Goal: Contribute content

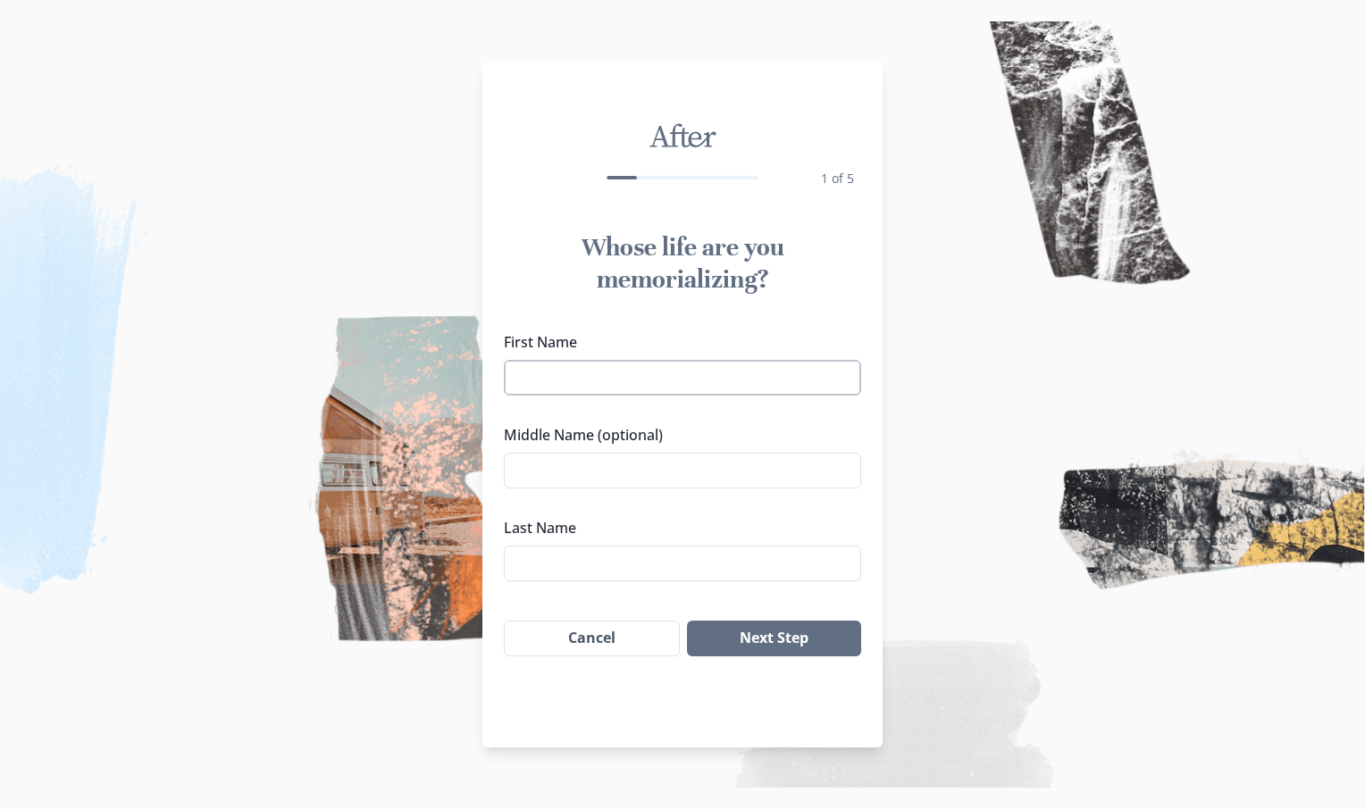
click at [568, 371] on input "First Name" at bounding box center [682, 378] width 357 height 36
type input "[PERSON_NAME]"
click at [559, 465] on input "Middle Name (optional)" at bounding box center [682, 471] width 357 height 36
click at [576, 467] on input "Simpsin" at bounding box center [682, 471] width 357 height 36
type input "[PERSON_NAME]"
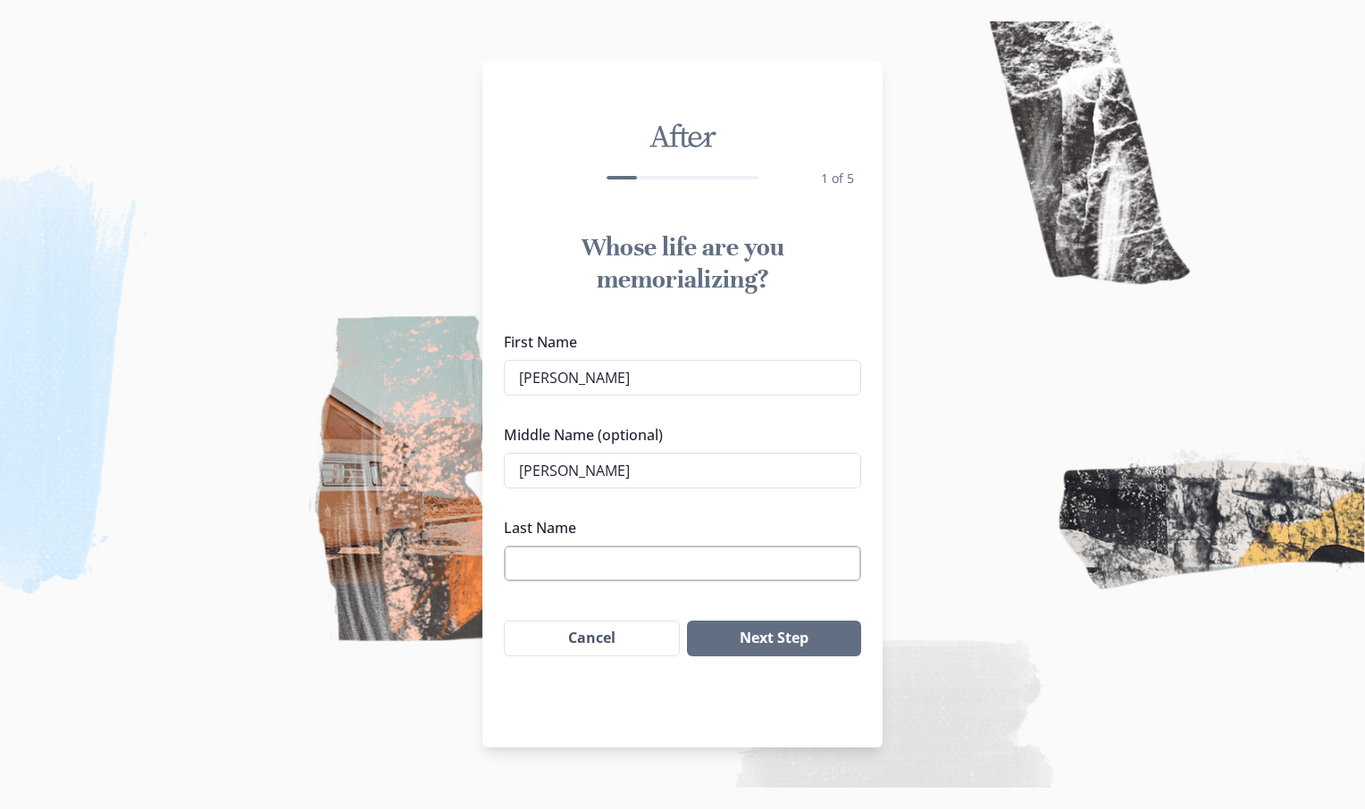
click at [546, 577] on input "Last Name" at bounding box center [682, 564] width 357 height 36
type input "[PERSON_NAME]"
click at [764, 635] on button "Next Step" at bounding box center [774, 639] width 174 height 36
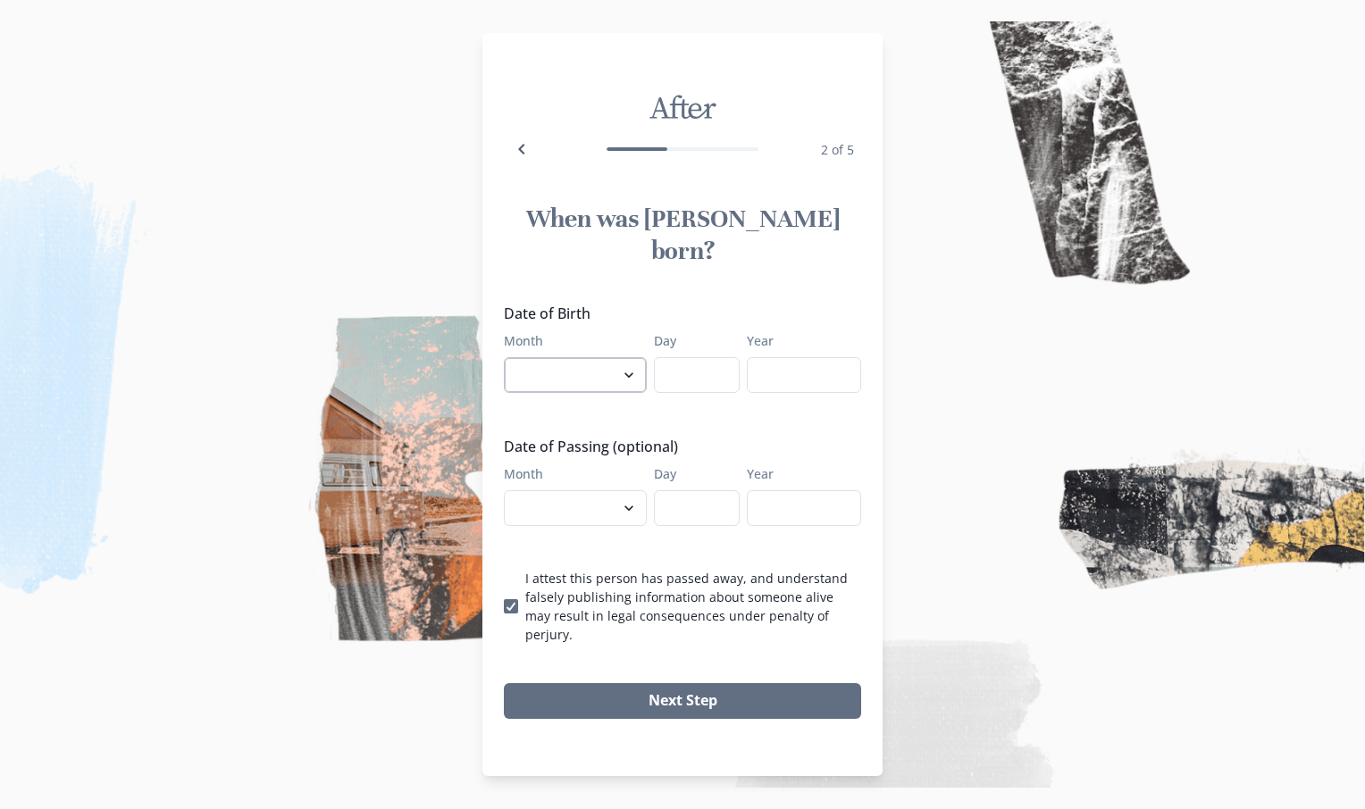
click at [619, 372] on select "January February March April May June July August September October November De…" at bounding box center [575, 375] width 143 height 36
select select "10"
click at [504, 357] on select "January February March April May June July August September October November De…" at bounding box center [575, 375] width 143 height 36
click at [680, 381] on input "Day" at bounding box center [697, 375] width 86 height 36
type input "14"
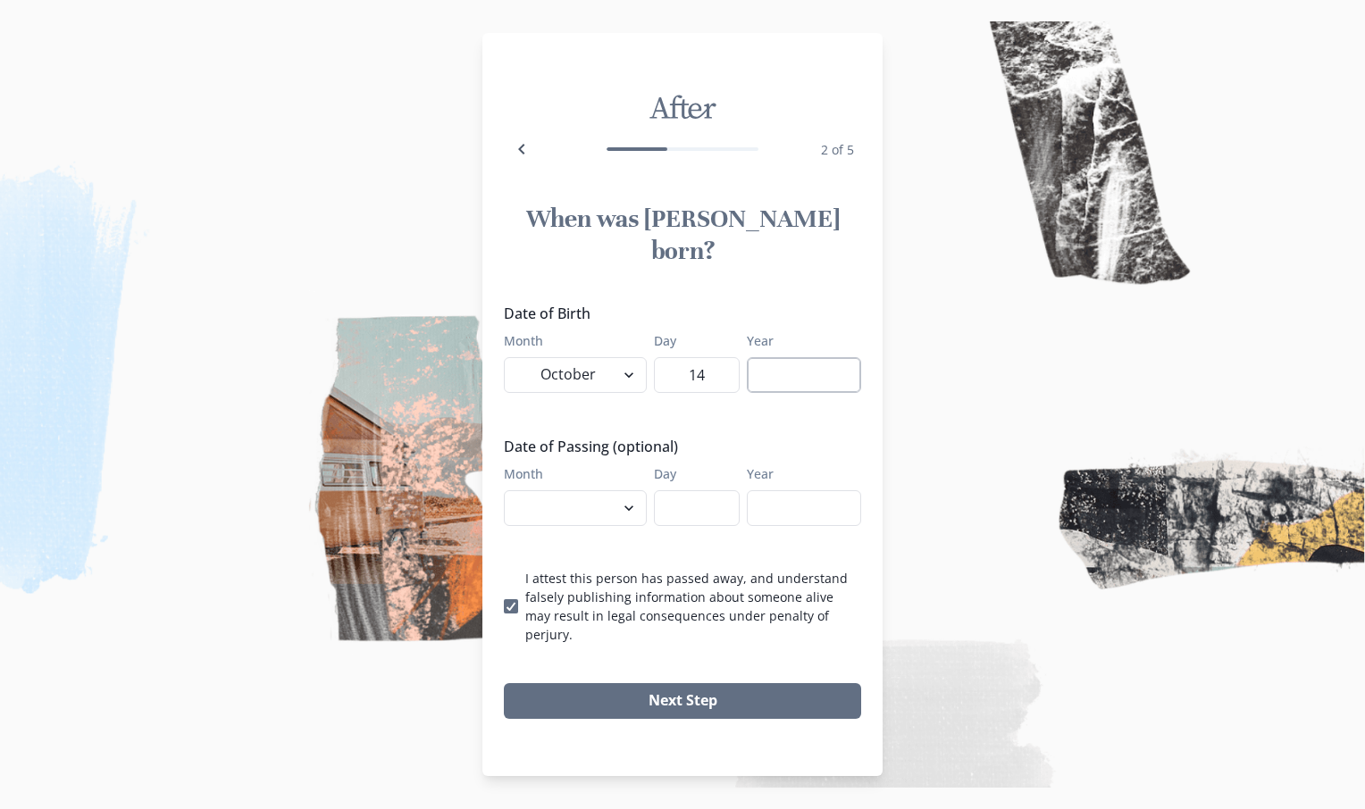
click at [774, 368] on input "Year" at bounding box center [804, 375] width 114 height 36
type input "1936"
click at [622, 503] on select "January February March April May June July August September October November De…" at bounding box center [575, 508] width 143 height 36
select select "8"
click at [504, 490] on select "January February March April May June July August September October November De…" at bounding box center [575, 508] width 143 height 36
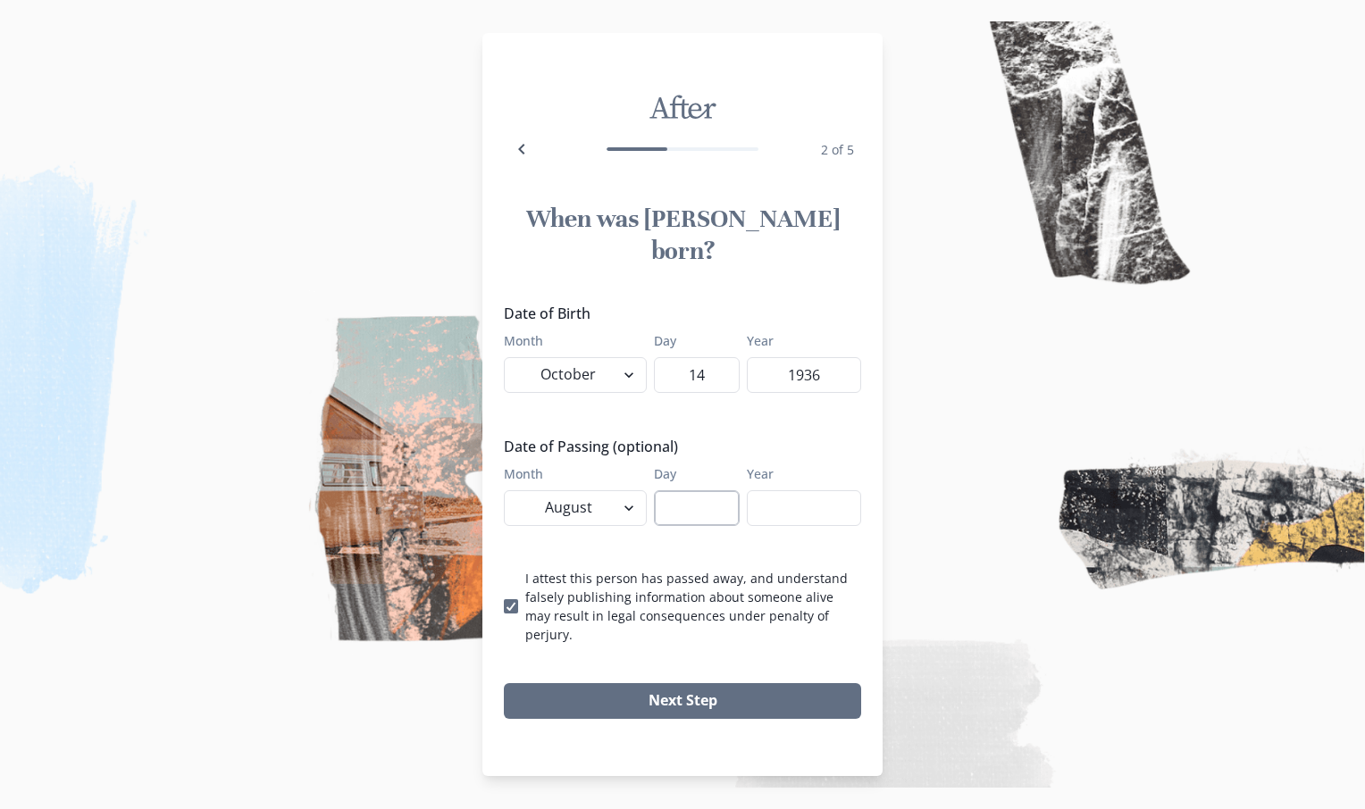
click at [680, 501] on input "Day" at bounding box center [697, 508] width 86 height 36
type input "28"
click at [797, 499] on input "Year" at bounding box center [804, 508] width 114 height 36
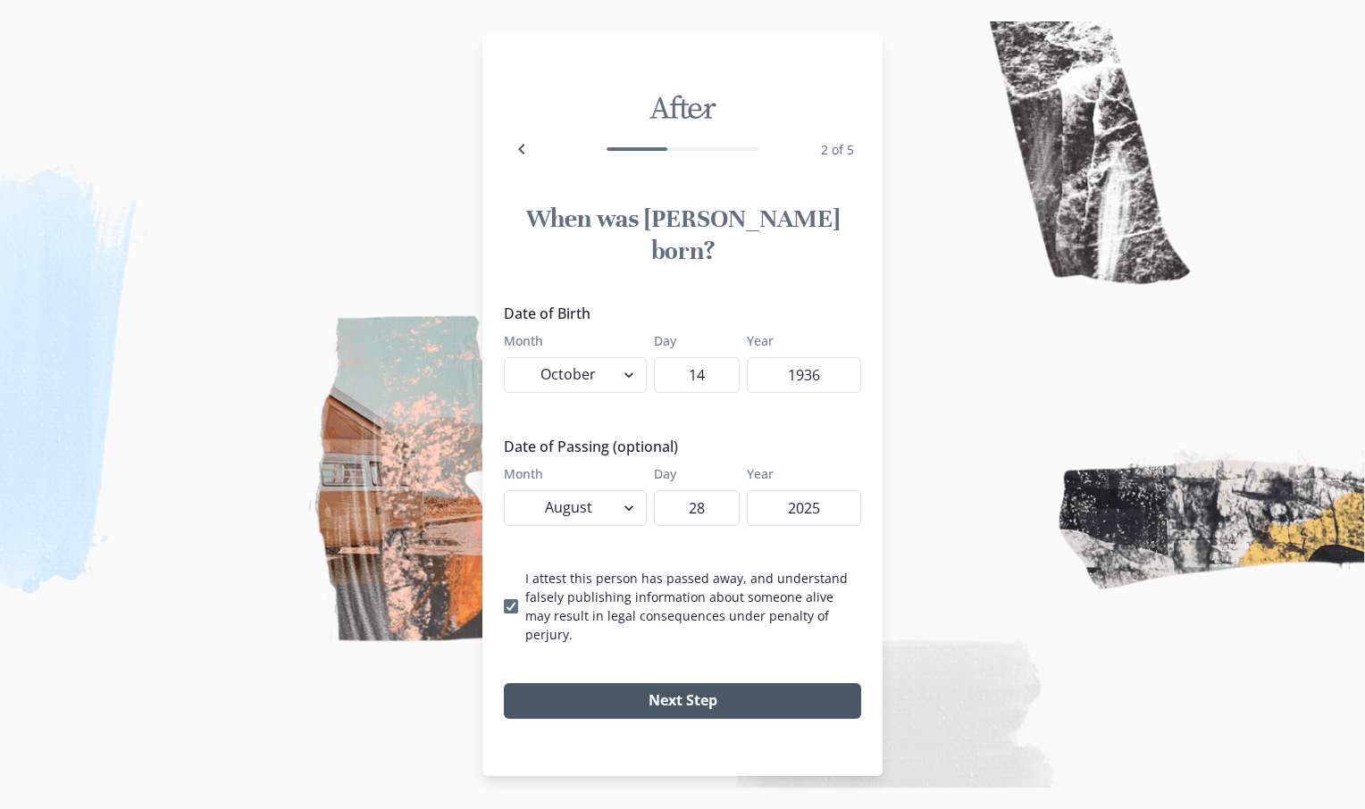
type input "2025"
click at [675, 683] on button "Next Step" at bounding box center [682, 701] width 357 height 36
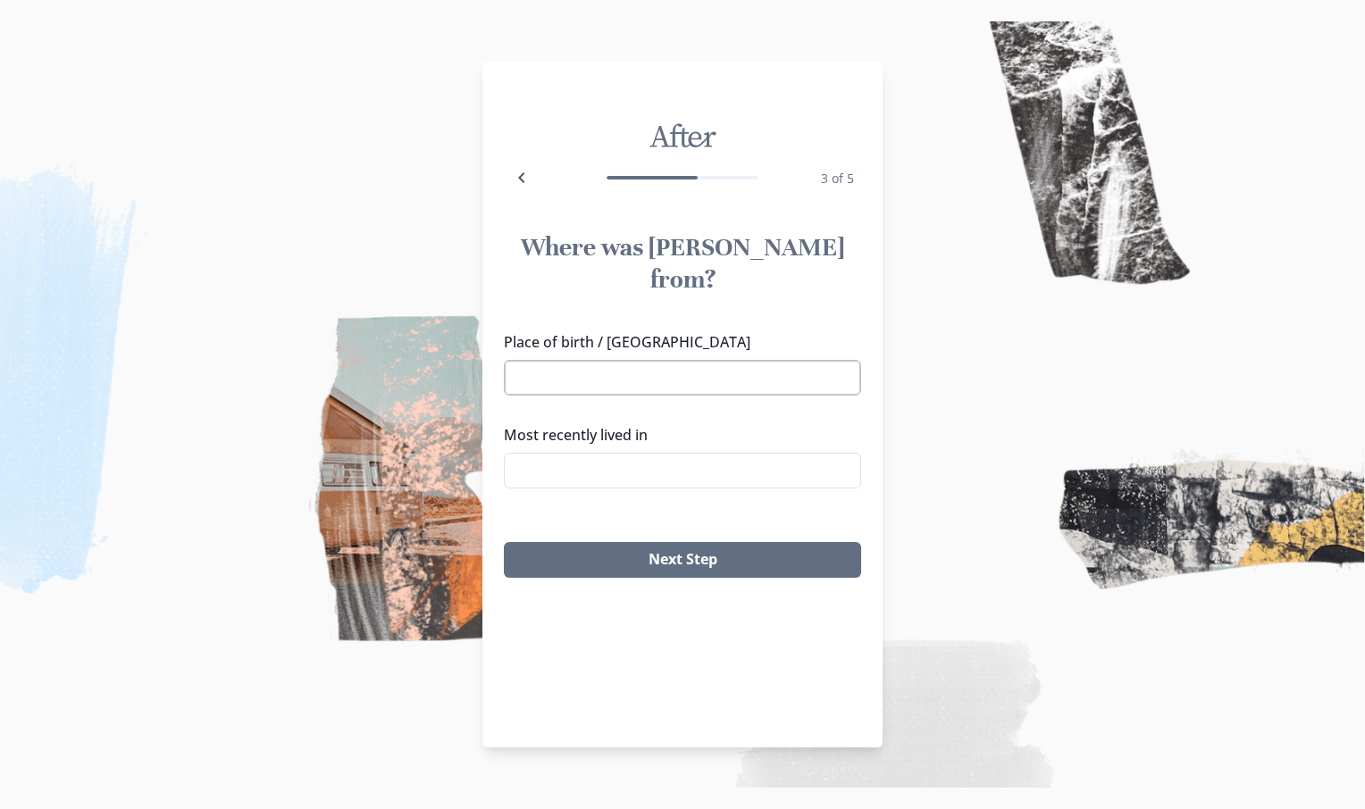
click at [547, 360] on input "Place of birth / [GEOGRAPHIC_DATA]" at bounding box center [682, 378] width 357 height 36
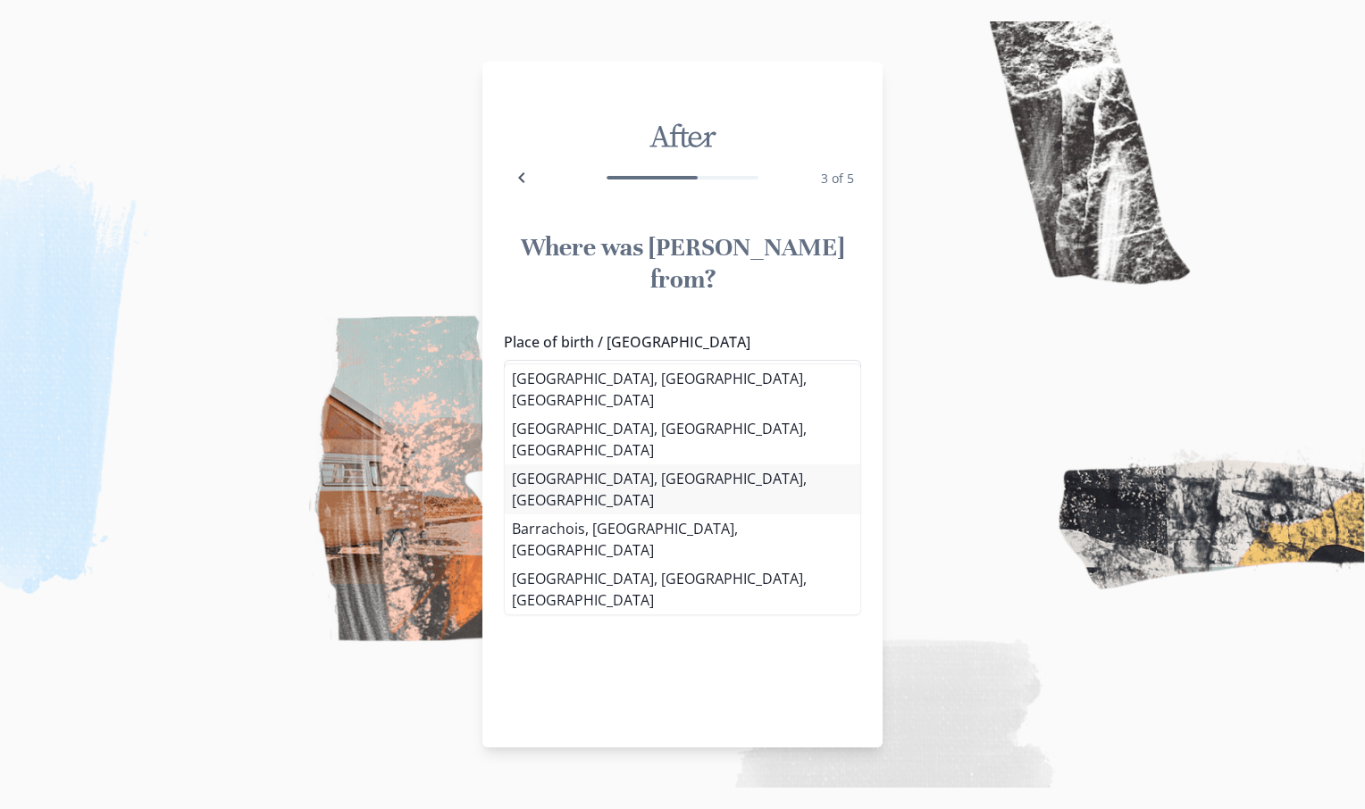
click at [529, 464] on li "[GEOGRAPHIC_DATA], [GEOGRAPHIC_DATA], [GEOGRAPHIC_DATA]" at bounding box center [682, 489] width 355 height 50
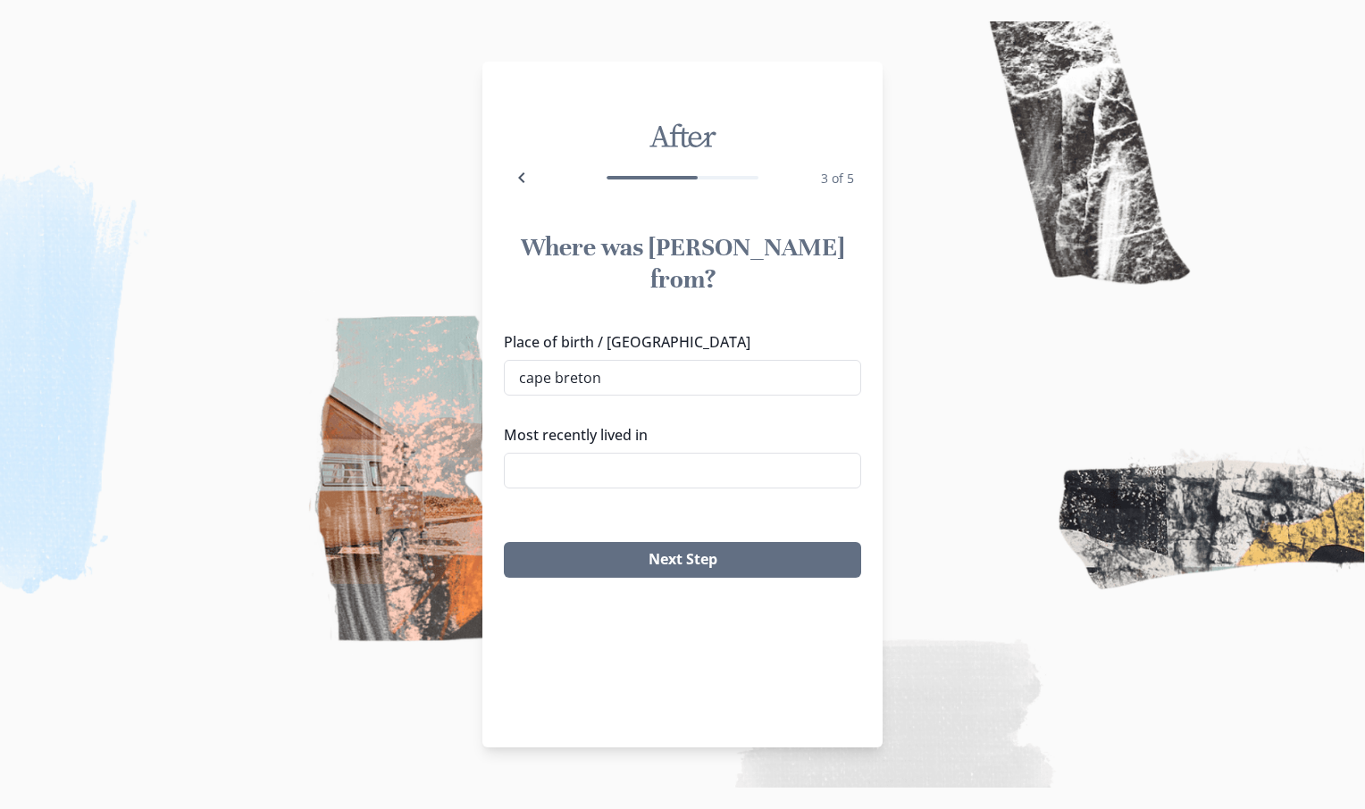
type input "[GEOGRAPHIC_DATA], [GEOGRAPHIC_DATA], [GEOGRAPHIC_DATA]"
click at [543, 453] on input "Most recently lived in" at bounding box center [682, 471] width 357 height 36
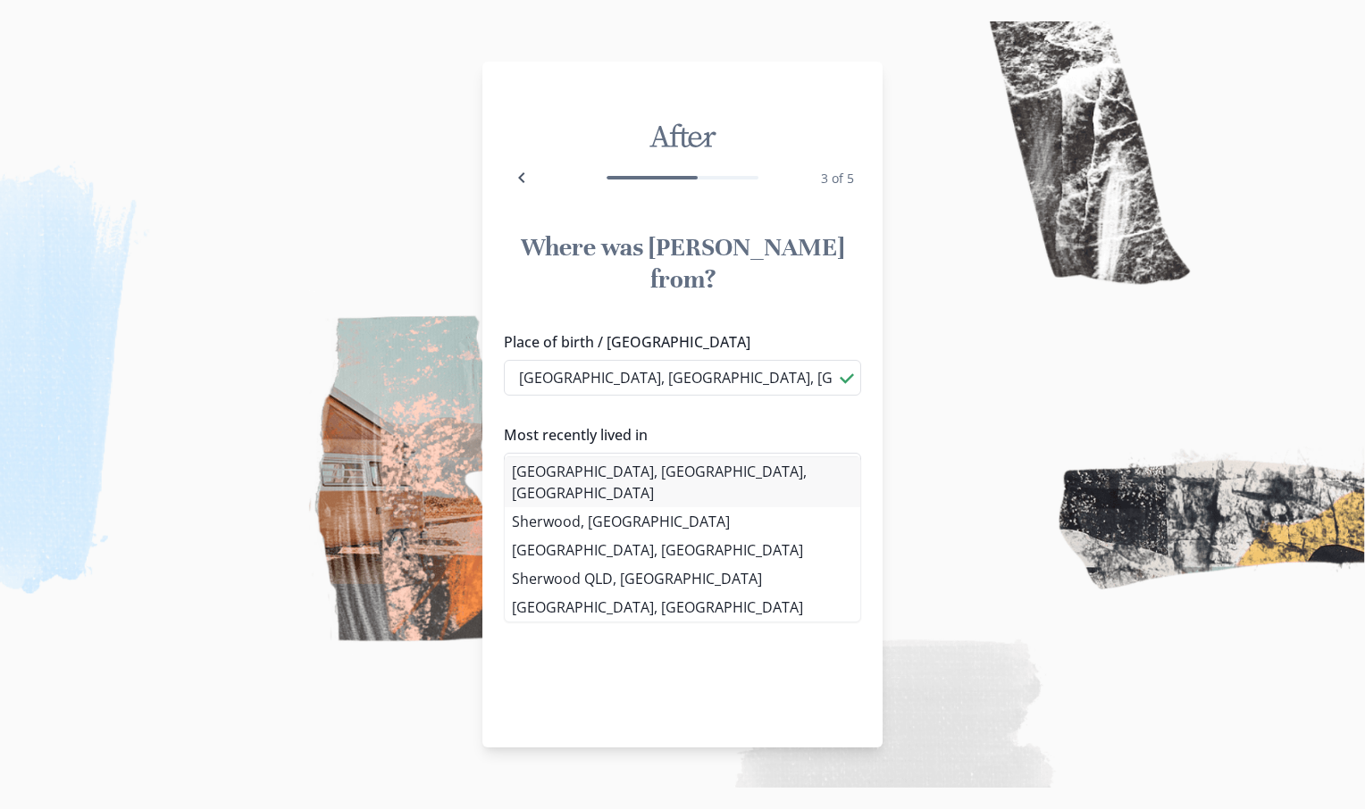
click at [573, 475] on li "[GEOGRAPHIC_DATA], [GEOGRAPHIC_DATA], [GEOGRAPHIC_DATA]" at bounding box center [682, 482] width 355 height 50
type input "[GEOGRAPHIC_DATA], [GEOGRAPHIC_DATA], [GEOGRAPHIC_DATA]"
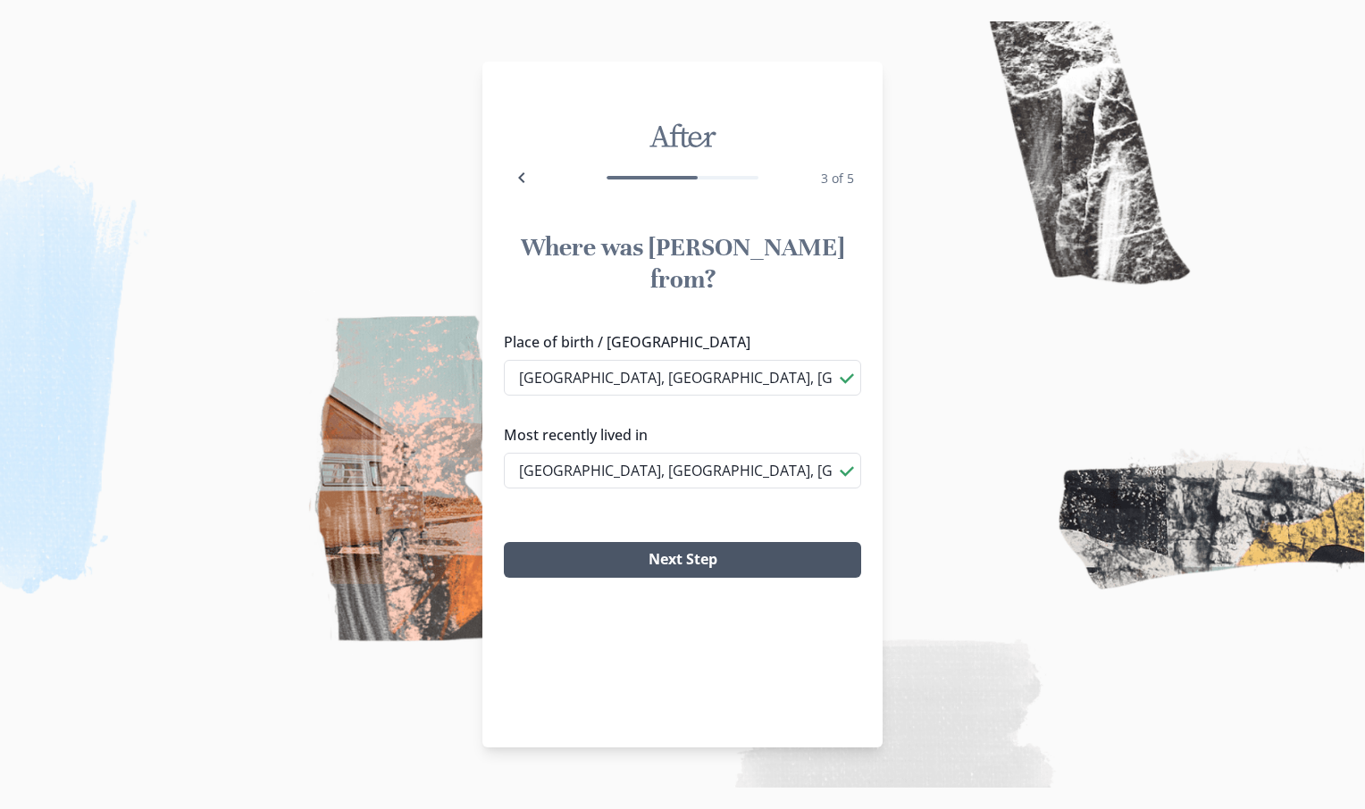
click at [626, 542] on button "Next Step" at bounding box center [682, 560] width 357 height 36
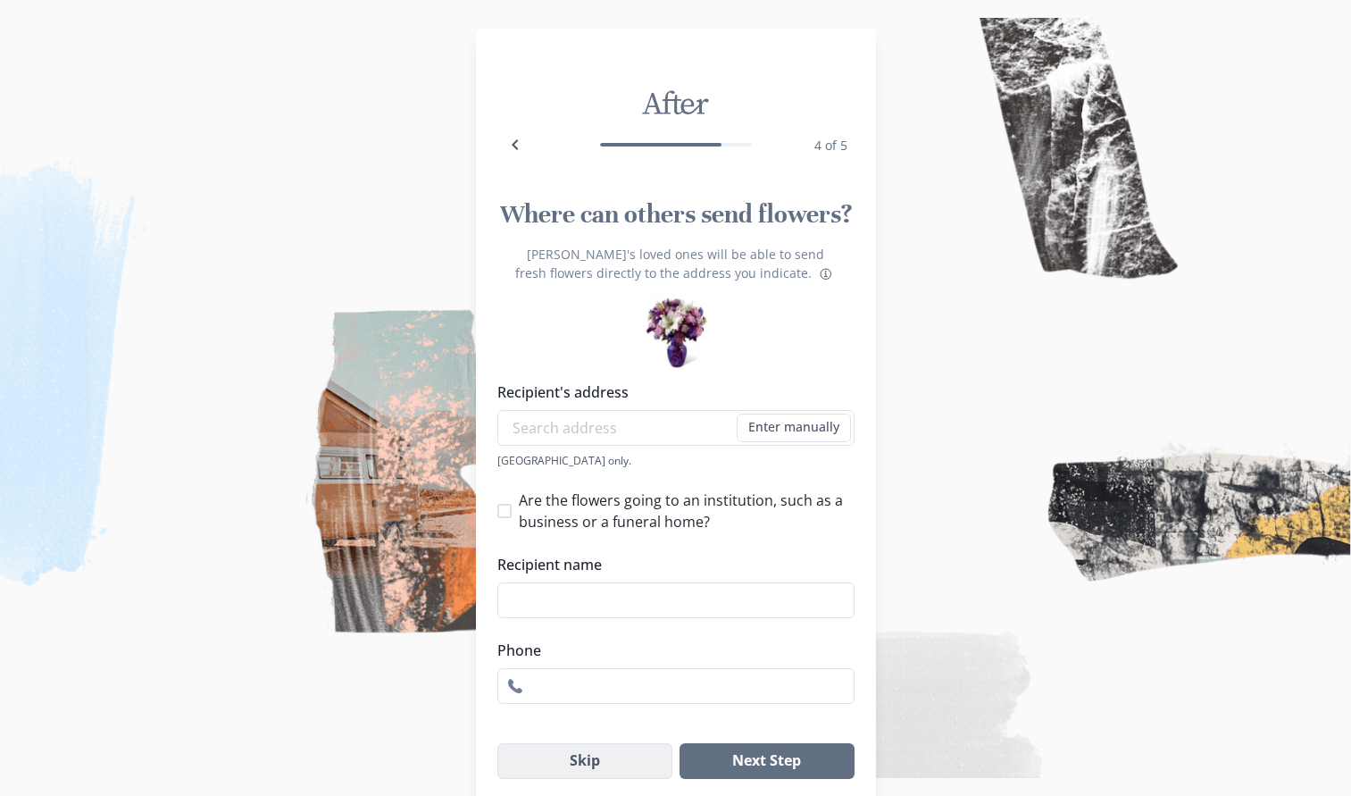
click at [625, 755] on button "Skip" at bounding box center [585, 761] width 176 height 36
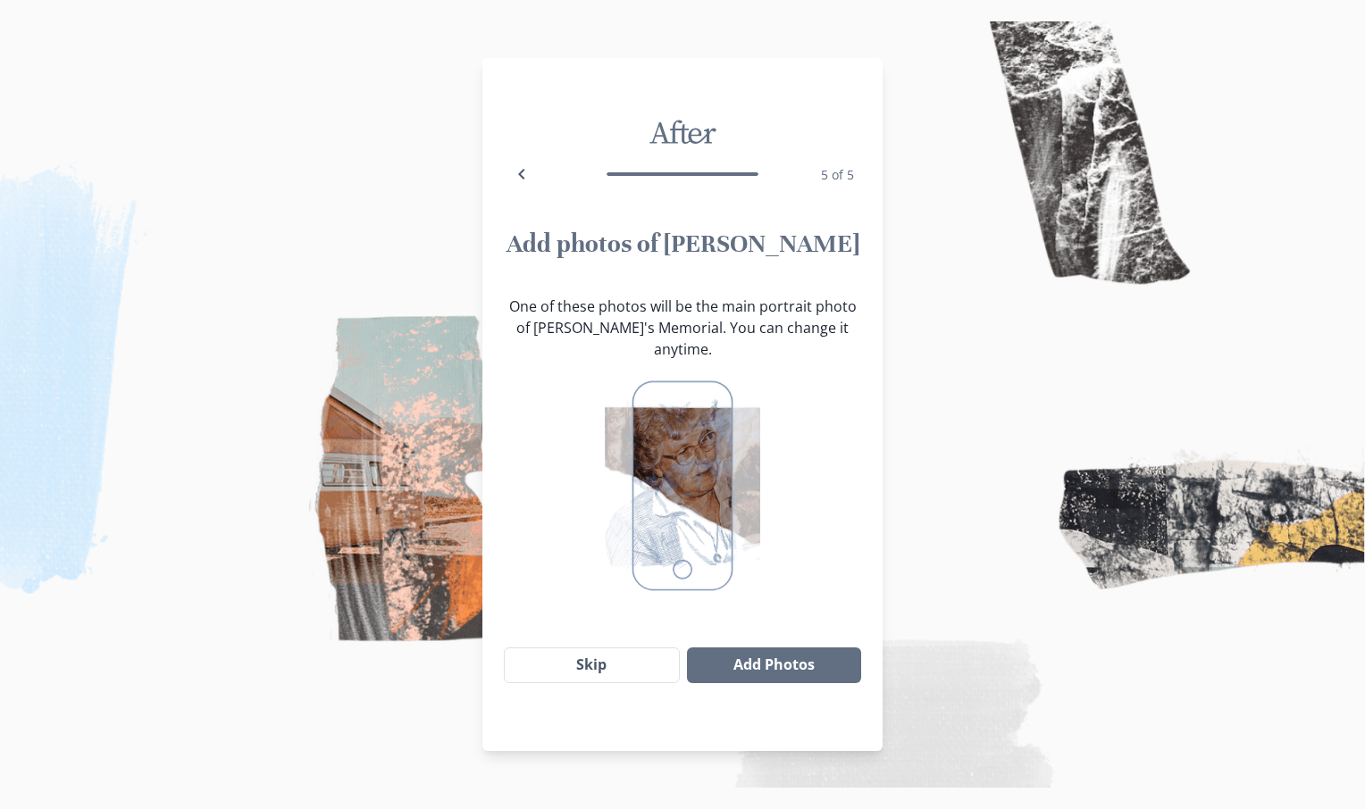
click at [673, 480] on img at bounding box center [682, 485] width 155 height 223
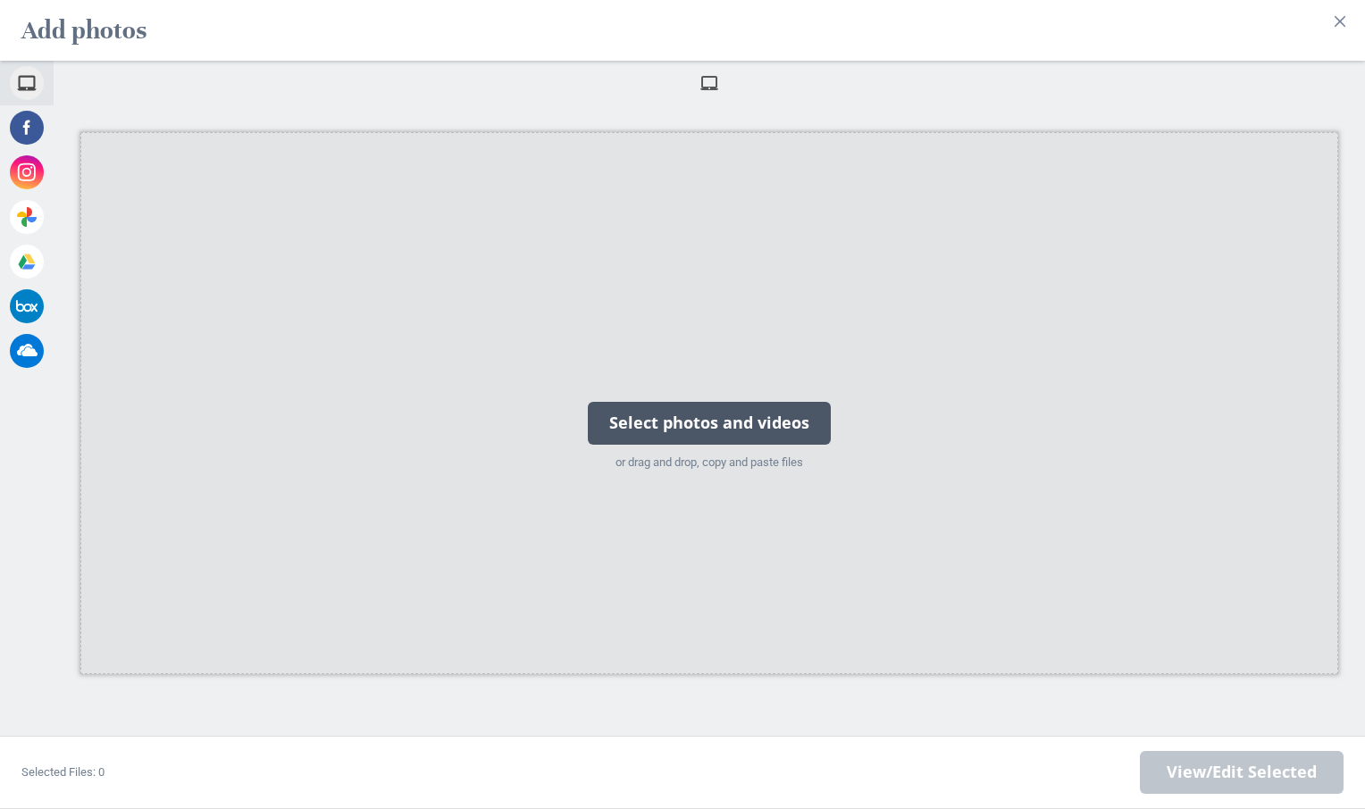
click at [672, 420] on div "Select photos and videos" at bounding box center [709, 423] width 243 height 43
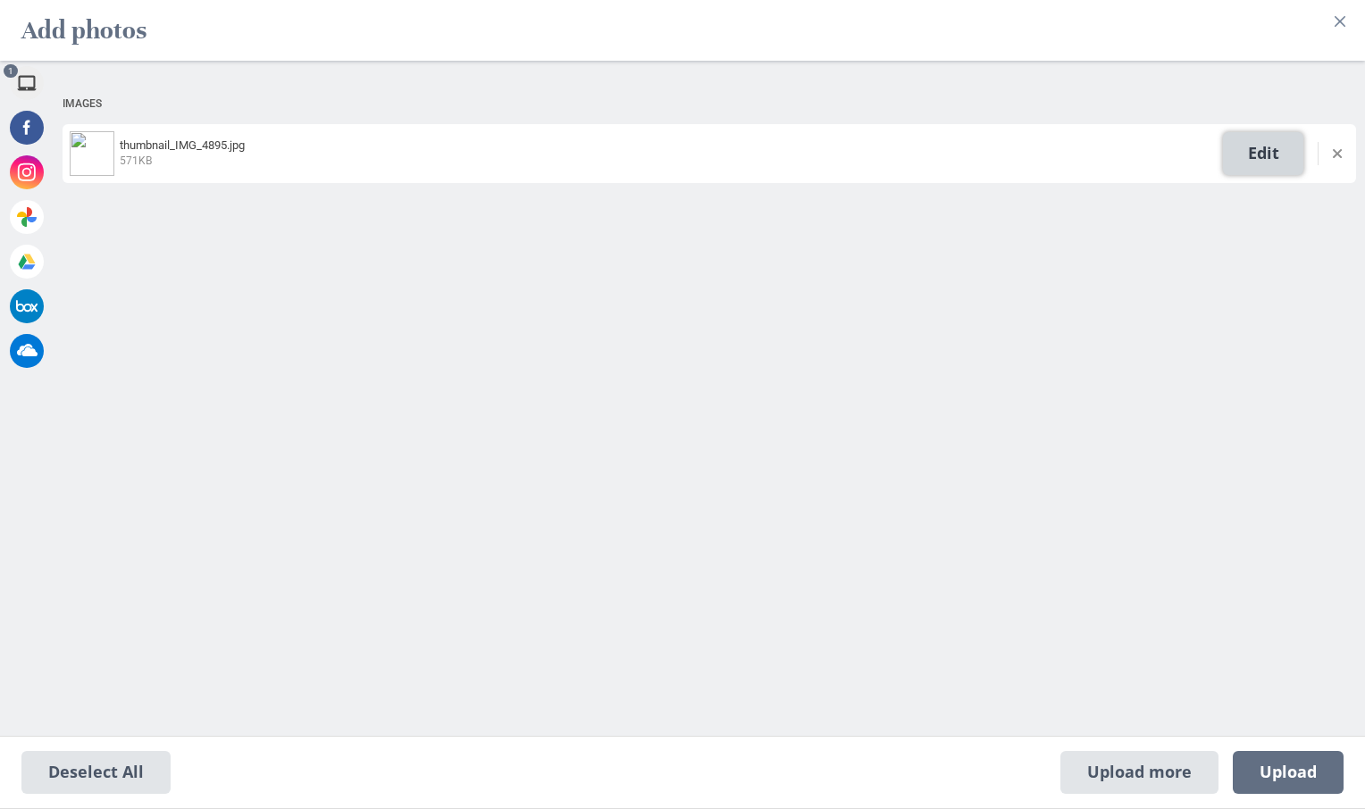
click at [1241, 157] on span "Edit" at bounding box center [1263, 153] width 80 height 43
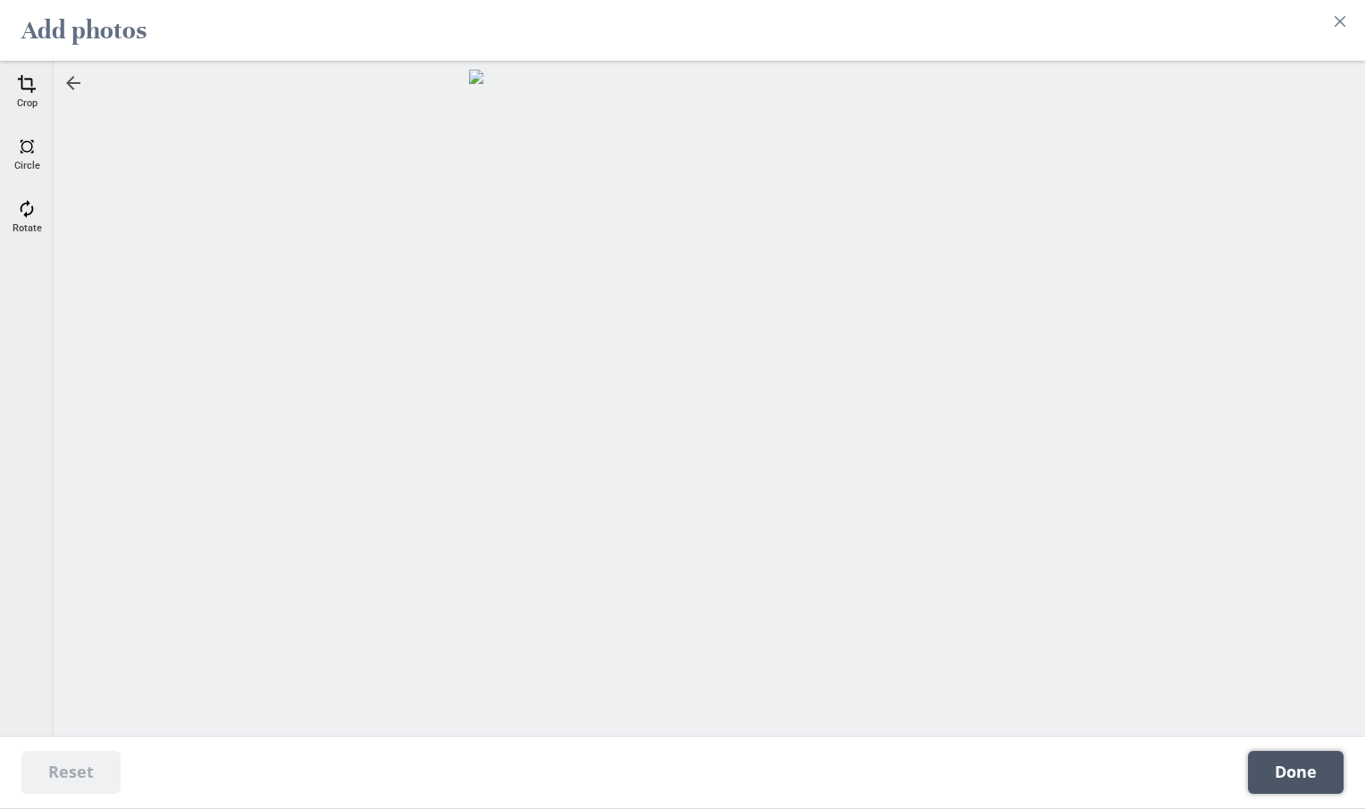
click at [1290, 773] on span "Done" at bounding box center [1296, 772] width 96 height 43
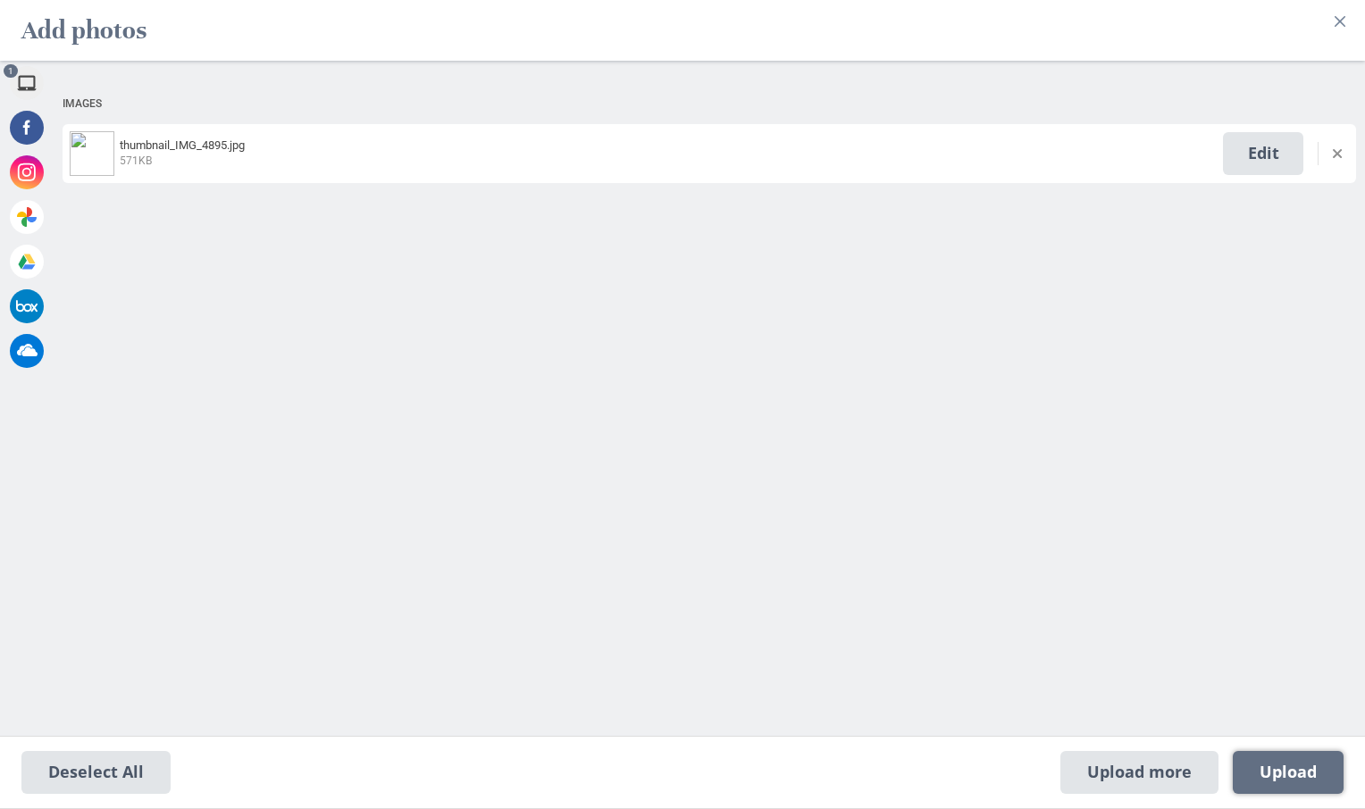
click at [1290, 773] on span "Upload 1" at bounding box center [1287, 773] width 57 height 20
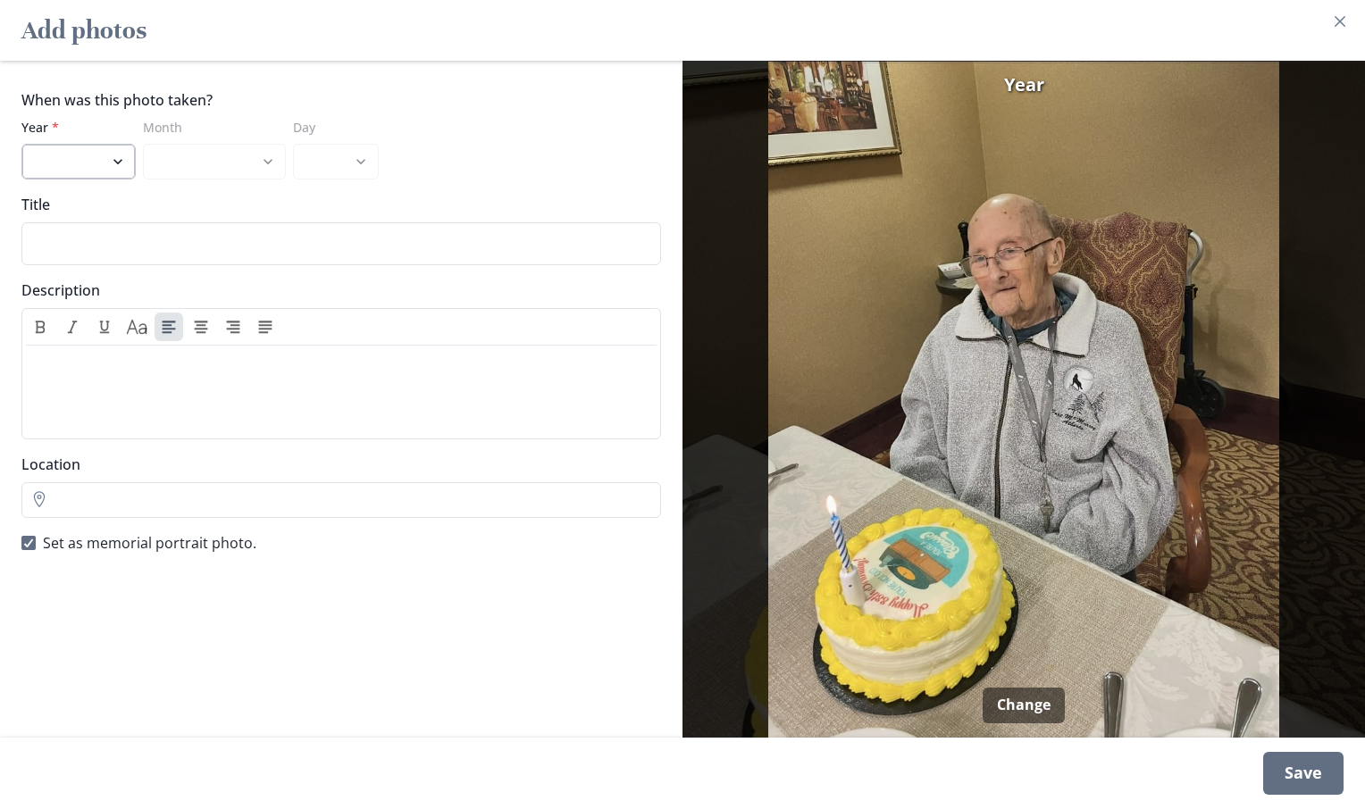
click at [120, 161] on select "2025 2024 2023 2022 2021 2020 2019 2018 2017 2016 2015 2014 2013 2012 2011 2010…" at bounding box center [78, 162] width 114 height 36
select select "2024"
click at [21, 144] on select "2025 2024 2023 2022 2021 2020 2019 2018 2017 2016 2015 2014 2013 2012 2011 2010…" at bounding box center [78, 162] width 114 height 36
click at [265, 159] on select "January March March May May July July August October October December December" at bounding box center [214, 162] width 143 height 36
select select "9"
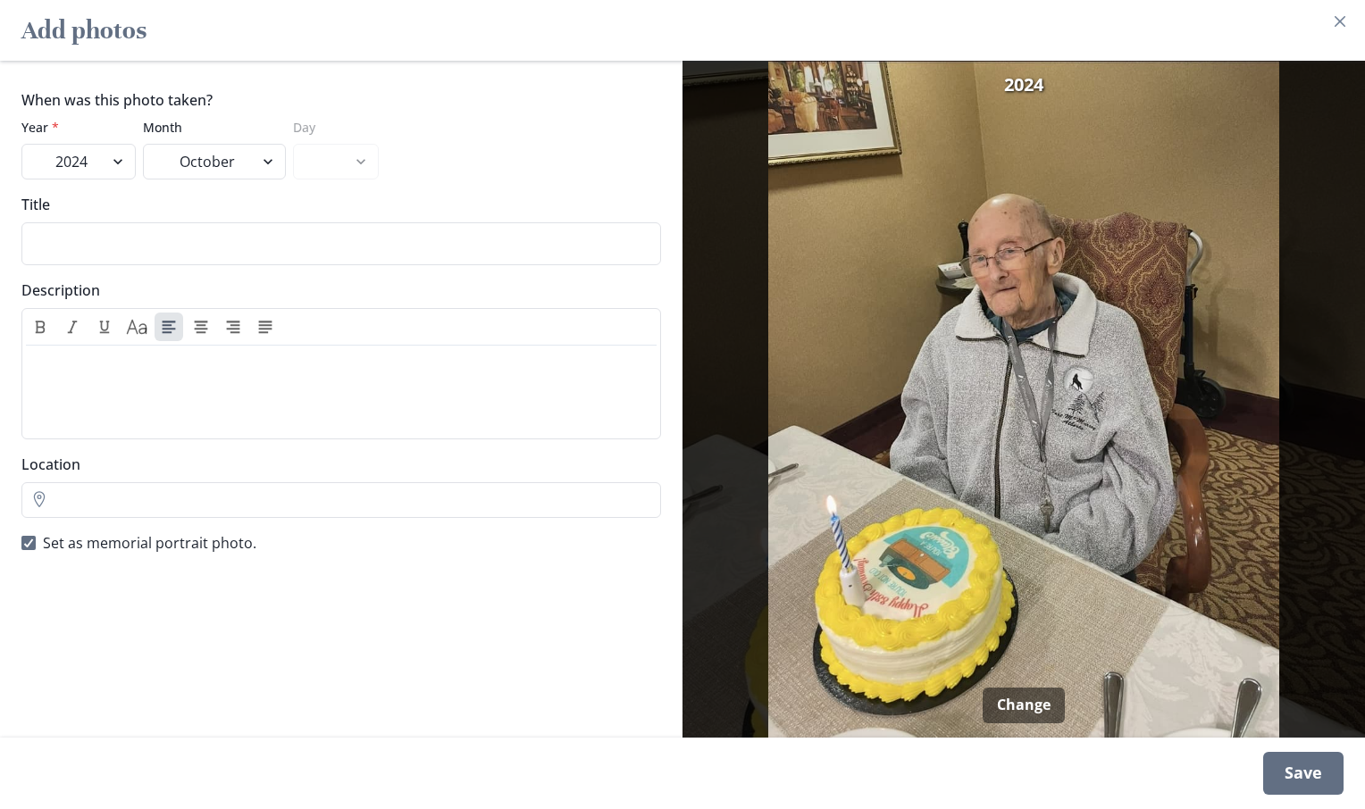
click at [143, 144] on select "January March March May May July July August October October December December" at bounding box center [214, 162] width 143 height 36
click at [353, 166] on select "1 2 3 4 5 6 7 8 9 10 11 12 13 14 15 16 17 18 19 20 21 22 23 24 25 26 27 28 29 30" at bounding box center [336, 162] width 86 height 36
select select "14"
click at [293, 144] on select "1 2 3 4 5 6 7 8 9 10 11 12 13 14 15 16 17 18 19 20 21 22 23 24 25 26 27 28 29 30" at bounding box center [336, 162] width 86 height 36
click at [88, 243] on input "Title" at bounding box center [340, 243] width 639 height 43
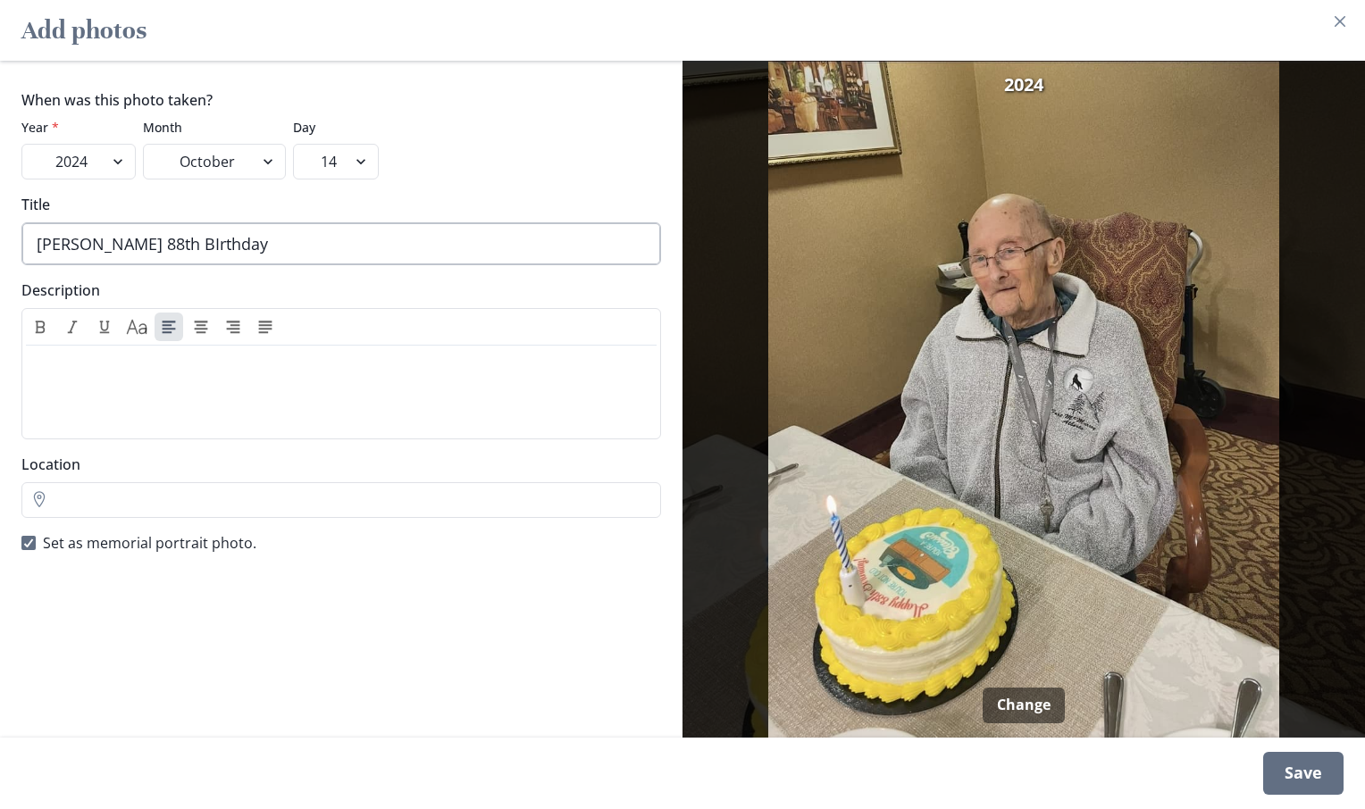
click at [288, 252] on input "[PERSON_NAME] 88th BIrthday" at bounding box center [340, 243] width 639 height 43
click at [222, 244] on input "[PERSON_NAME] 88th BIrthday" at bounding box center [340, 243] width 639 height 43
drag, startPoint x: 257, startPoint y: 241, endPoint x: 193, endPoint y: 248, distance: 64.7
click at [193, 248] on input "[PERSON_NAME] 88th BIrthday" at bounding box center [340, 243] width 639 height 43
type input "[PERSON_NAME] 88th Birthday"
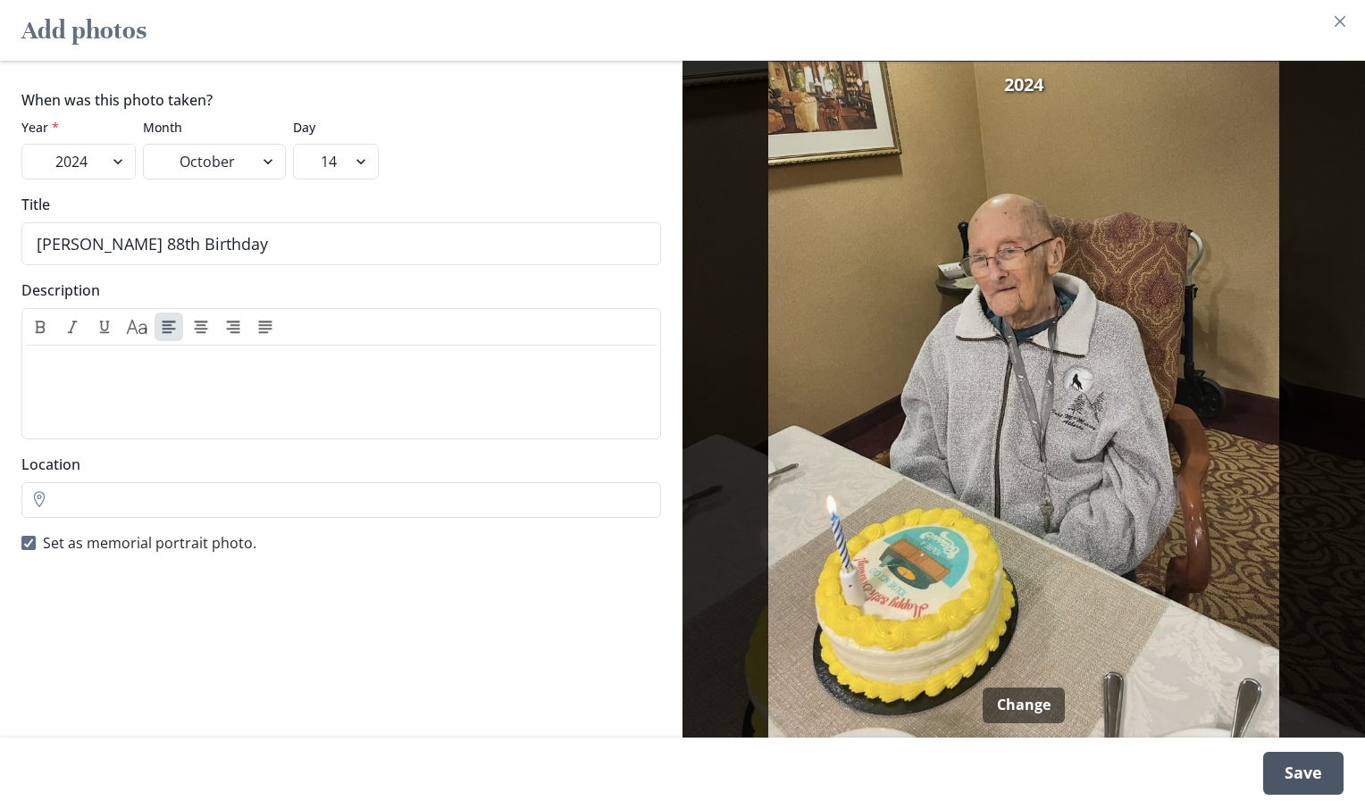
click at [1311, 779] on div "Save" at bounding box center [1303, 773] width 80 height 43
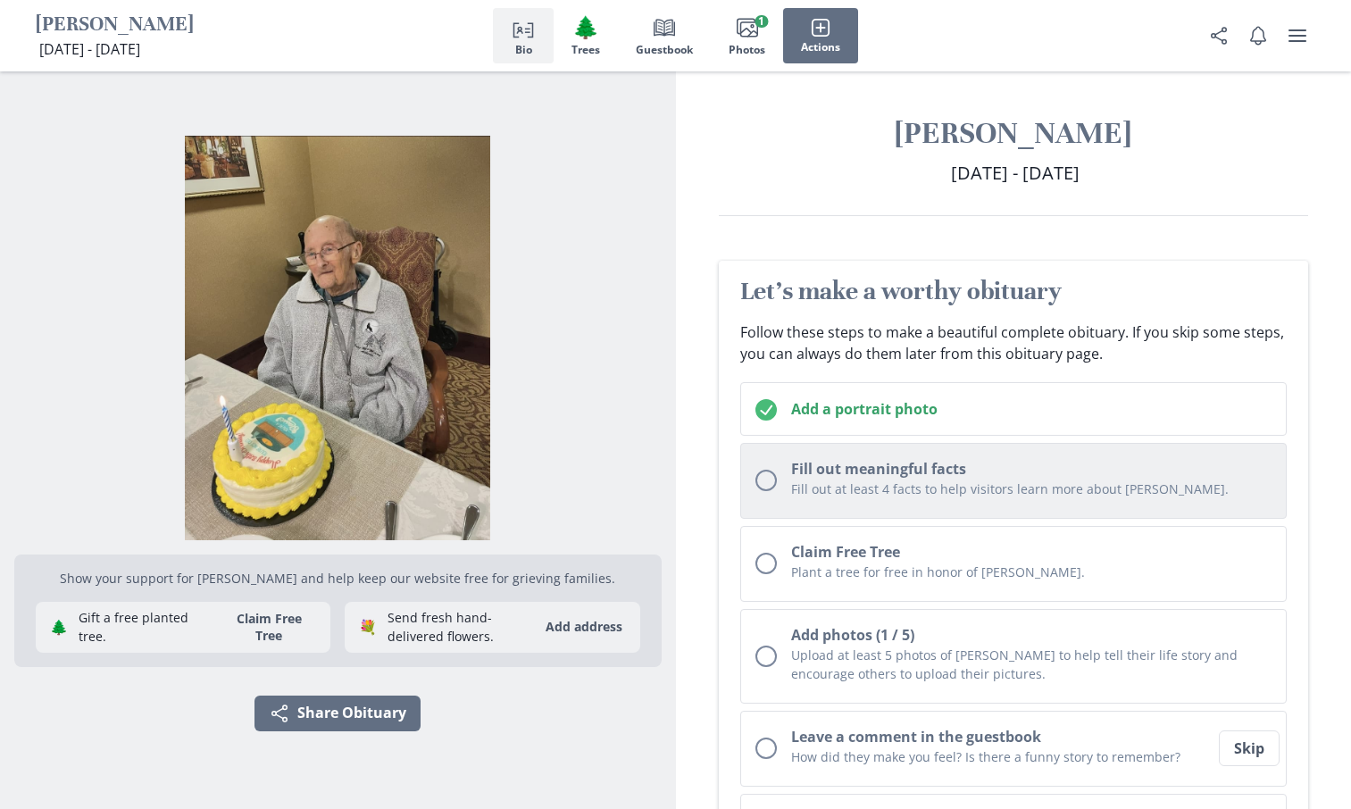
click at [927, 473] on h2 "Fill out meaningful facts" at bounding box center [1031, 468] width 481 height 21
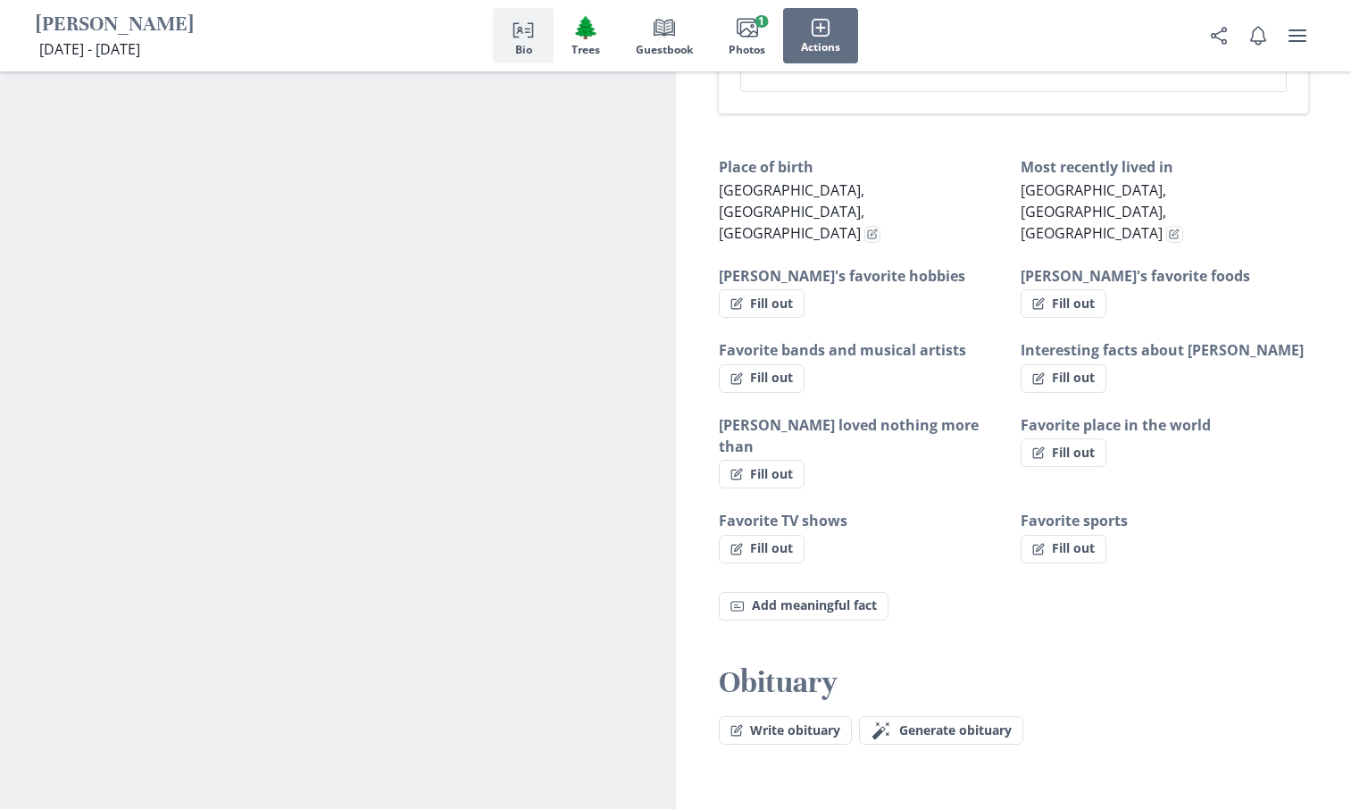
scroll to position [1068, 0]
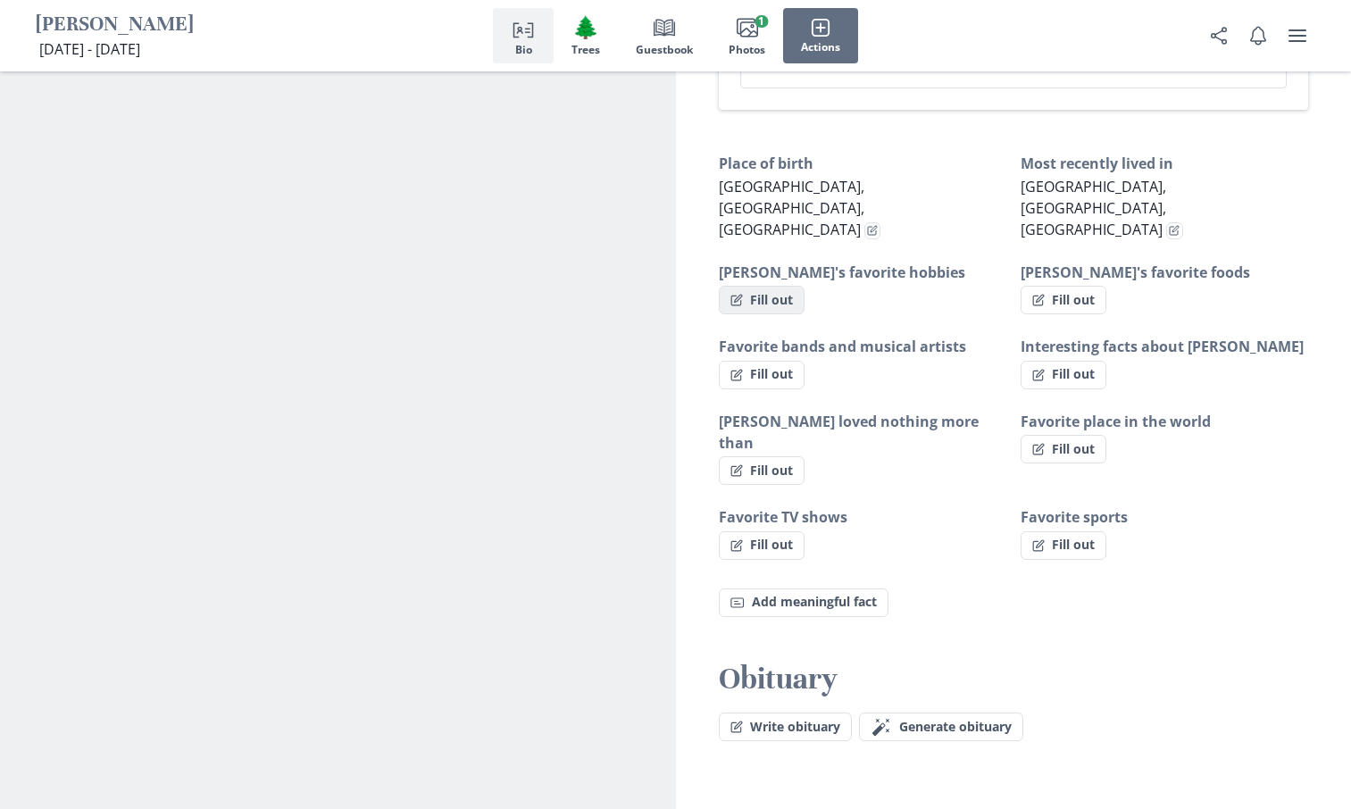
click at [763, 286] on button "Fill out" at bounding box center [762, 300] width 86 height 29
select select "[PERSON_NAME]'s favorite hobbies"
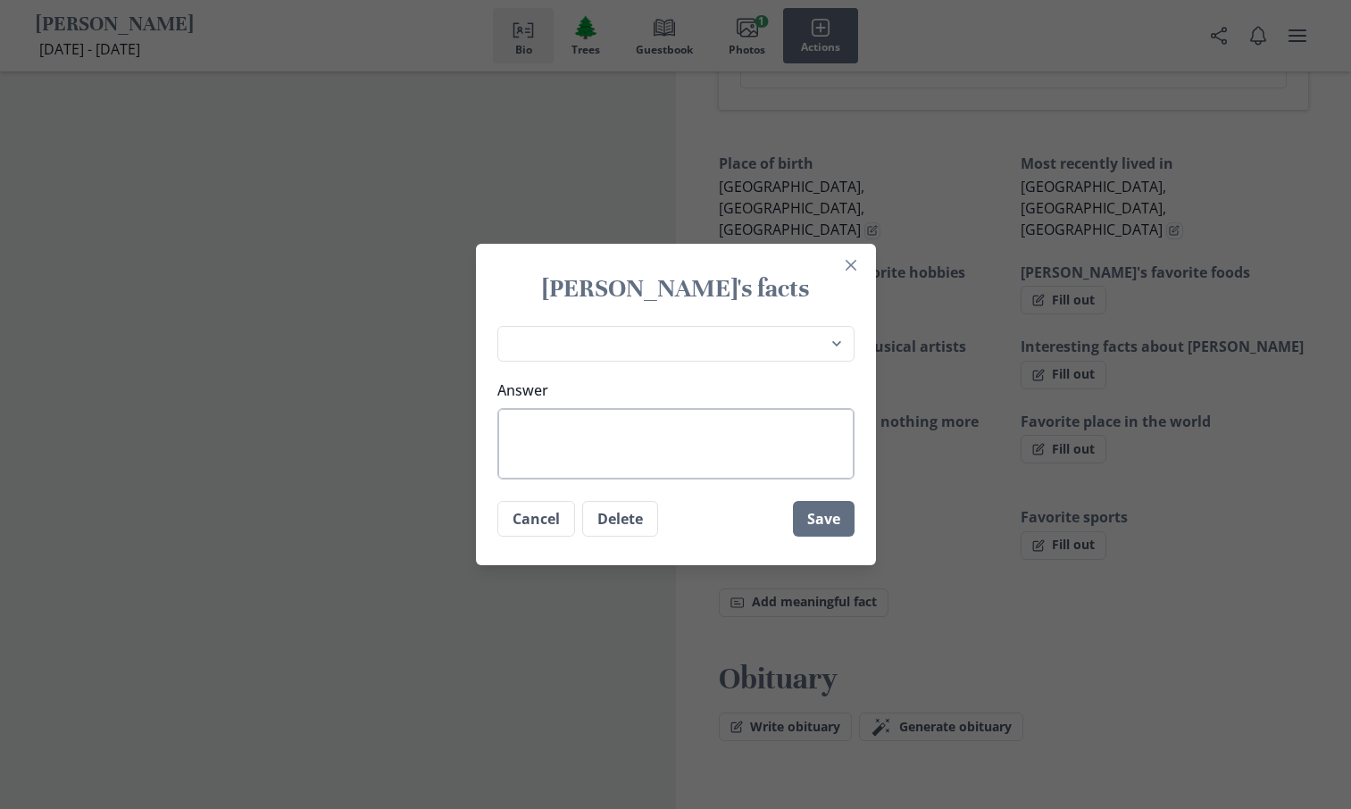
click at [550, 435] on textarea "Answer" at bounding box center [675, 443] width 357 height 71
type textarea "A"
type textarea "x"
type textarea "At"
type textarea "x"
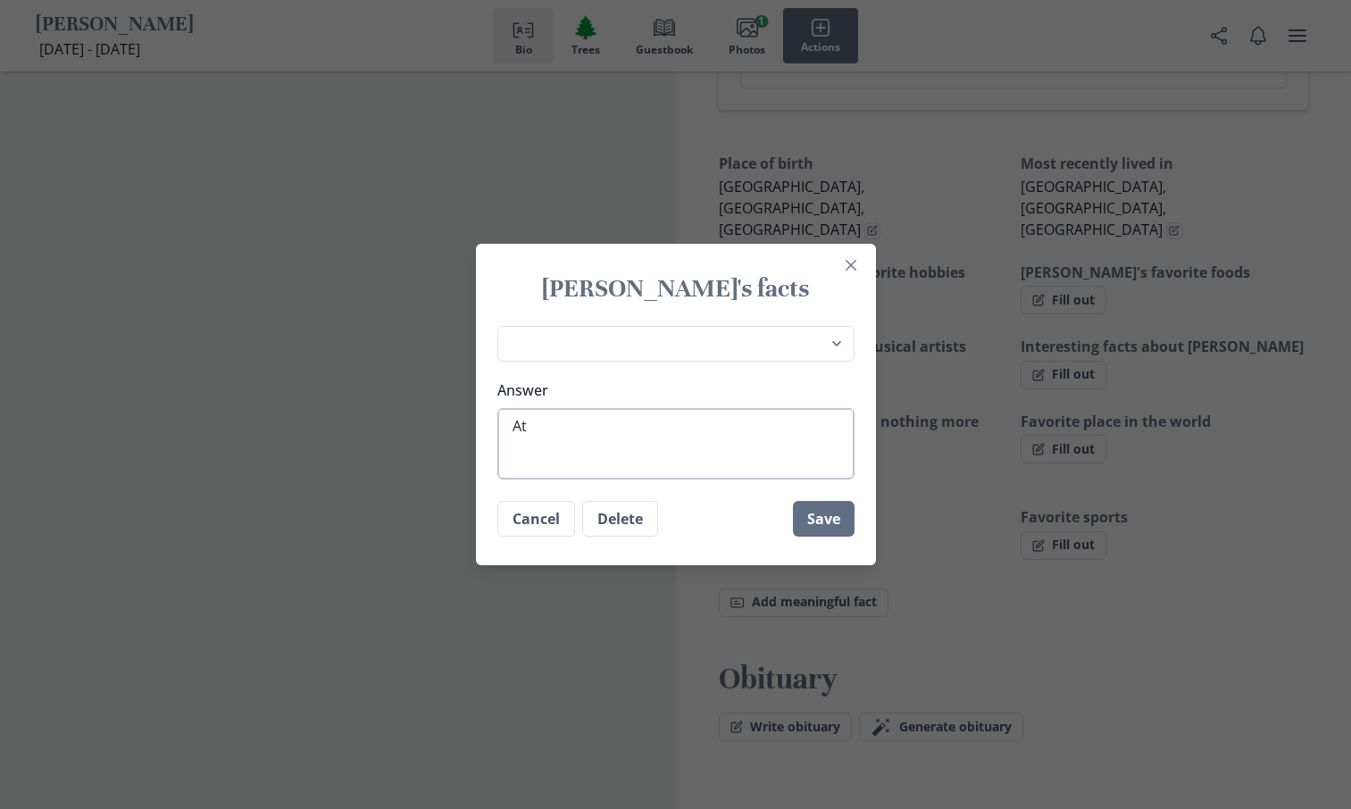
type textarea "At"
type textarea "x"
type textarea "At t"
type textarea "x"
type textarea "At th"
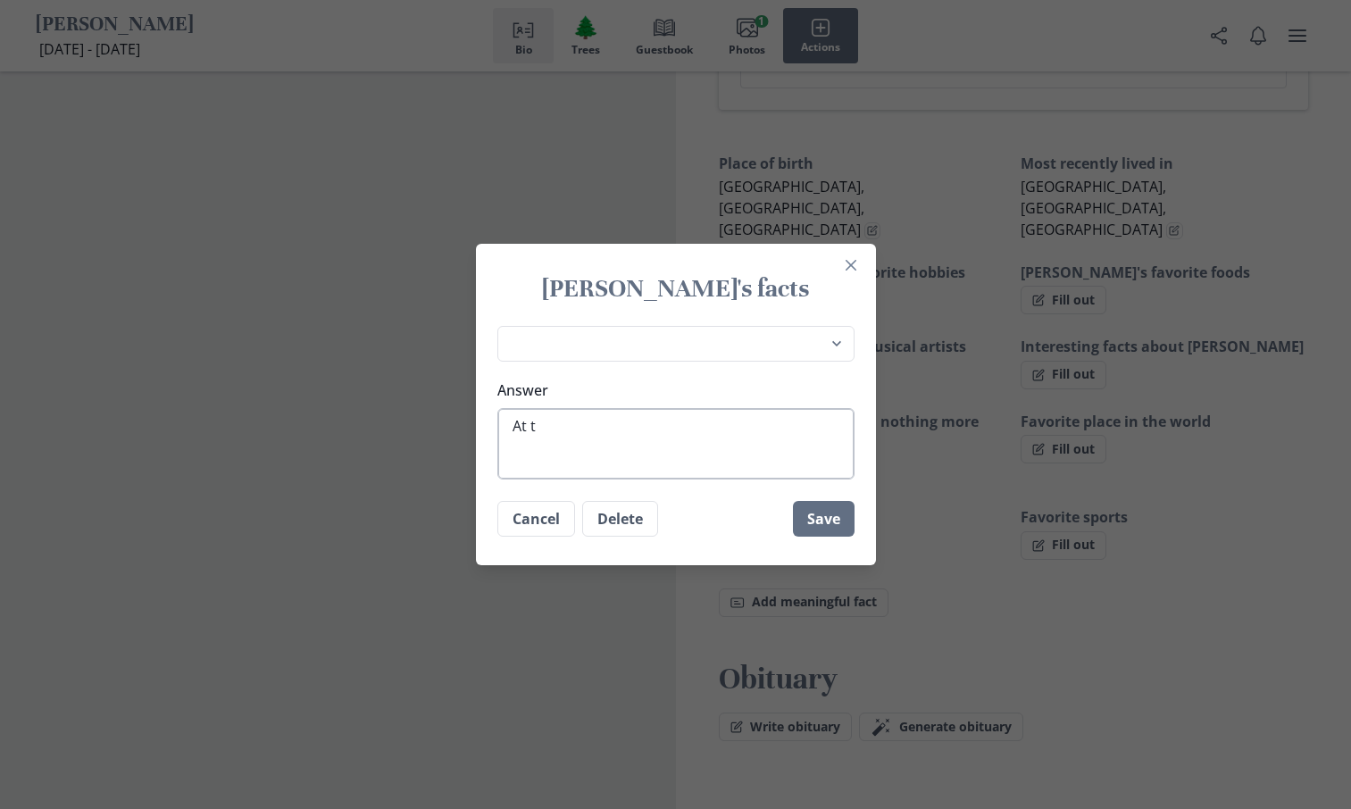
type textarea "x"
type textarea "At the"
type textarea "x"
type textarea "At the"
type textarea "x"
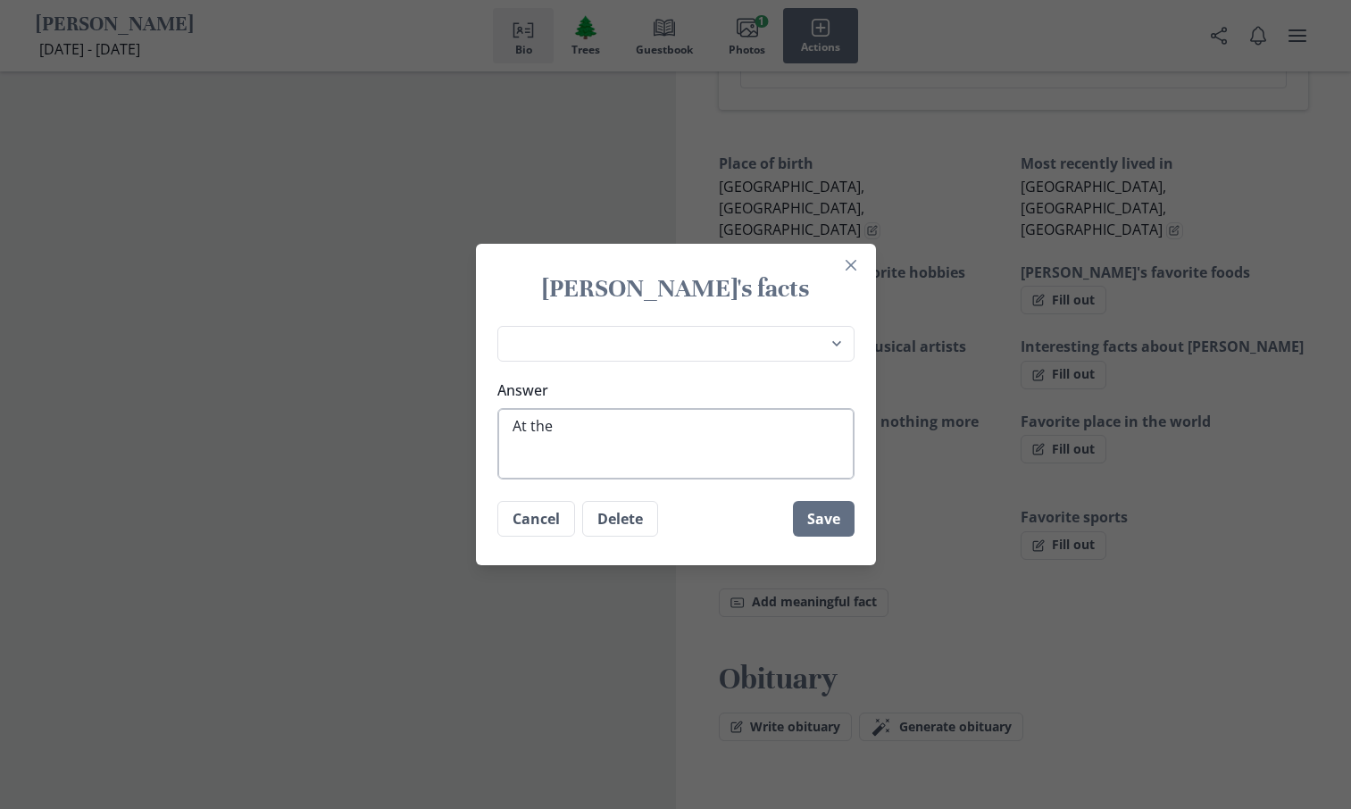
type textarea "At the a"
type textarea "x"
type textarea "At the ag"
type textarea "x"
type textarea "At the age"
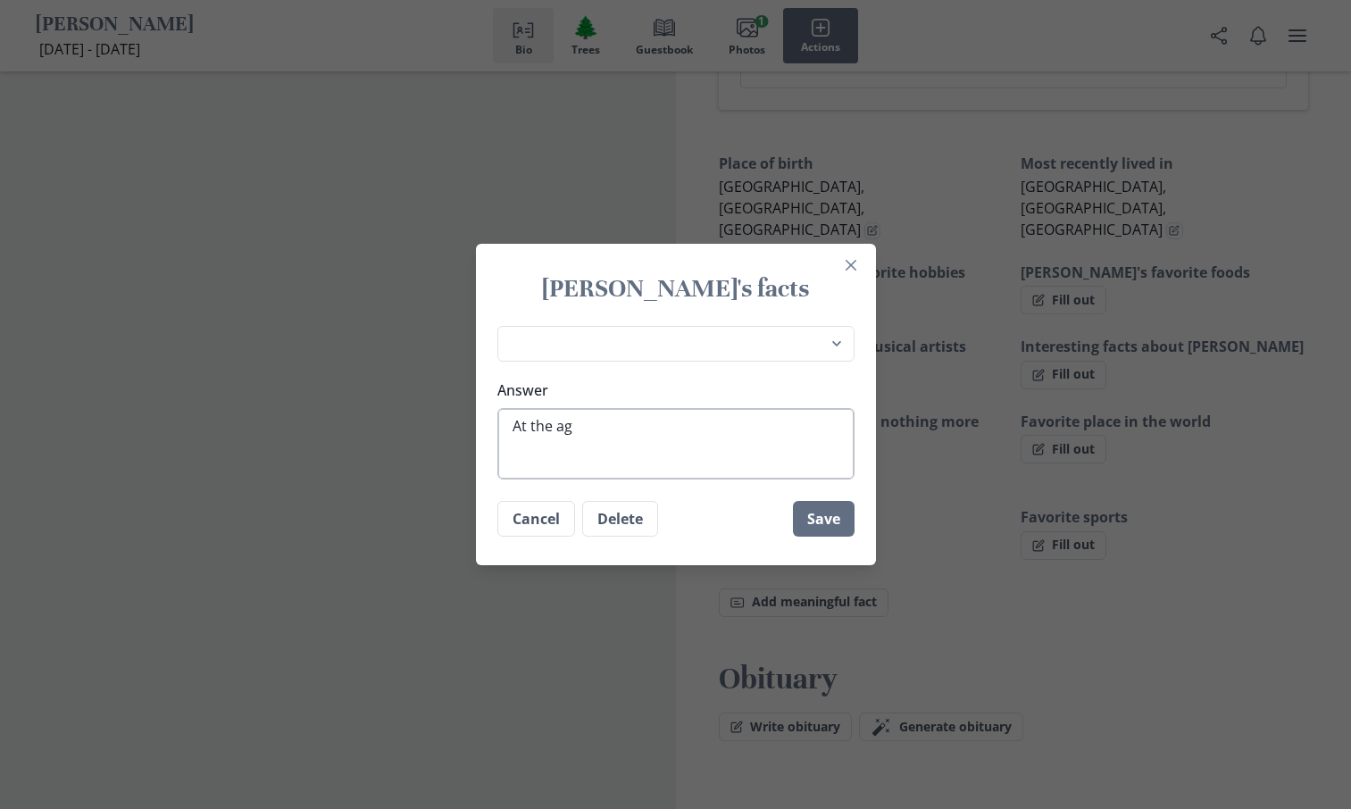
type textarea "x"
type textarea "At the age"
type textarea "x"
type textarea "At the age o"
type textarea "x"
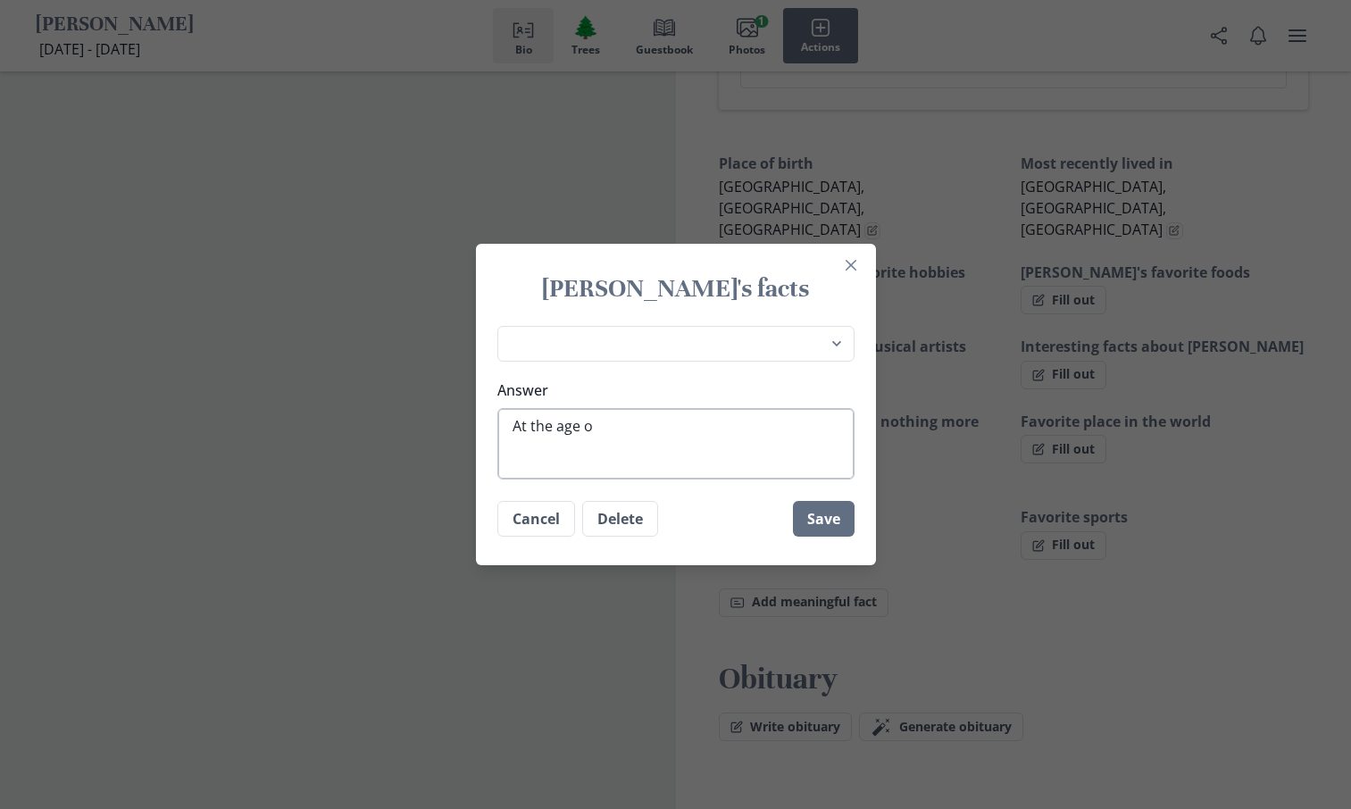
type textarea "At the age of"
type textarea "x"
type textarea "At the age of"
type textarea "x"
type textarea "At the age of [DEMOGRAPHIC_DATA]"
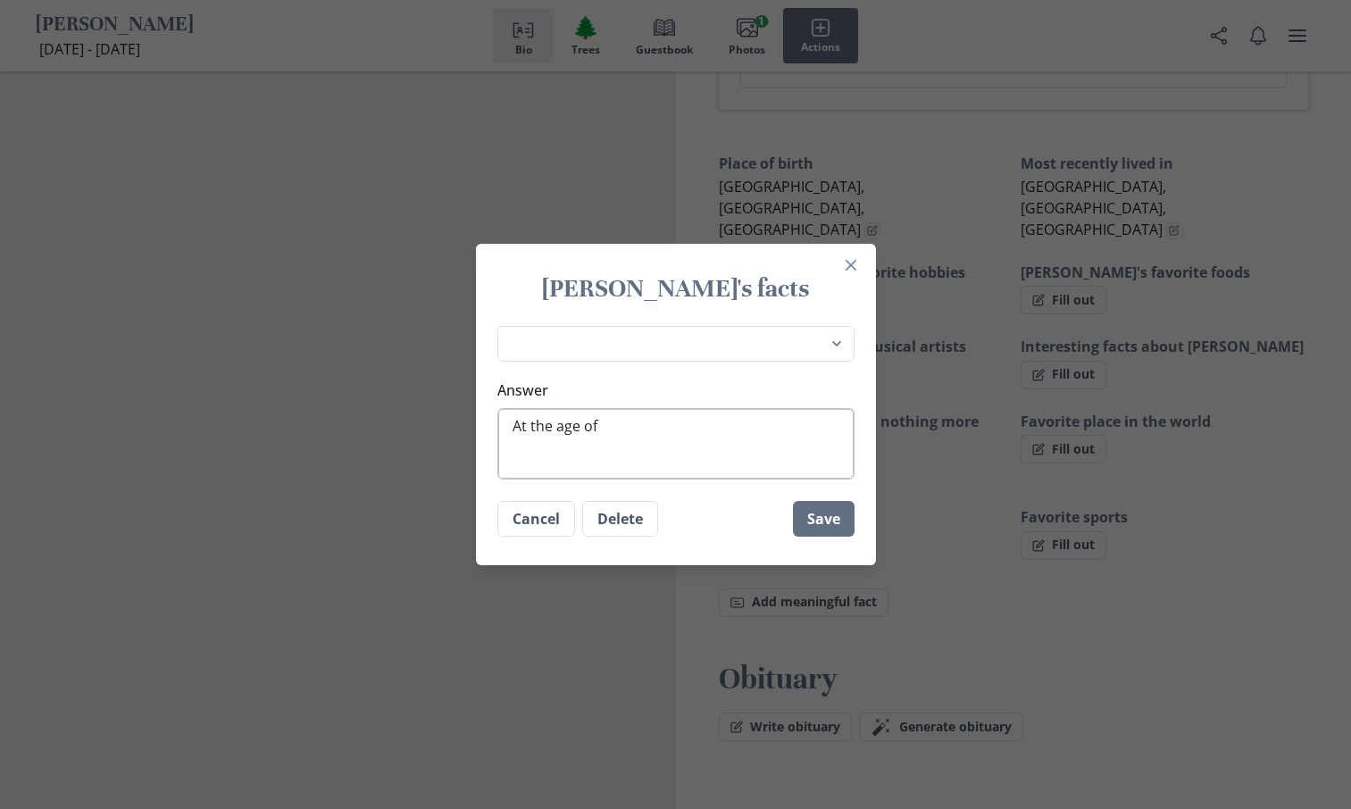
type textarea "x"
type textarea "At the age of"
type textarea "x"
type textarea "At the age of"
type textarea "x"
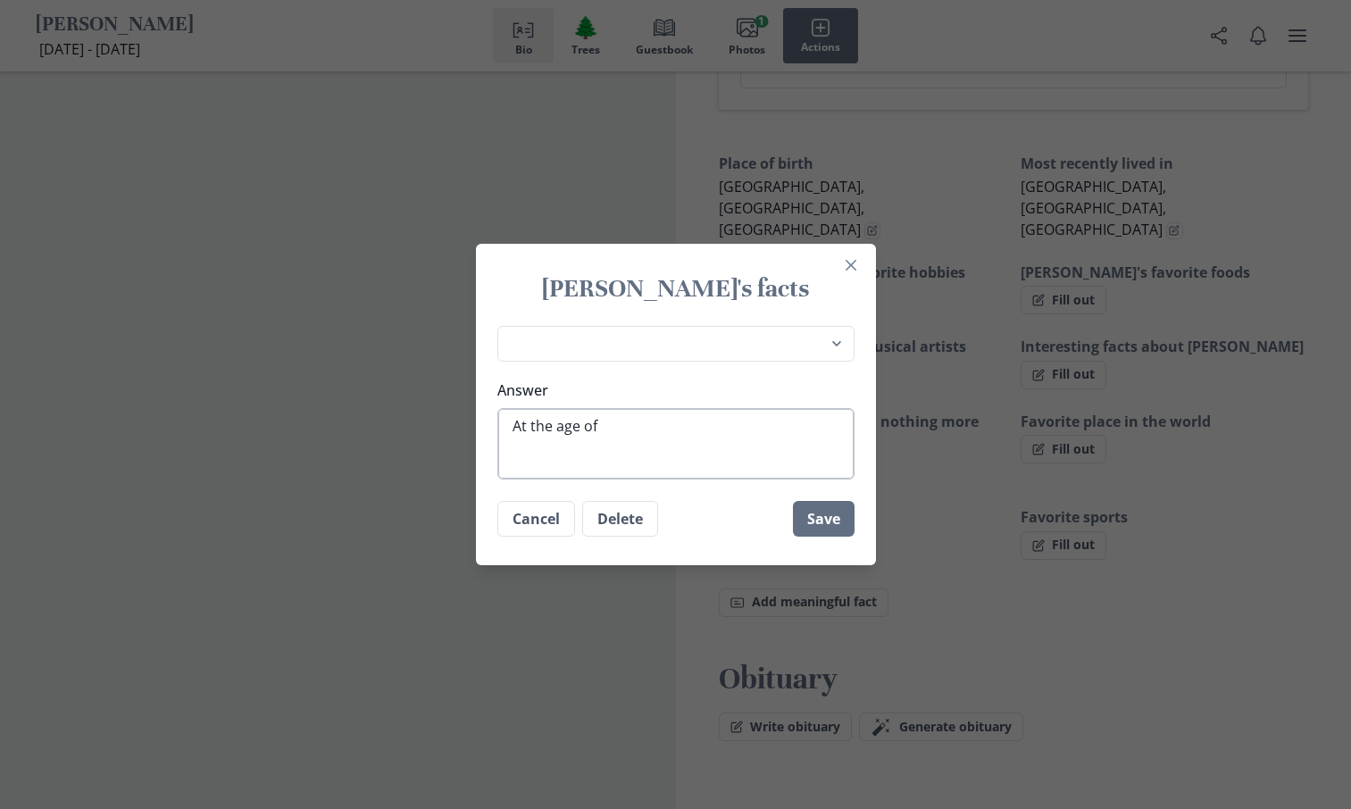
type textarea "At the age o"
type textarea "x"
type textarea "At the age"
type textarea "x"
type textarea "At the age"
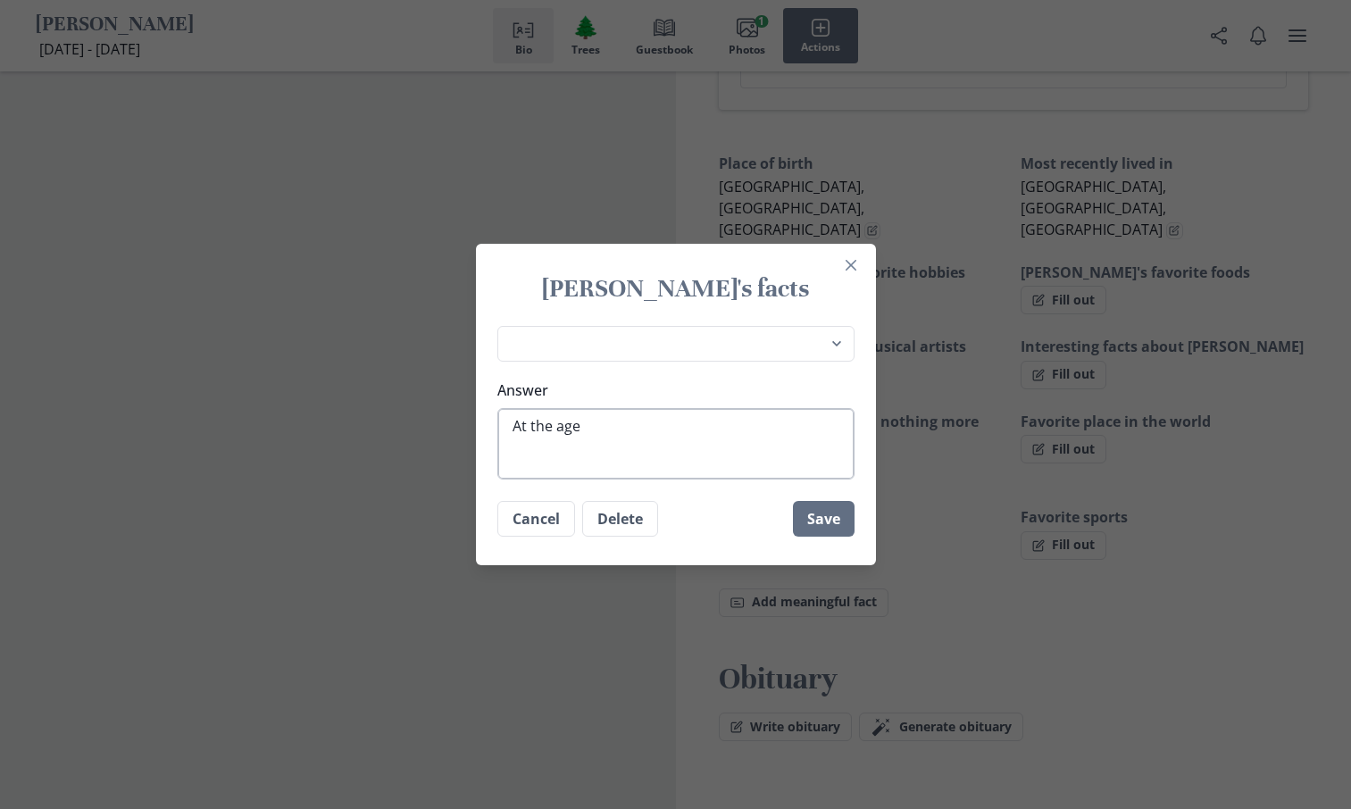
type textarea "x"
type textarea "At the ag"
type textarea "x"
type textarea "At the a"
type textarea "x"
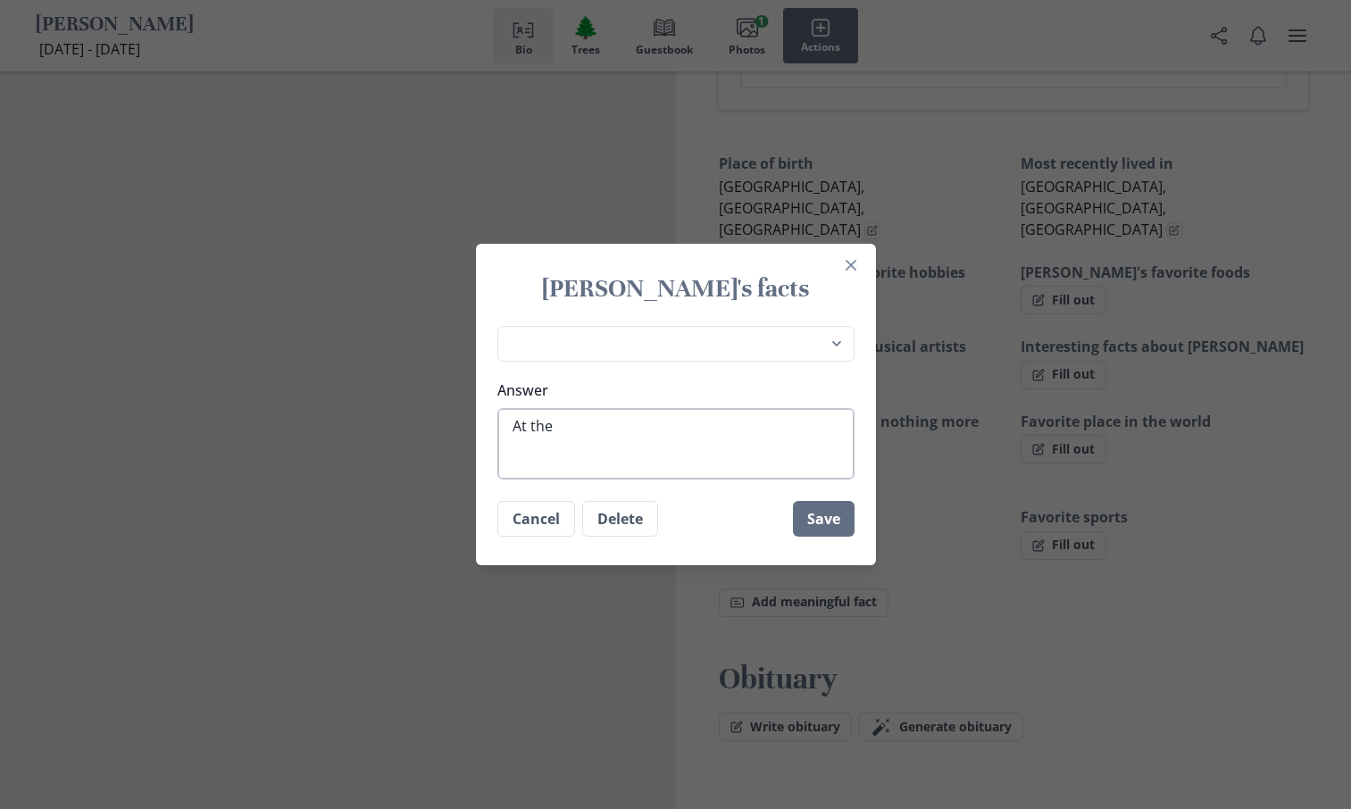
type textarea "At the"
type textarea "x"
type textarea "At th"
type textarea "x"
type textarea "At t"
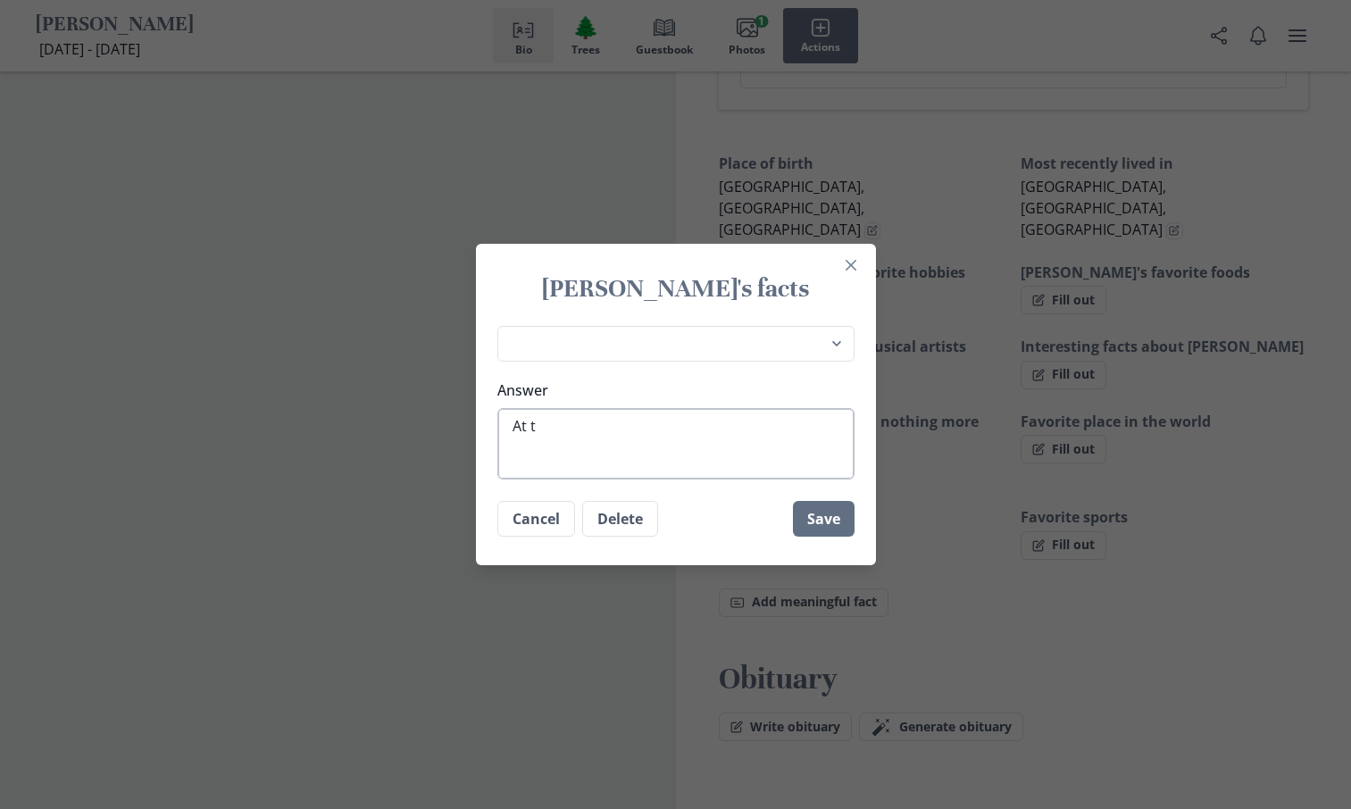
type textarea "x"
type textarea "At"
type textarea "x"
type textarea "At"
type textarea "x"
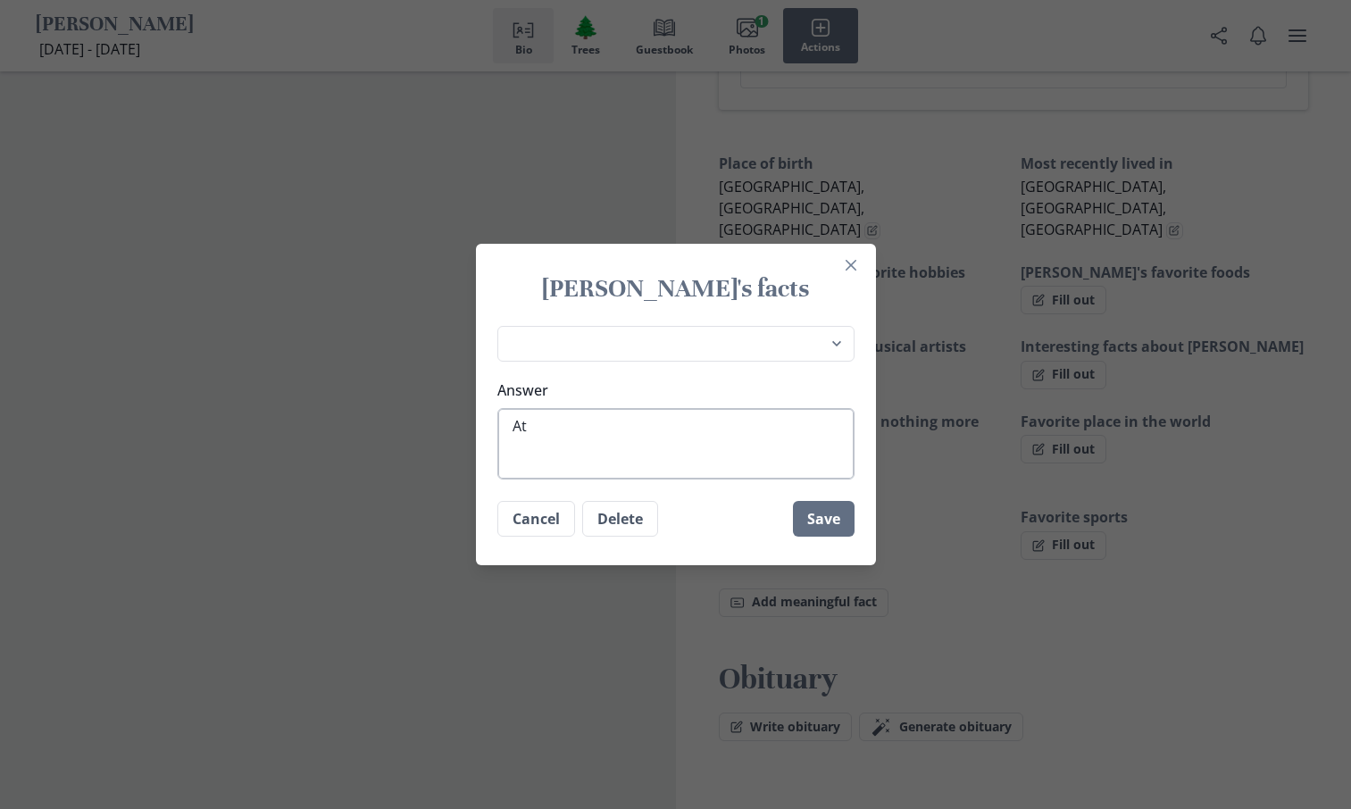
type textarea "A"
type textarea "x"
type textarea "H"
type textarea "x"
type textarea "Ha"
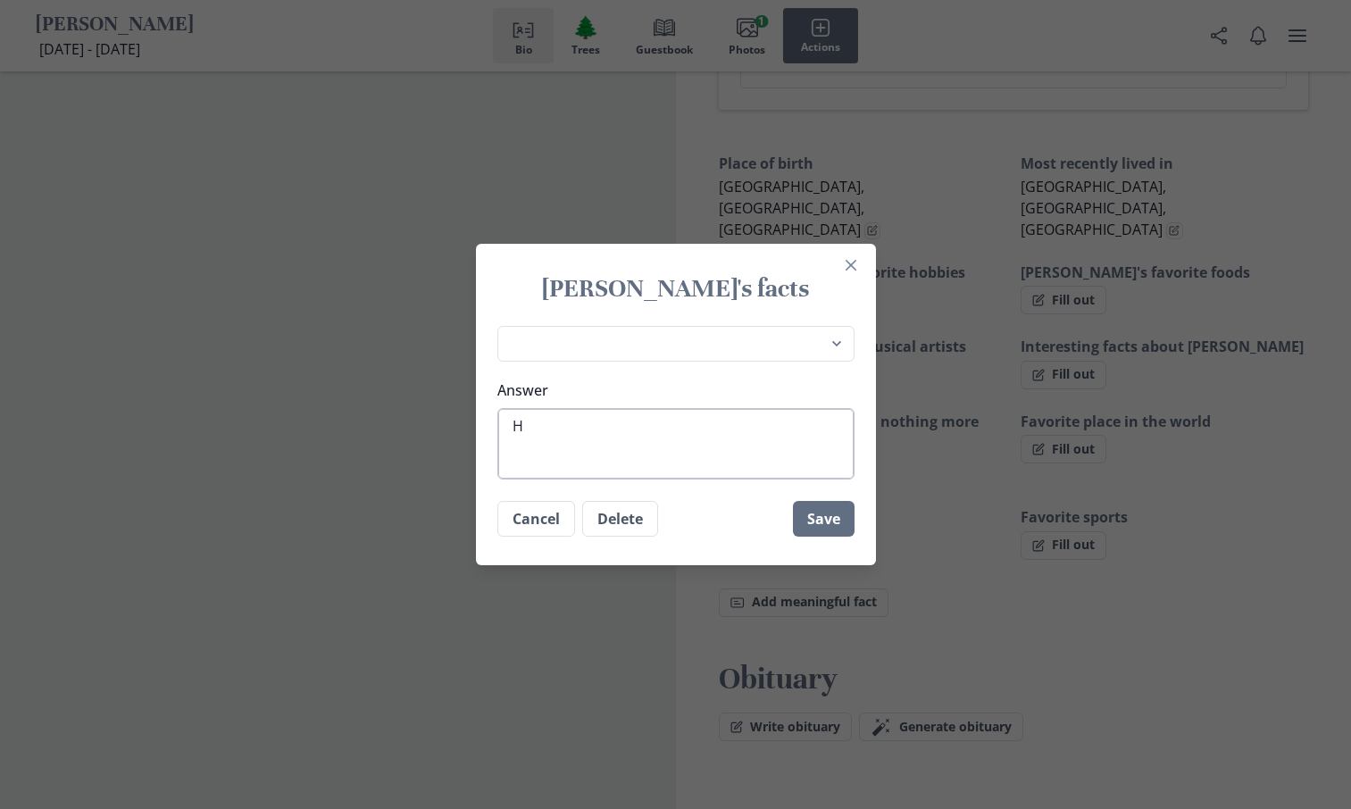
type textarea "x"
type textarea "Har"
type textarea "x"
type textarea "[PERSON_NAME]"
type textarea "x"
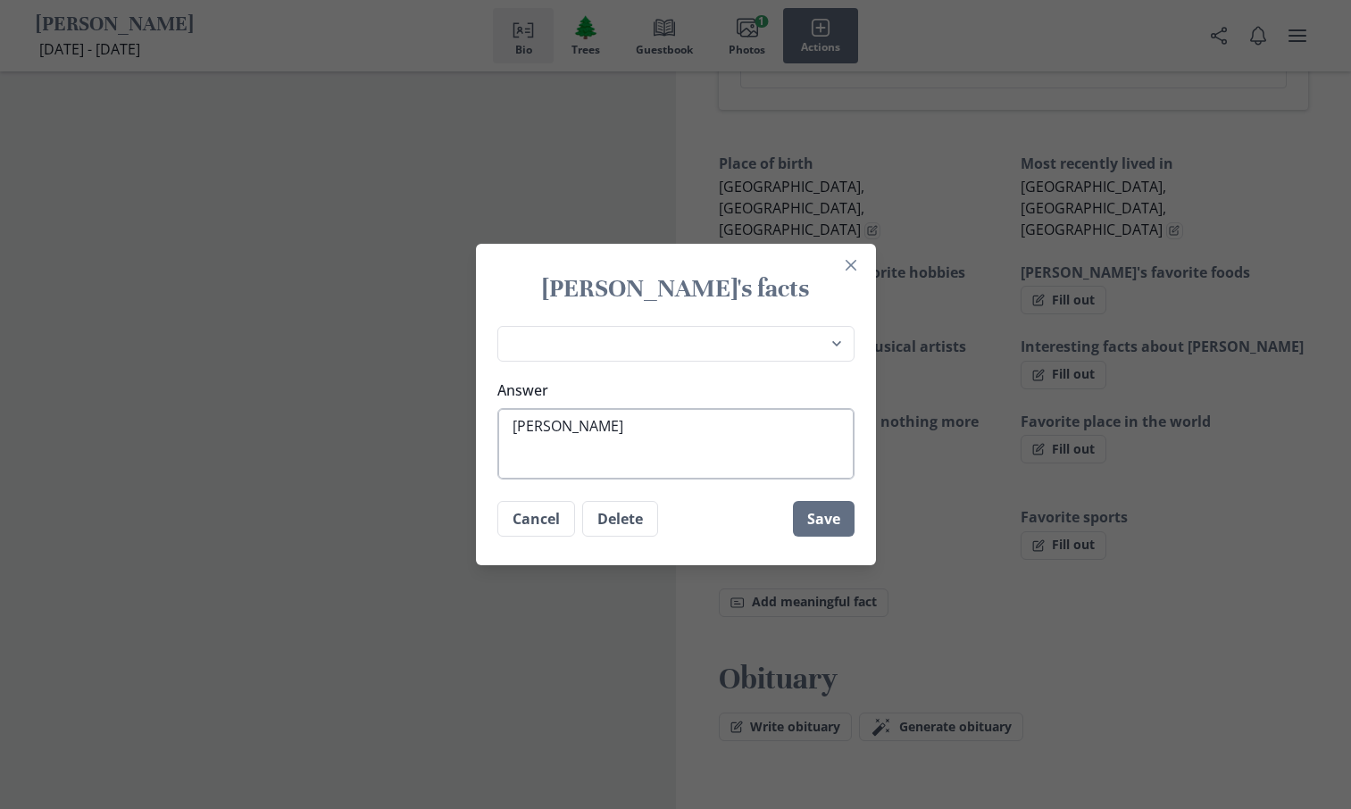
type textarea "[PERSON_NAME]"
type textarea "x"
type textarea "[PERSON_NAME]"
type textarea "x"
type textarea "[PERSON_NAME]"
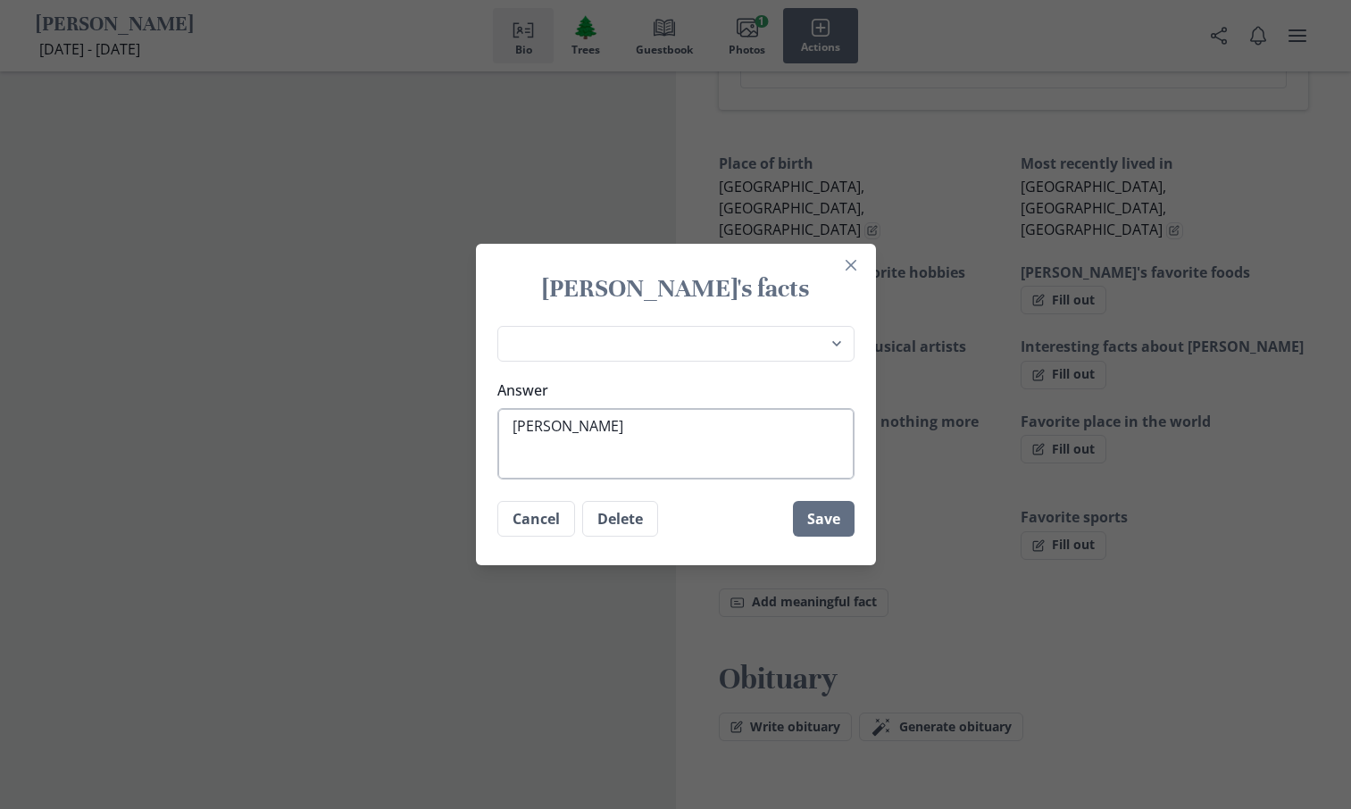
type textarea "x"
type textarea "[PERSON_NAME]"
type textarea "x"
type textarea "[PERSON_NAME]"
type textarea "x"
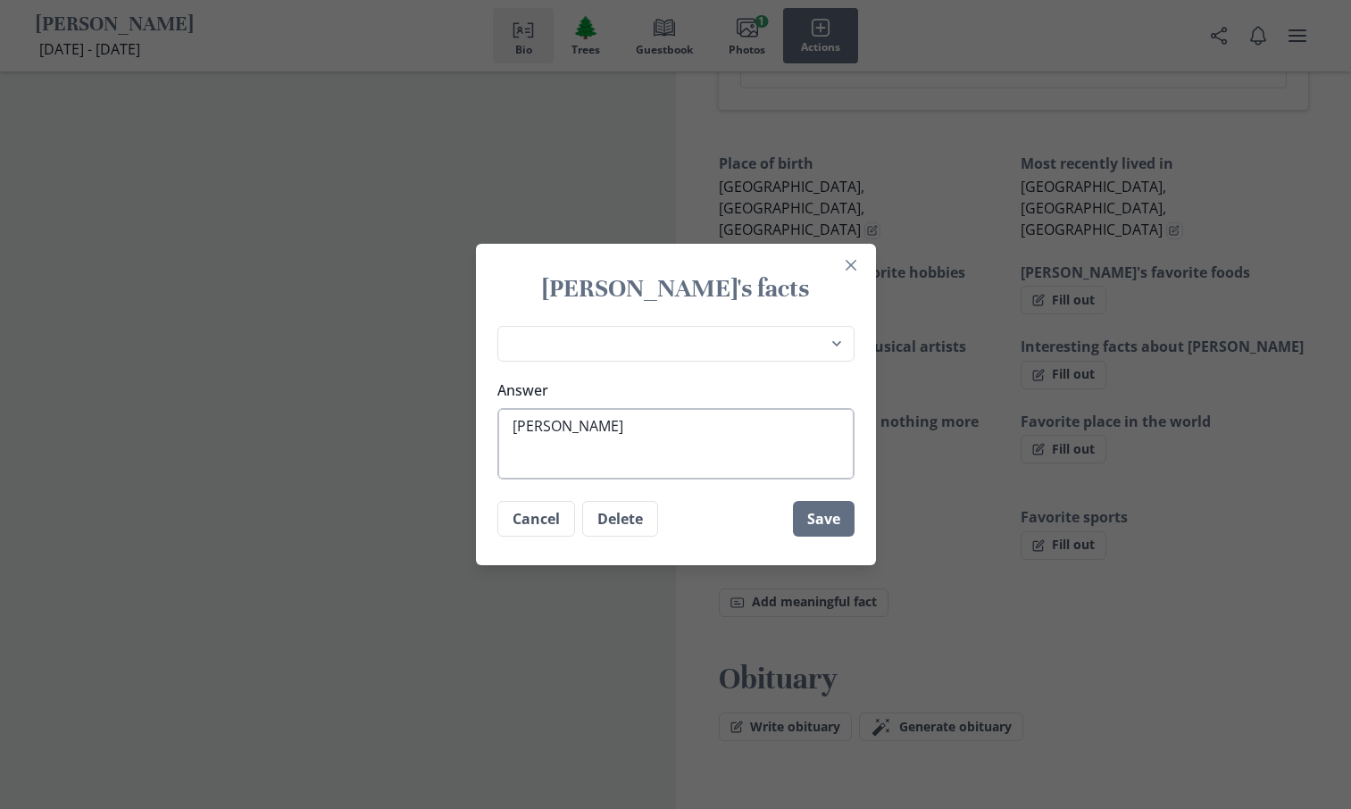
type textarea "[PERSON_NAME]"
type textarea "x"
type textarea "[PERSON_NAME]"
type textarea "x"
type textarea "[PERSON_NAME]"
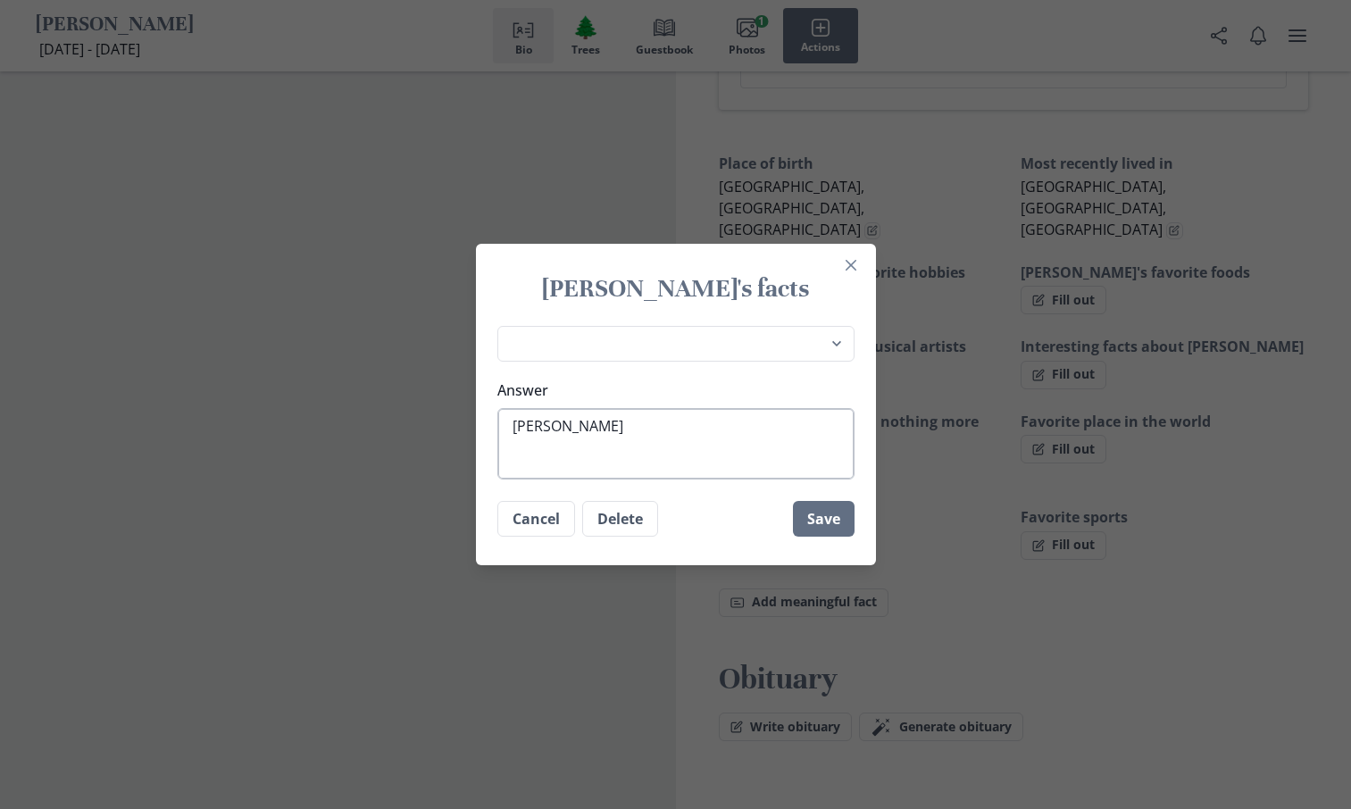
type textarea "x"
type textarea "[PERSON_NAME] always"
type textarea "x"
type textarea "[PERSON_NAME] always"
type textarea "x"
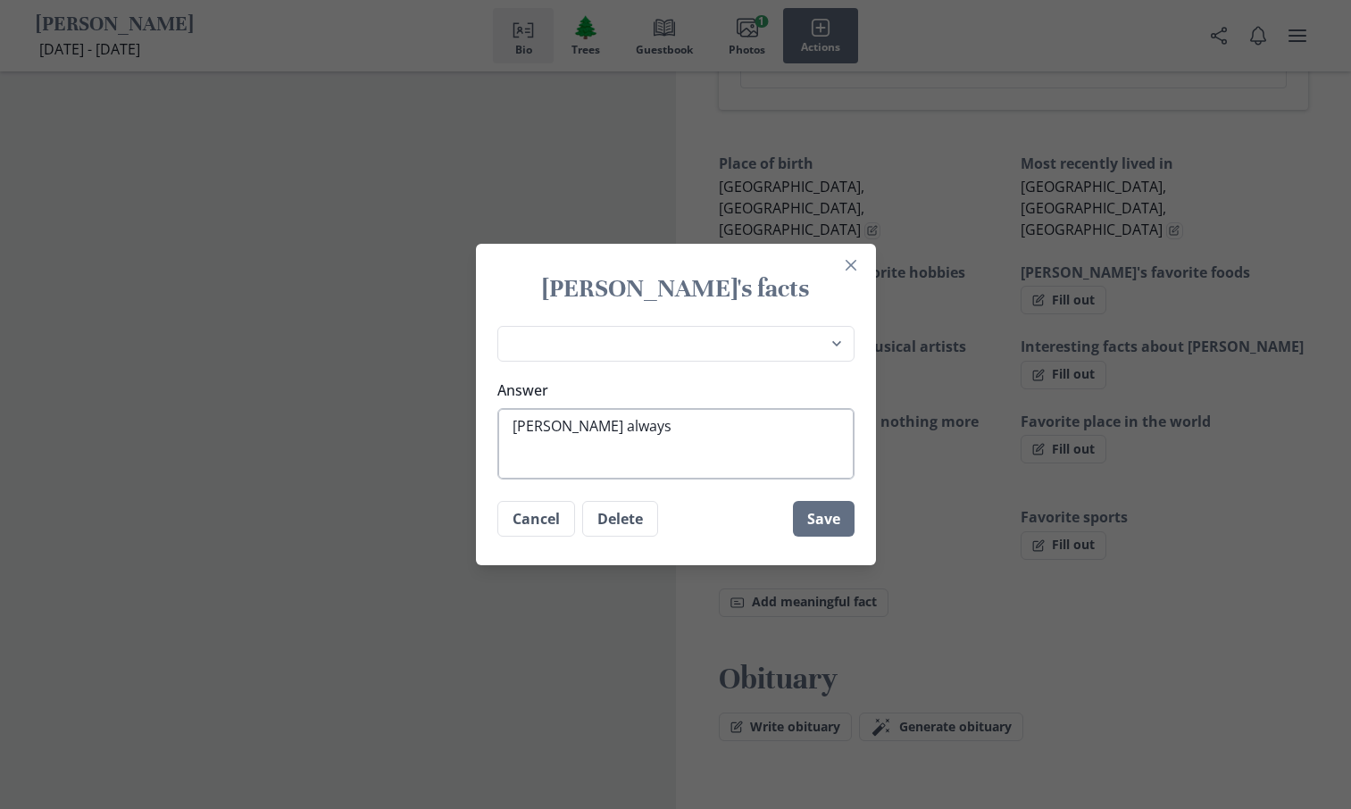
type textarea "[PERSON_NAME] always h"
type textarea "x"
type textarea "[PERSON_NAME] always ha"
type textarea "x"
type textarea "[PERSON_NAME] always had"
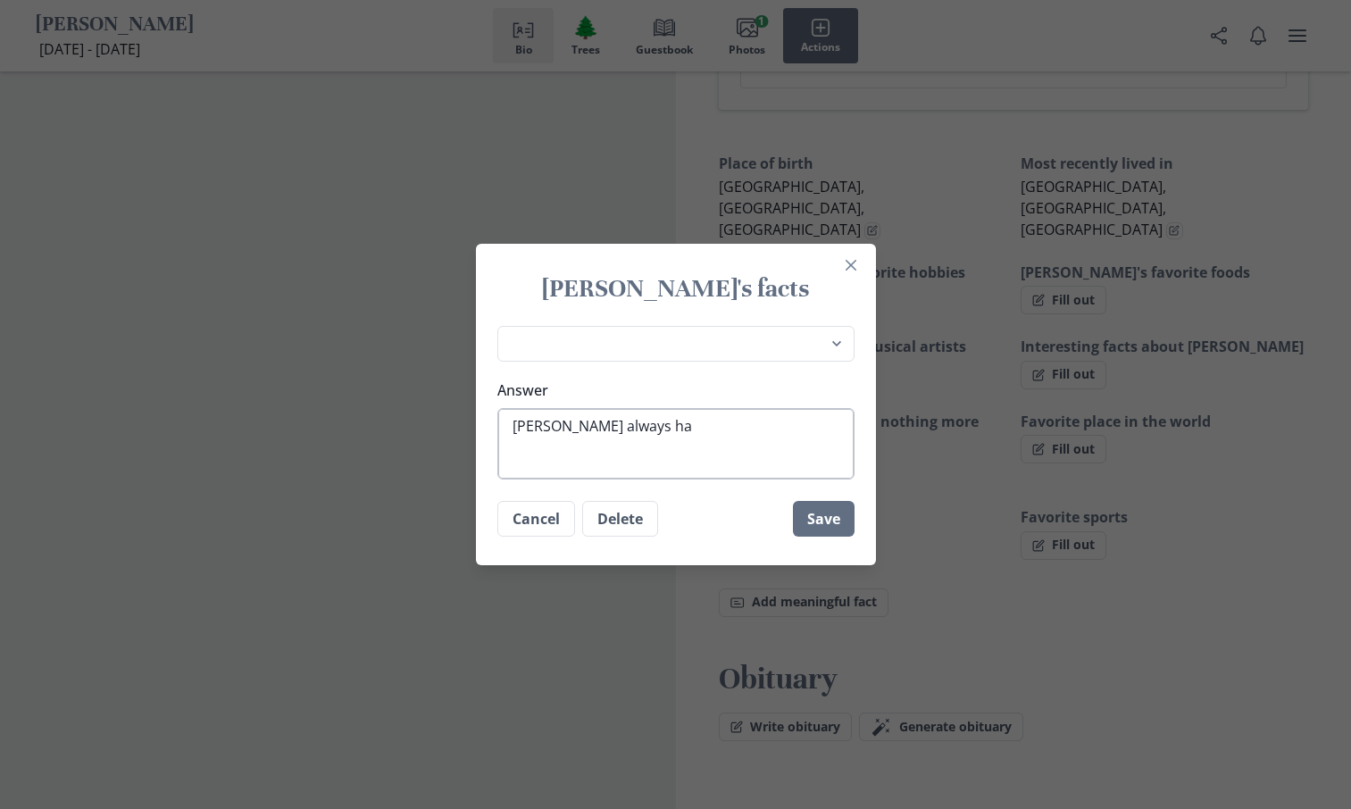
type textarea "x"
type textarea "[PERSON_NAME] always had"
type textarea "x"
type textarea "[PERSON_NAME] always had t"
type textarea "x"
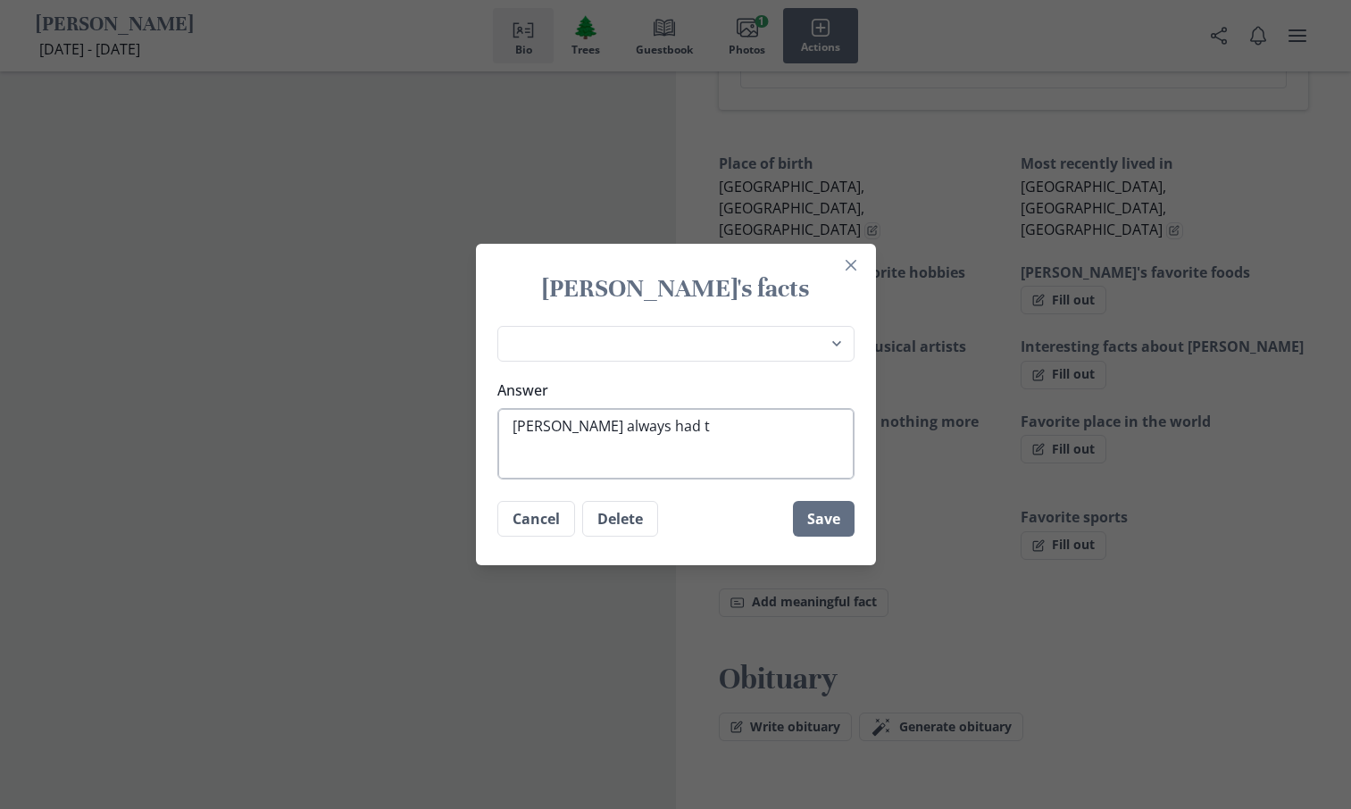
type textarea "[PERSON_NAME] always had th"
type textarea "x"
type textarea "[PERSON_NAME] always had the"
type textarea "x"
type textarea "[PERSON_NAME] always had the"
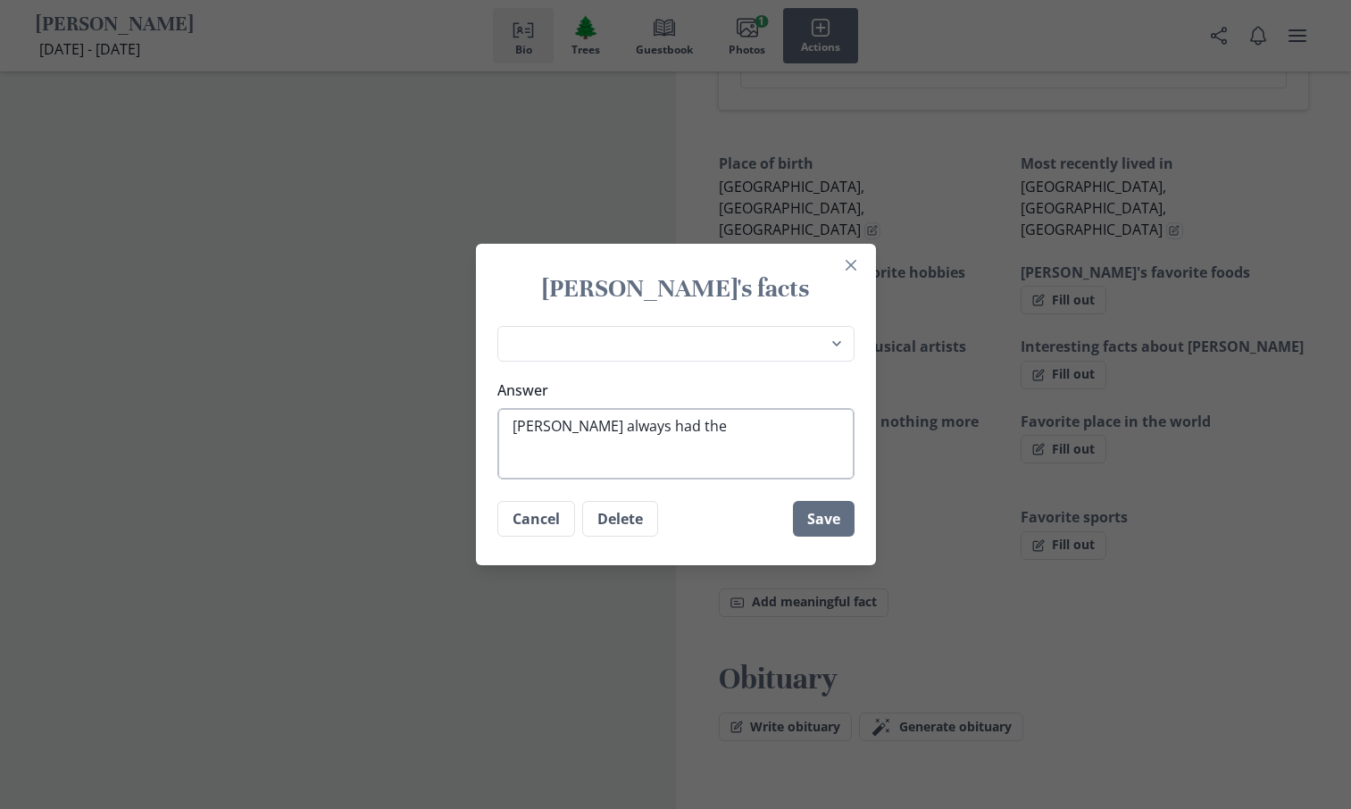
type textarea "x"
type textarea "[PERSON_NAME] always had the l"
type textarea "x"
type textarea "[PERSON_NAME] always had the lo"
type textarea "x"
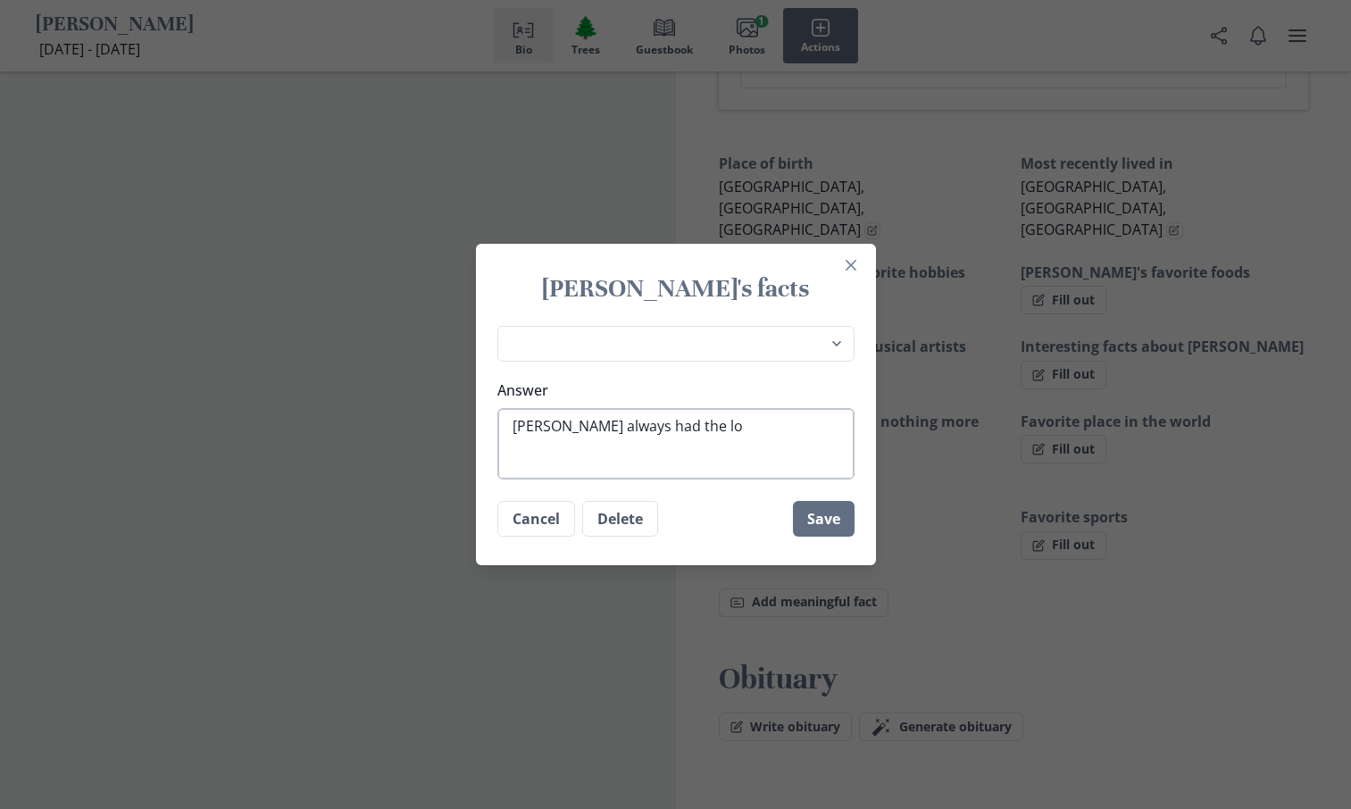
type textarea "[PERSON_NAME] always had the lov"
type textarea "x"
type textarea "[PERSON_NAME] always had the love"
type textarea "x"
type textarea "[PERSON_NAME] always had the love"
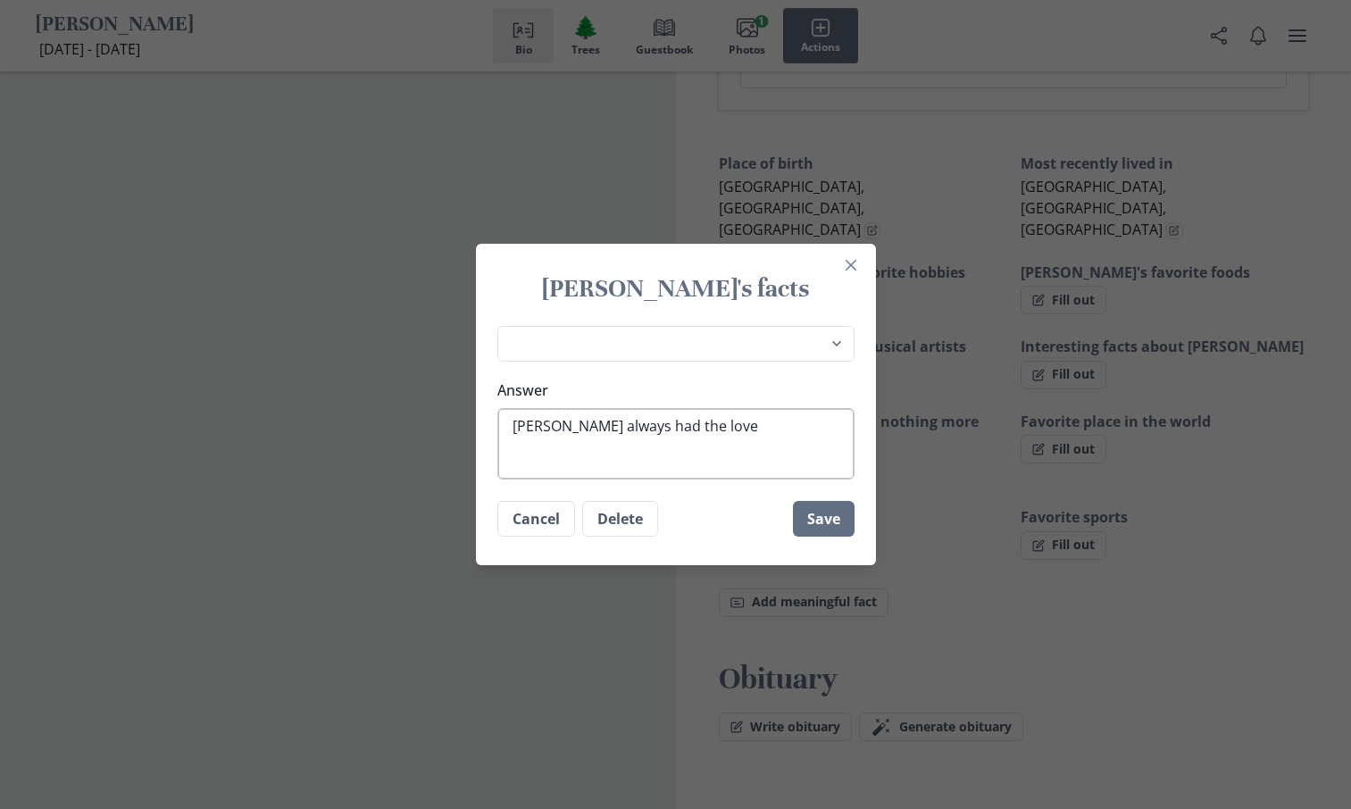
type textarea "x"
type textarea "[PERSON_NAME] always had the love o"
type textarea "x"
type textarea "[PERSON_NAME] always had the love of"
type textarea "x"
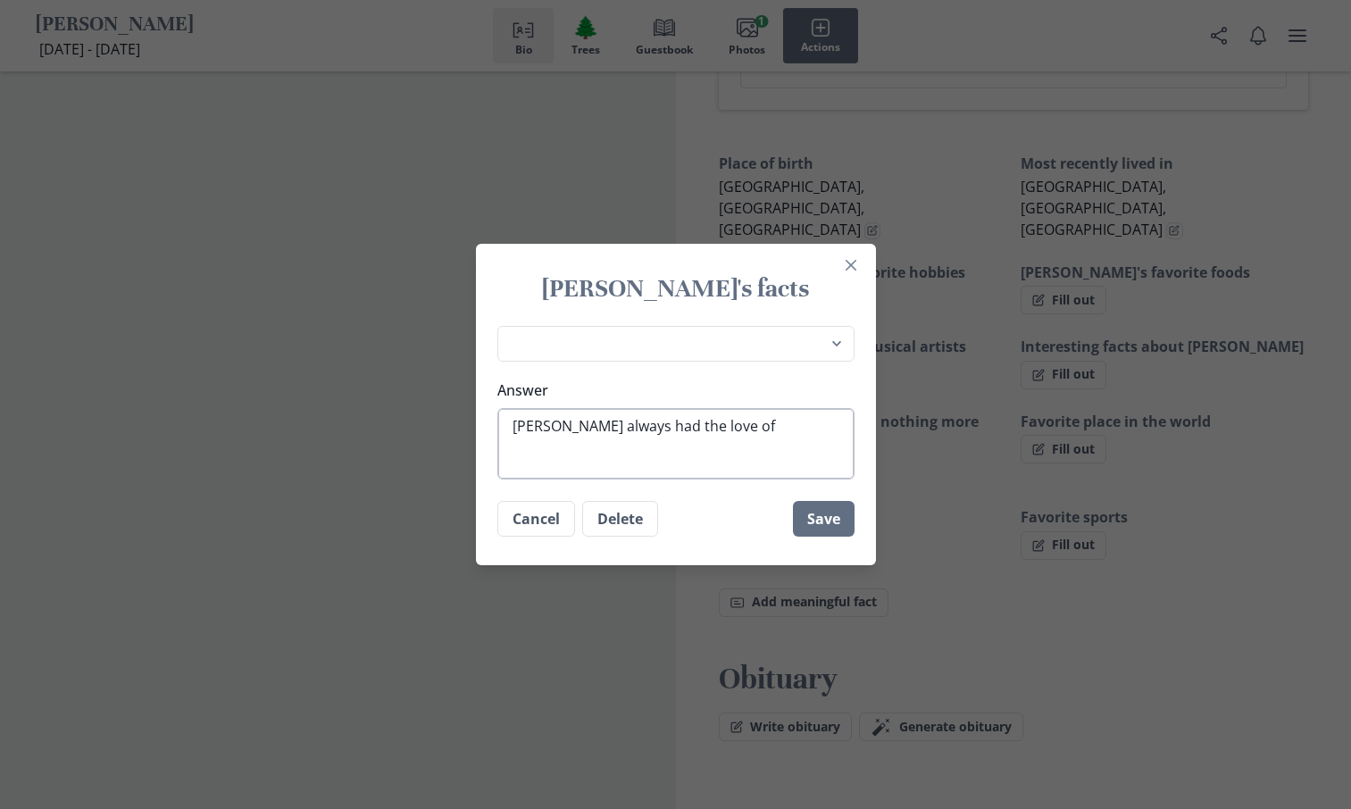
type textarea "[PERSON_NAME] always had the love of"
type textarea "x"
type textarea "[PERSON_NAME] always had the love of f"
type textarea "x"
type textarea "[PERSON_NAME] always had the love of fl"
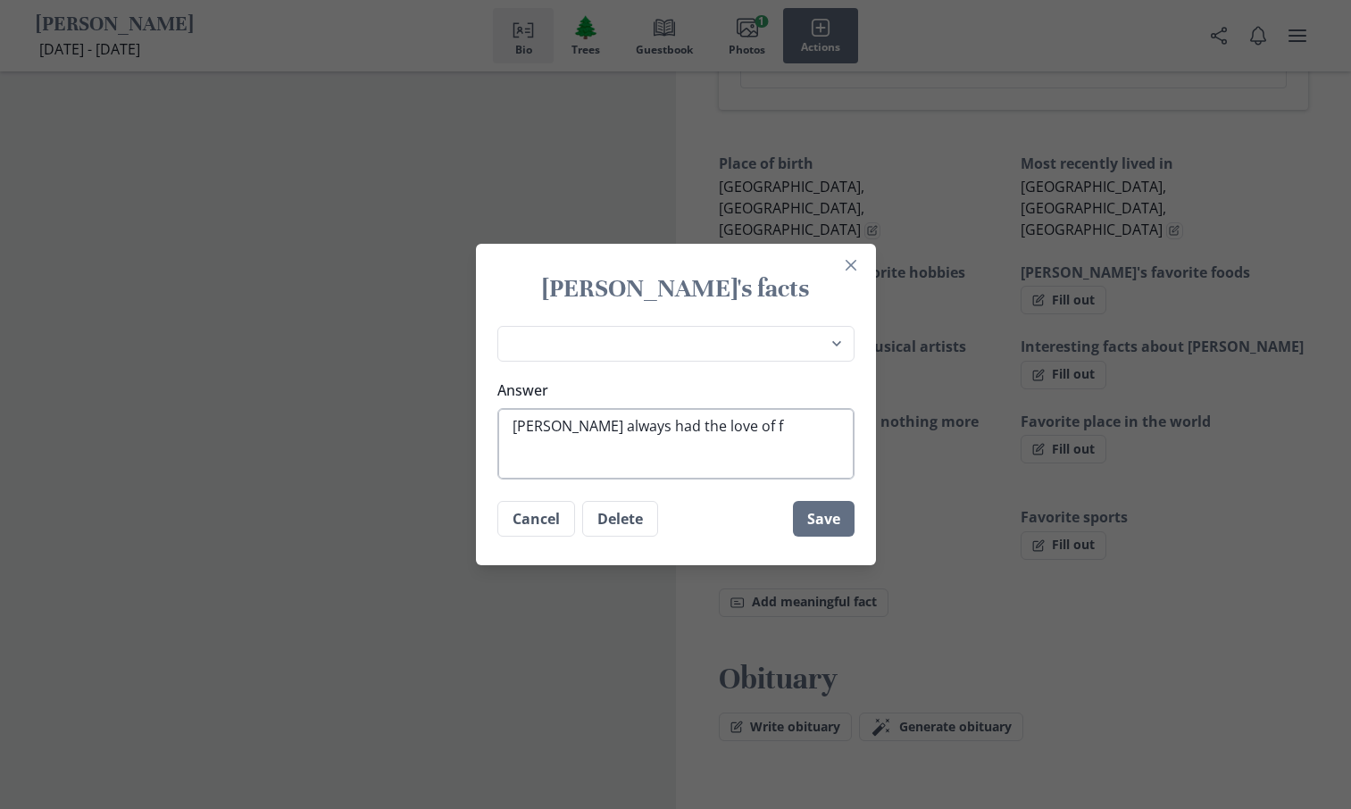
type textarea "x"
type textarea "[PERSON_NAME] always had the love of fly"
type textarea "x"
type textarea "[PERSON_NAME] always had the love of flyi"
type textarea "x"
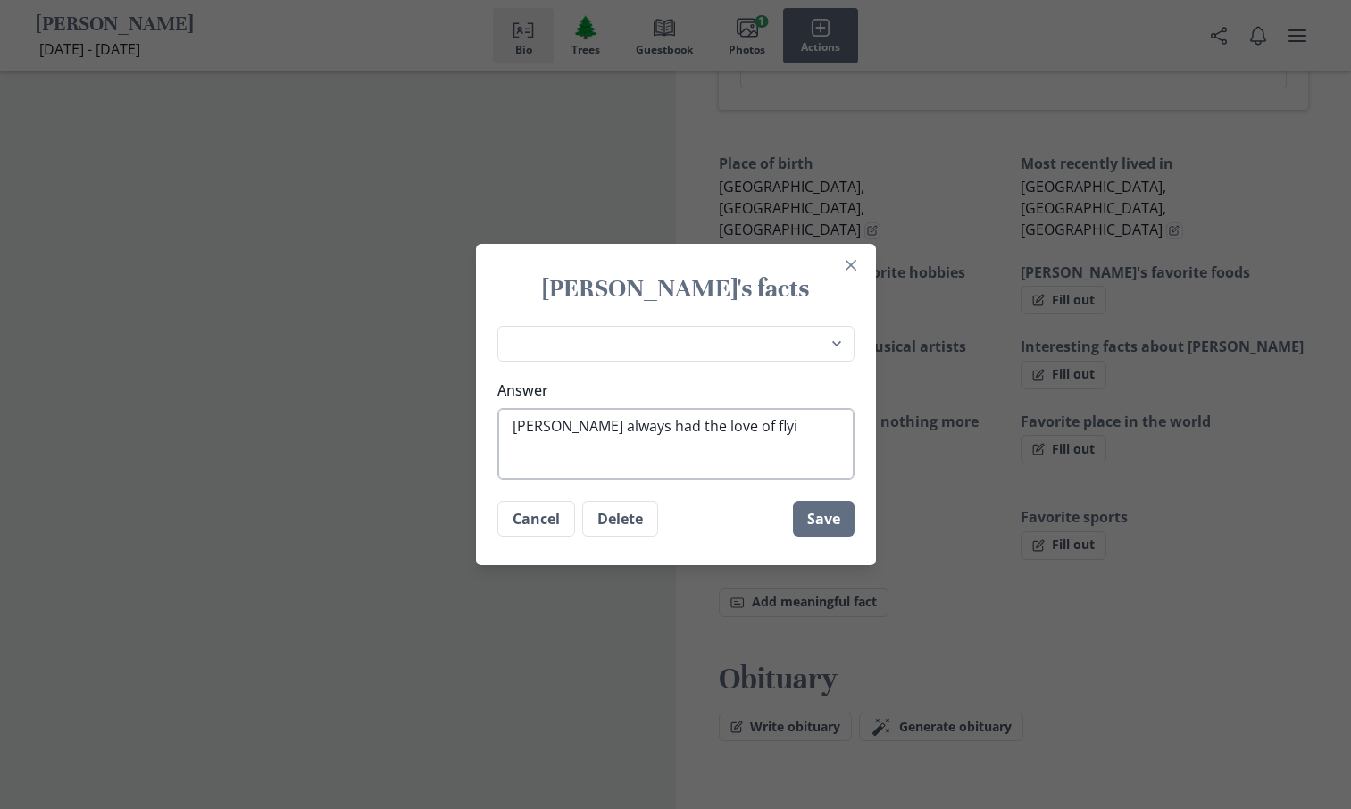
type textarea "[PERSON_NAME] always had the love of flyin"
type textarea "x"
type textarea "[PERSON_NAME] always had the love of flying"
type textarea "x"
type textarea "[PERSON_NAME] always had the love of flying"
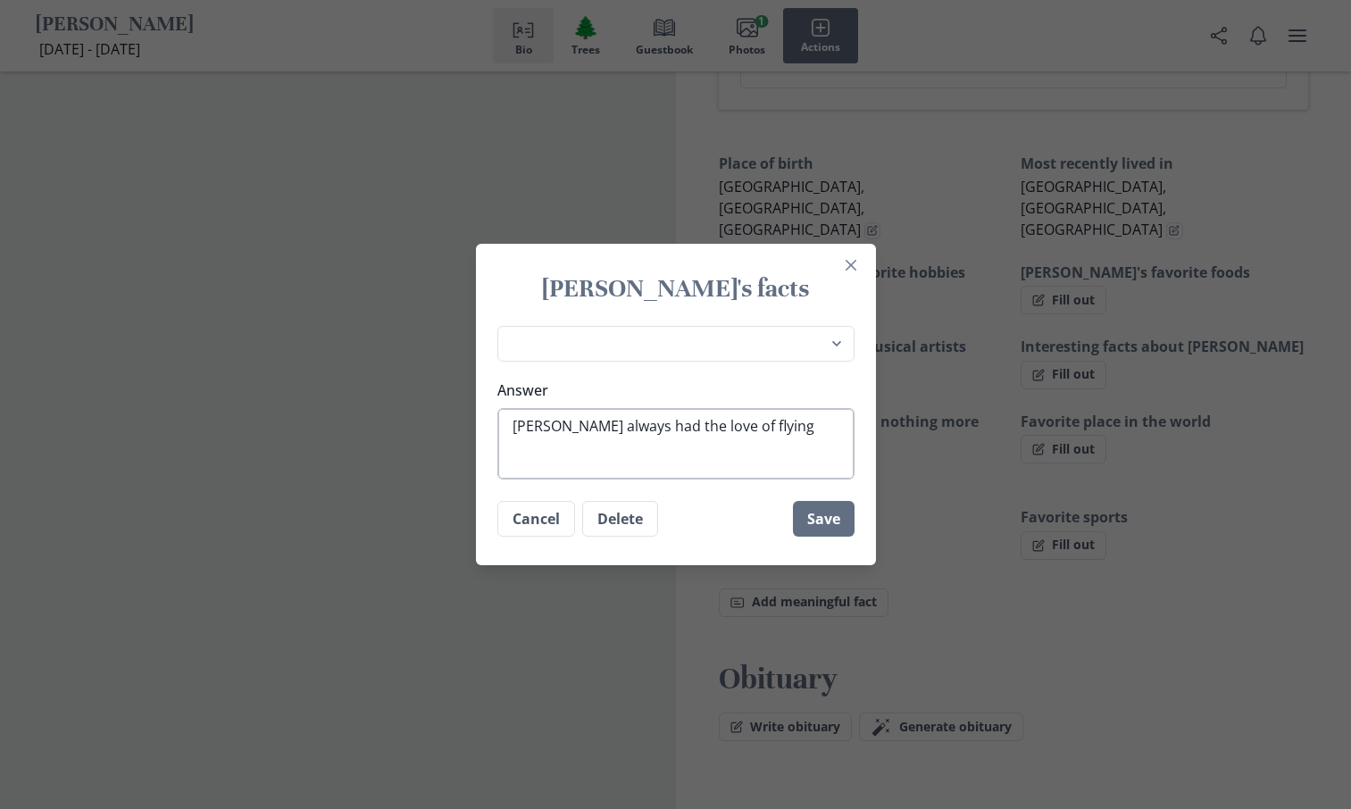
type textarea "x"
type textarea "[PERSON_NAME] always had the love of flying a"
type textarea "x"
type textarea "[PERSON_NAME] always had the love of flying an"
type textarea "x"
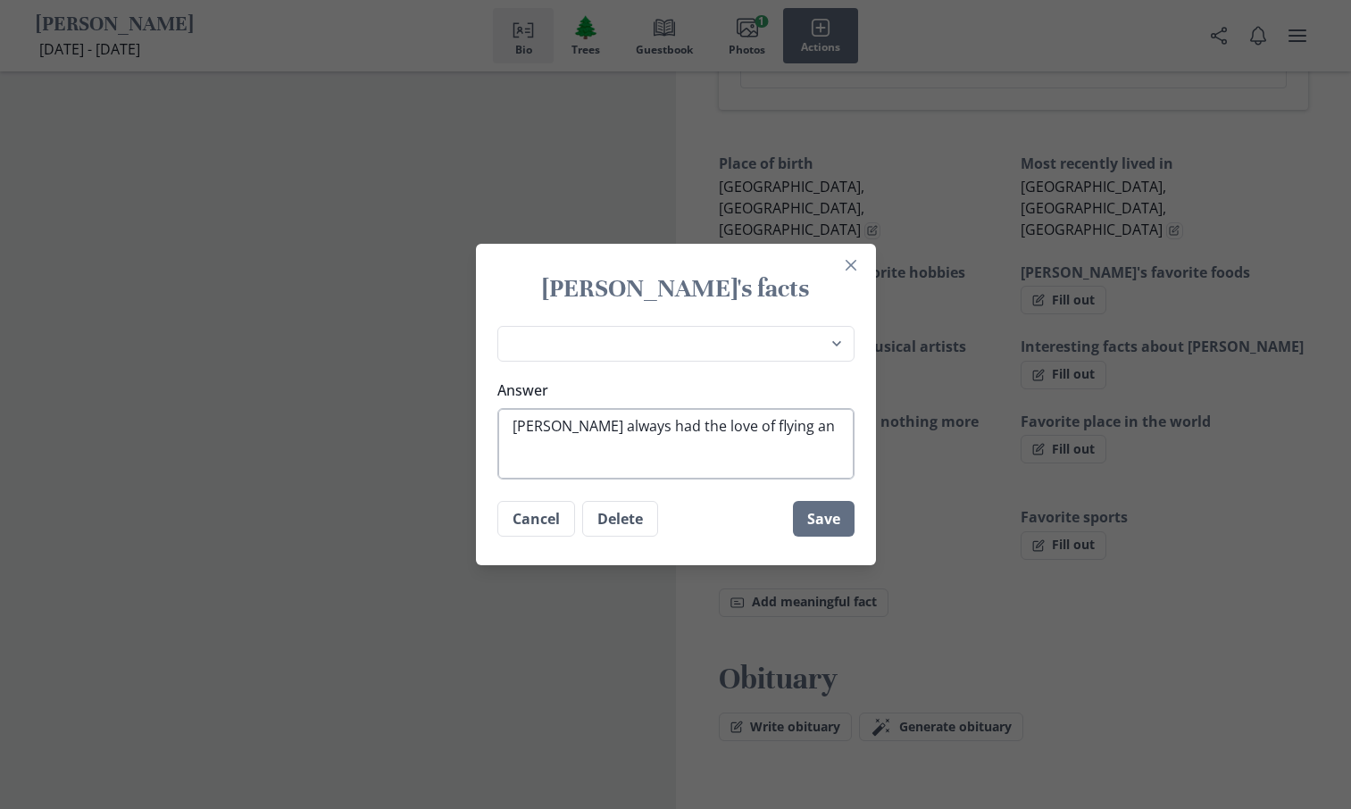
type textarea "[PERSON_NAME] always had the love of flying and"
type textarea "x"
type textarea "[PERSON_NAME] always had the love of flying and"
type textarea "x"
type textarea "[PERSON_NAME] always had the love of flying and a"
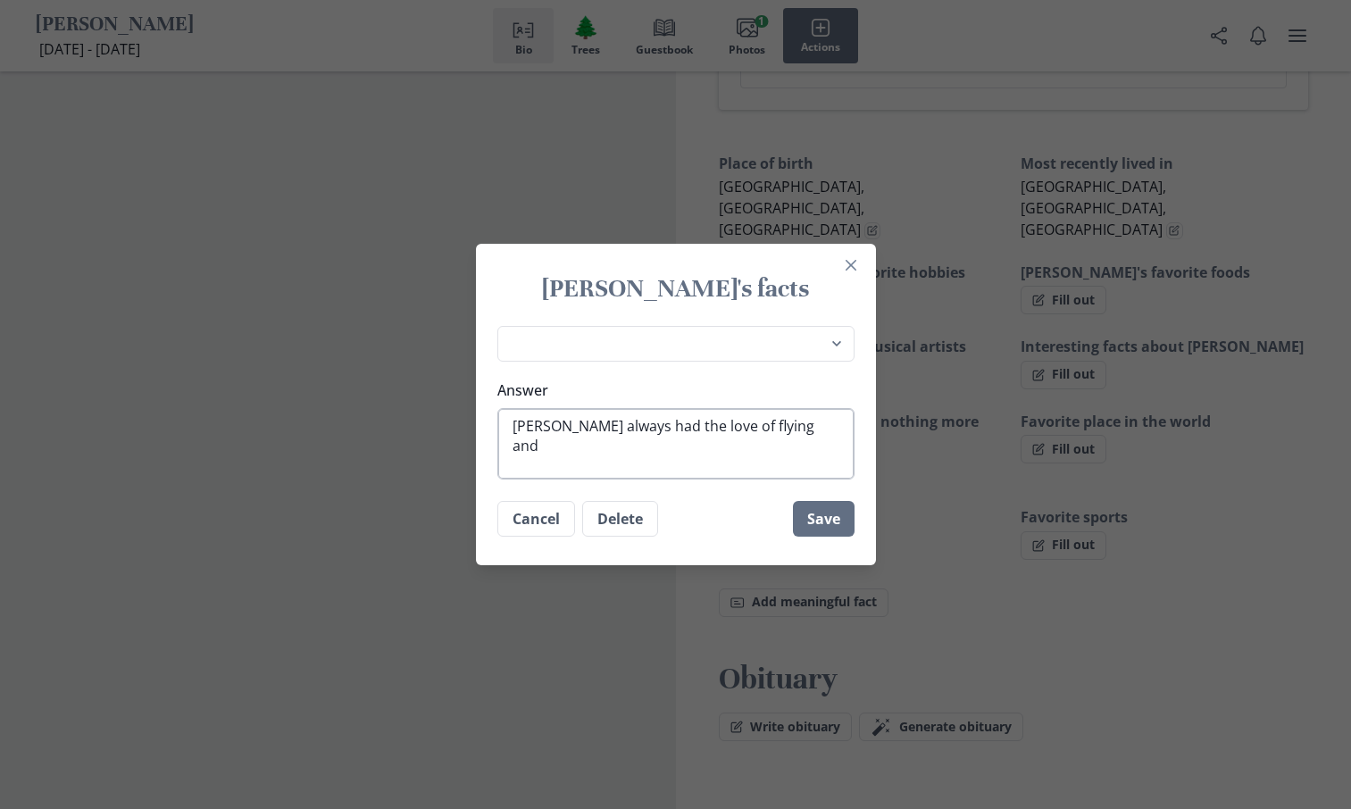
type textarea "x"
type textarea "[PERSON_NAME] always had the love of flying and at"
type textarea "x"
type textarea "[PERSON_NAME] always had the love of flying and at"
type textarea "x"
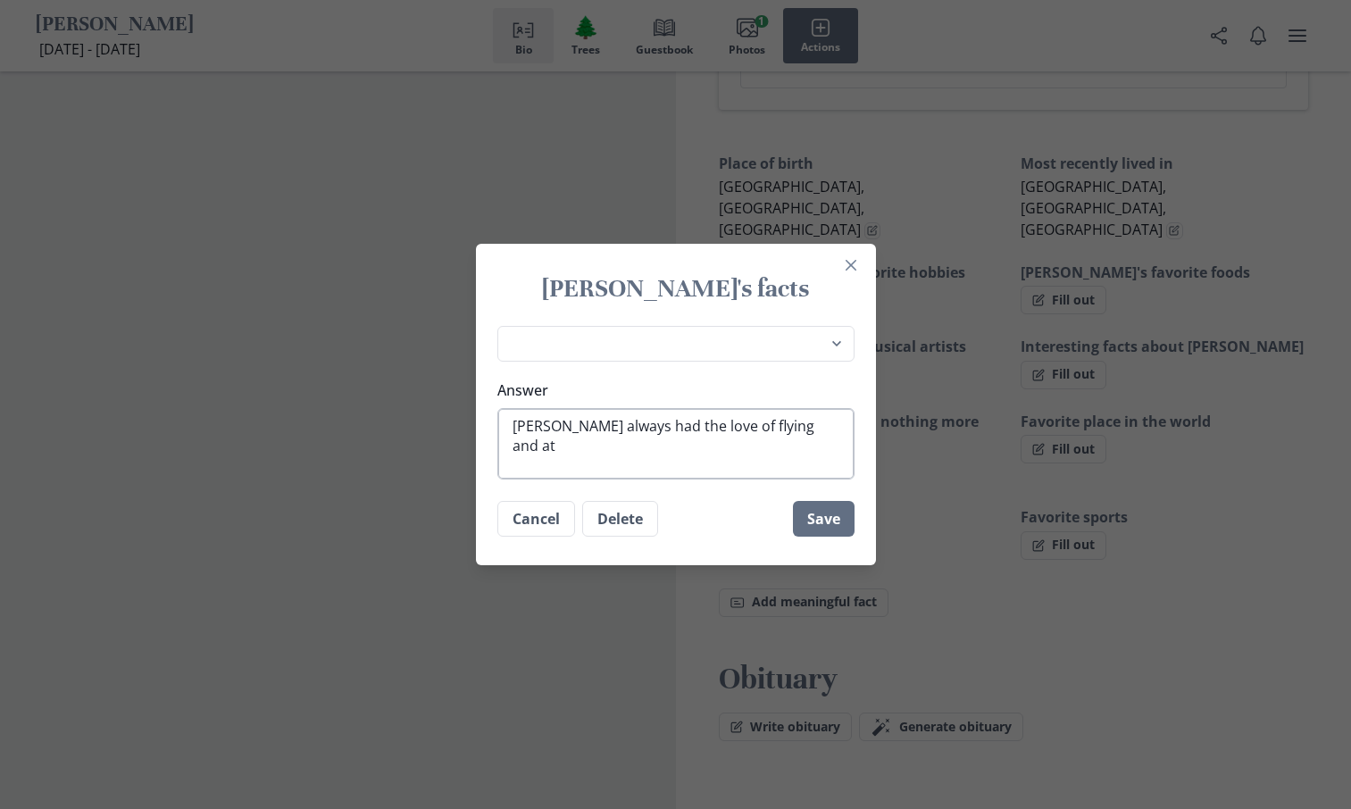
type textarea "[PERSON_NAME] always had the love of flying and at t"
type textarea "x"
type textarea "[PERSON_NAME] always had the love of flying and at th"
type textarea "x"
type textarea "[PERSON_NAME] always had the love of flying and at the"
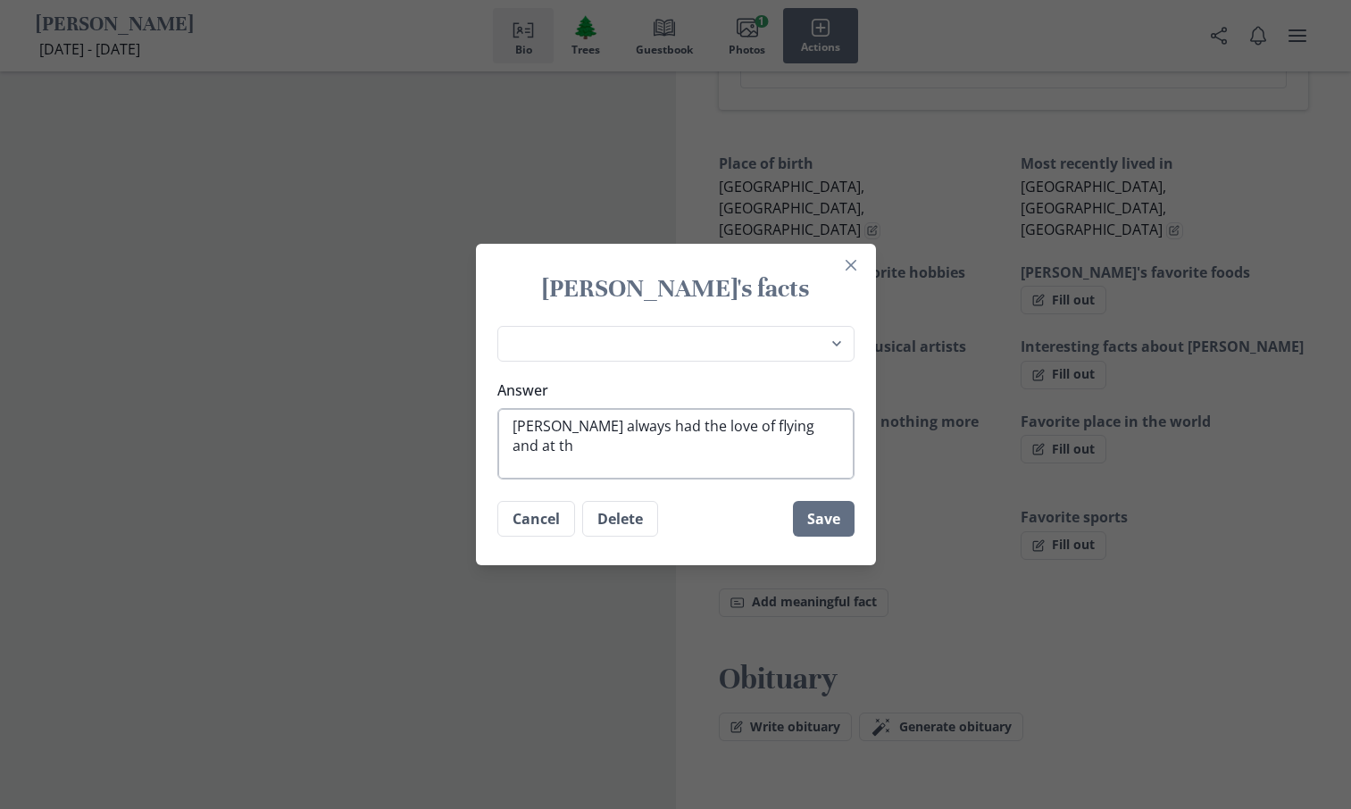
type textarea "x"
type textarea "[PERSON_NAME] always had the love of flying and at the"
type textarea "x"
type textarea "[PERSON_NAME] always had the love of flying and at the a"
type textarea "x"
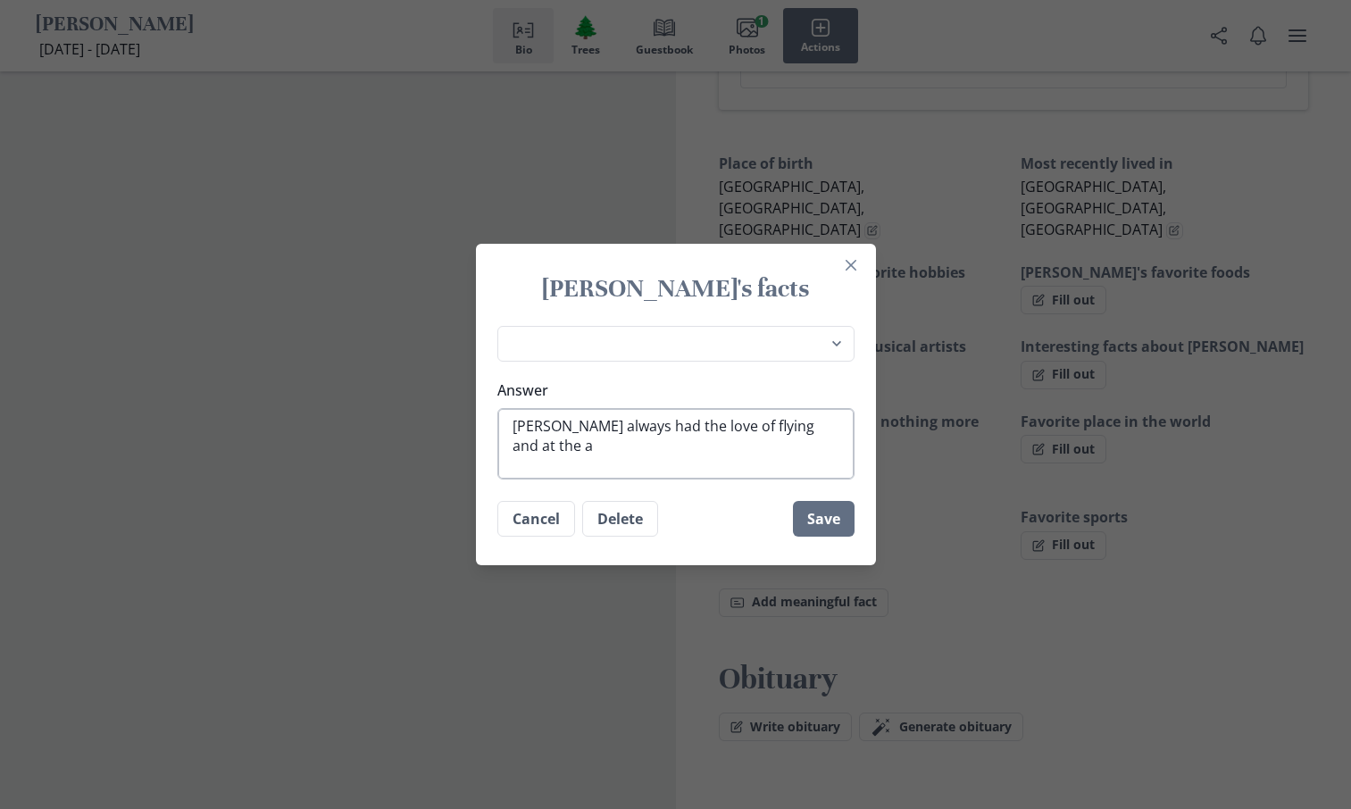
type textarea "[PERSON_NAME] always had the love of flying and at the ae"
type textarea "x"
type textarea "[PERSON_NAME] always had the love of flying and at the a"
type textarea "x"
type textarea "[PERSON_NAME] always had the love of flying and at the ag"
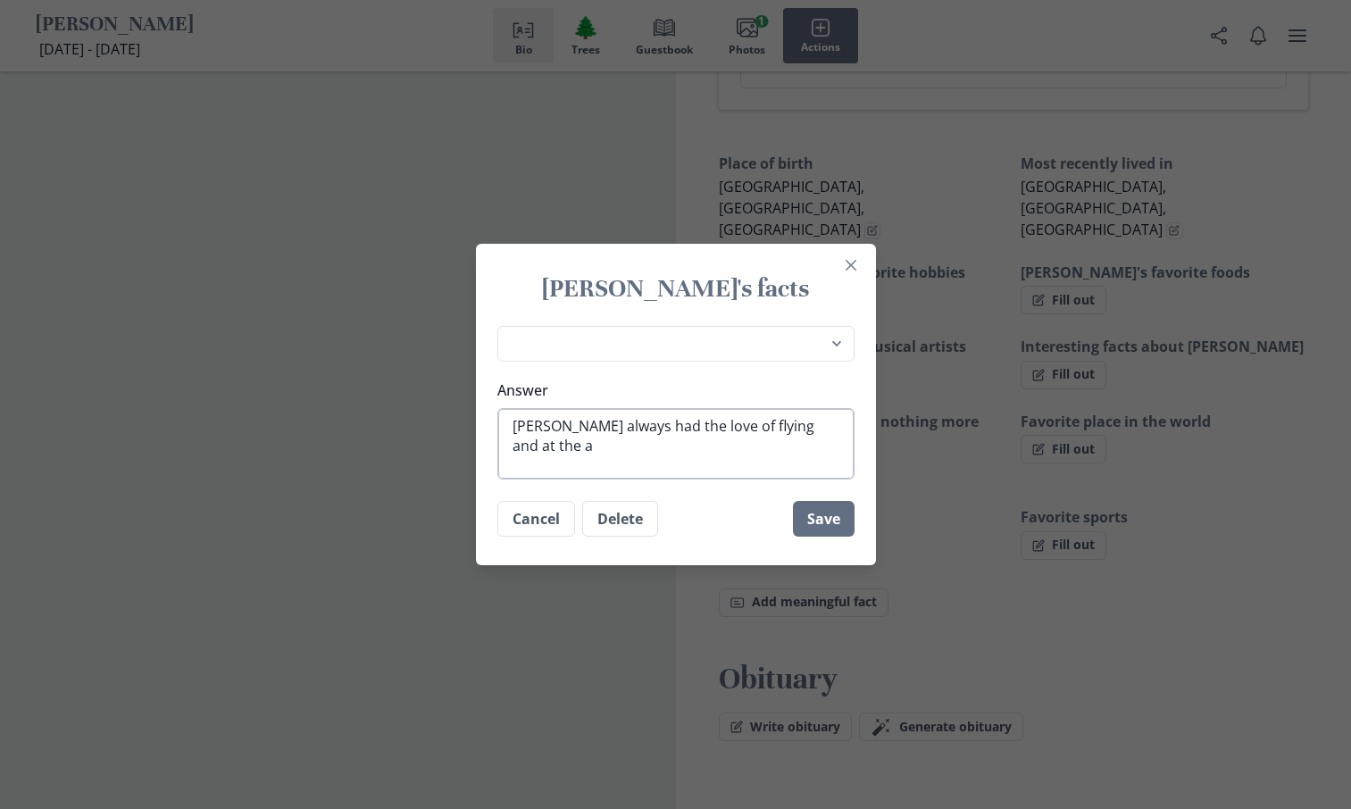
type textarea "x"
type textarea "[PERSON_NAME] always had the love of flying and at the age"
type textarea "x"
type textarea "[PERSON_NAME] always had the love of flying and at the age"
type textarea "x"
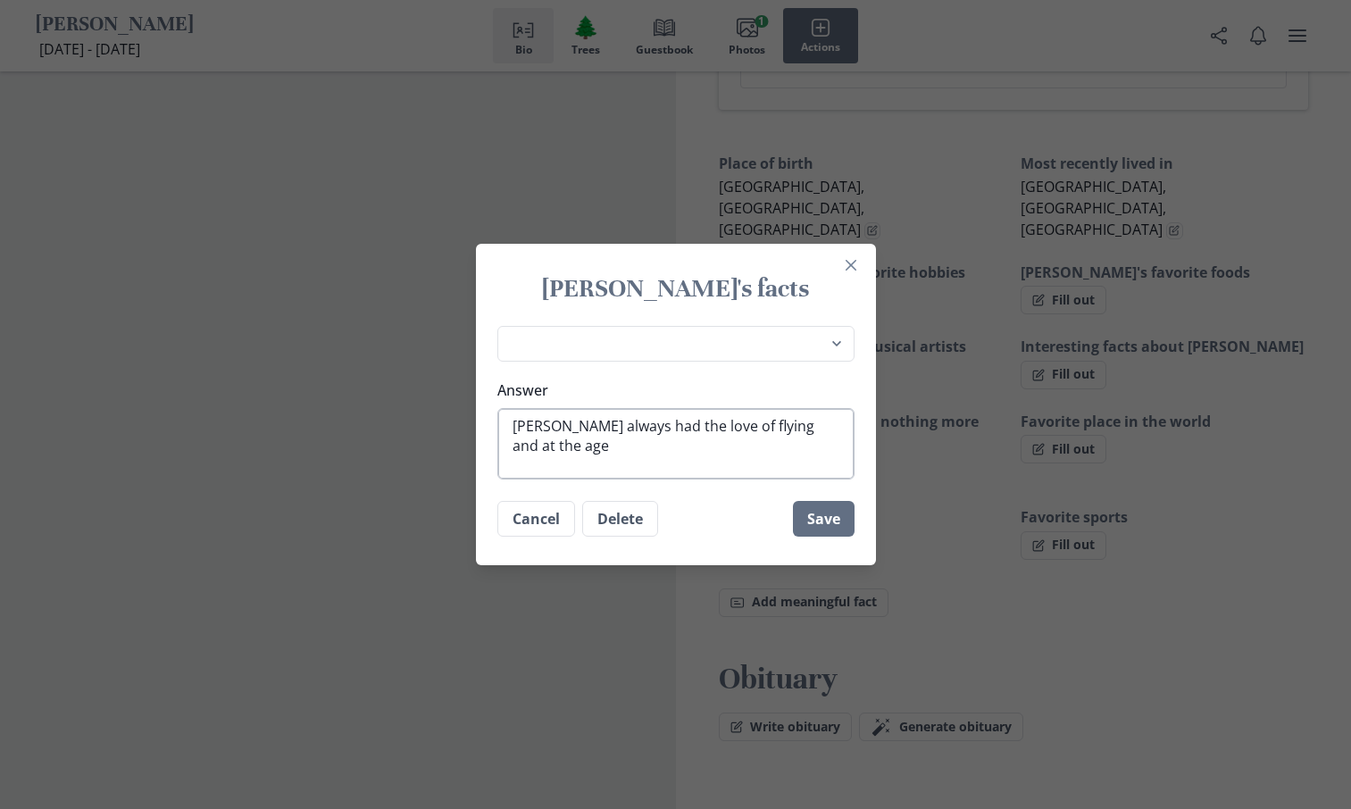
type textarea "[PERSON_NAME] always had the love of flying and at the age o"
type textarea "x"
type textarea "[PERSON_NAME] always had the love of flying and at the age of"
type textarea "x"
type textarea "[PERSON_NAME] always had the love of flying and at the age of"
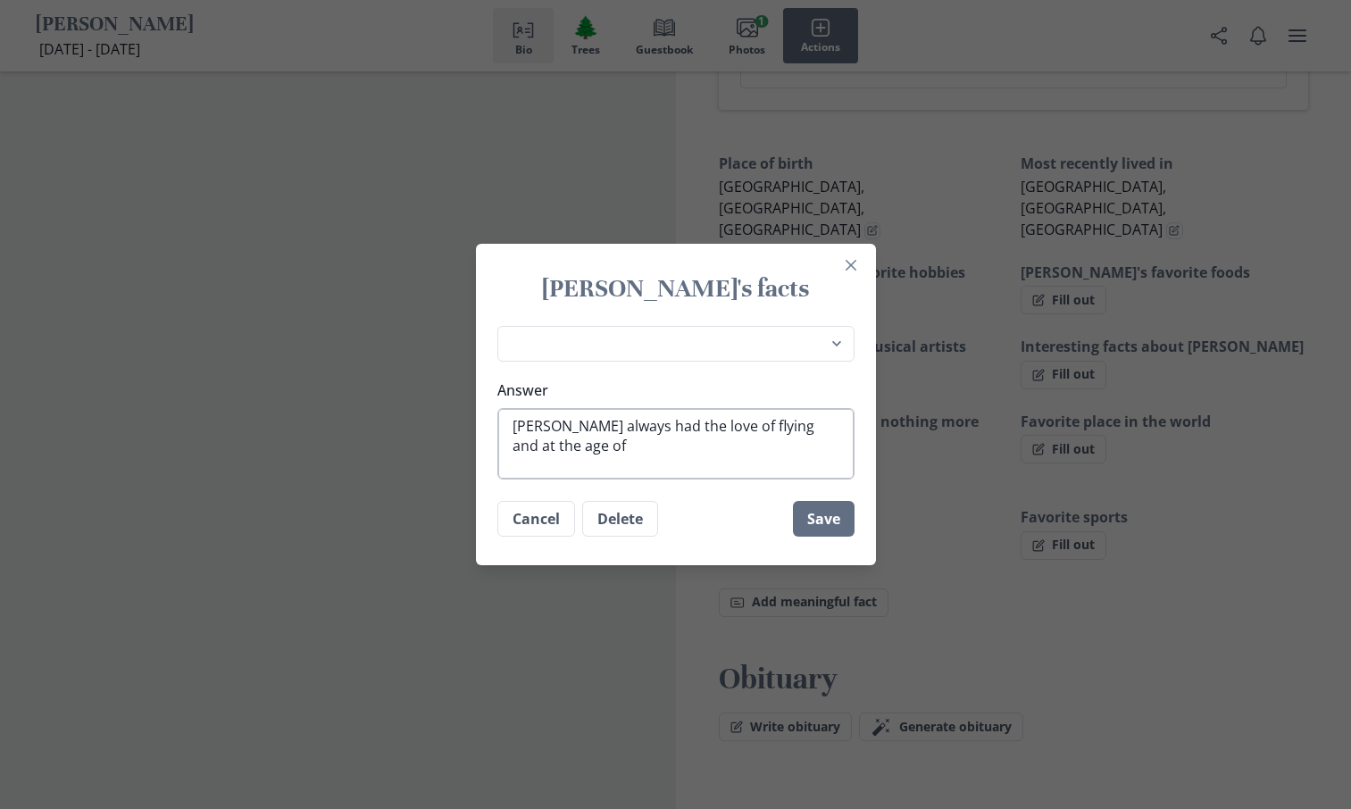
type textarea "x"
type textarea "[PERSON_NAME] always had the love of flying and at the age of [DEMOGRAPHIC_DATA]"
type textarea "x"
type textarea "[PERSON_NAME] always had the love of flying and at the age of [DEMOGRAPHIC_DATA]"
type textarea "x"
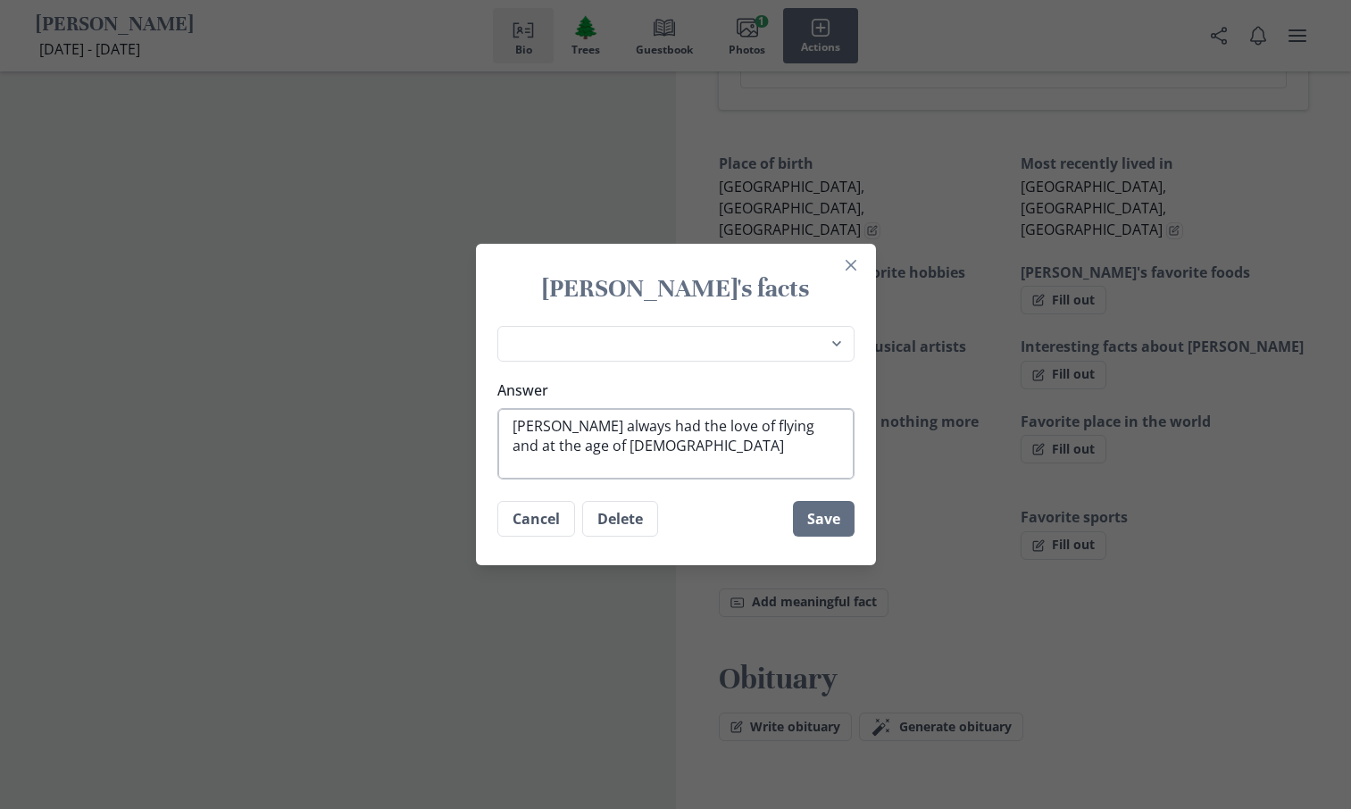
type textarea "[PERSON_NAME] always had the love of flying and at the age of [DEMOGRAPHIC_DATA]"
type textarea "x"
type textarea "[PERSON_NAME] always had the love of flying and at the age of [DEMOGRAPHIC_DATA…"
type textarea "x"
type textarea "[PERSON_NAME] always had the love of flying and at the age of [DEMOGRAPHIC_DATA…"
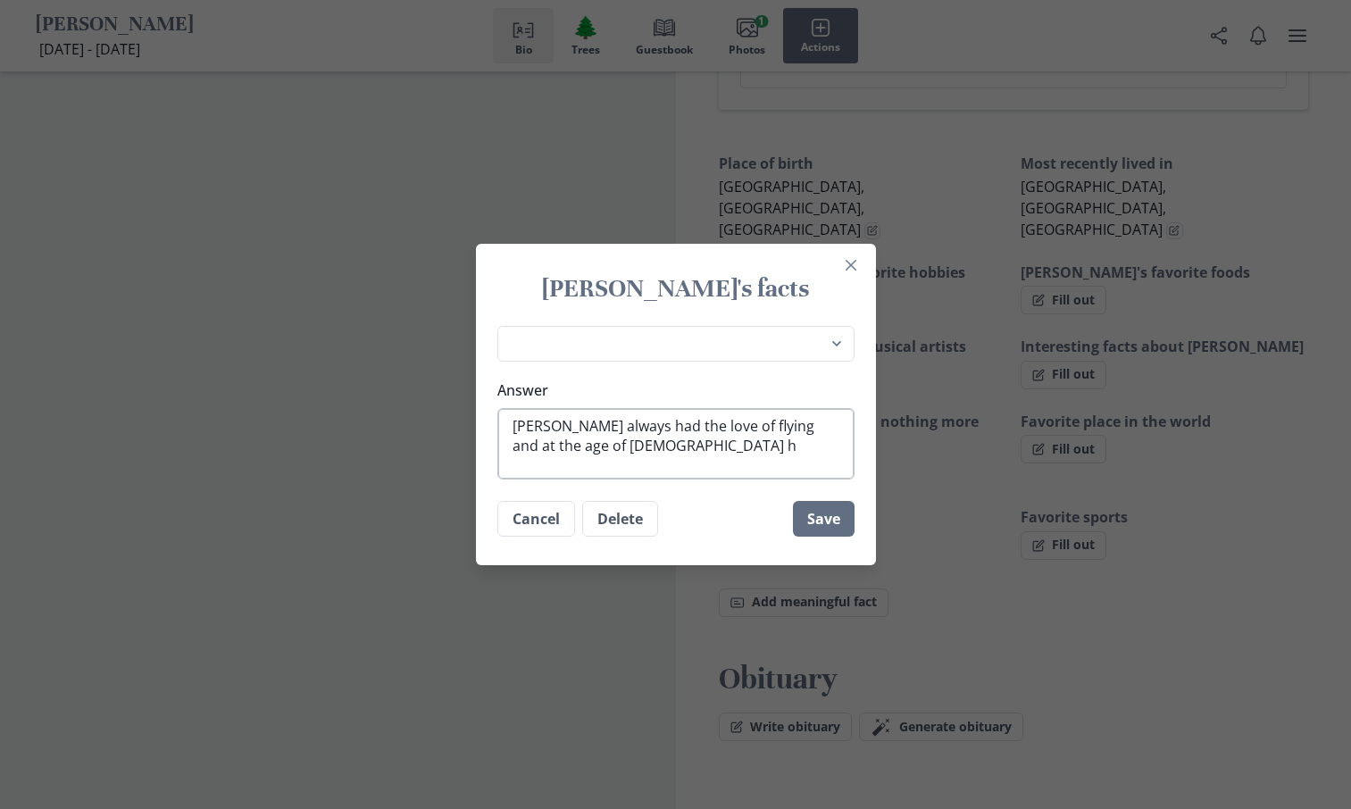
type textarea "x"
type textarea "[PERSON_NAME] always had the love of flying and at the age of [DEMOGRAPHIC_DATA…"
type textarea "x"
type textarea "[PERSON_NAME] always had the love of flying and at the age of [DEMOGRAPHIC_DATA…"
click at [787, 426] on textarea "[PERSON_NAME] always had the love of flying and at the age of [DEMOGRAPHIC_DATA…" at bounding box center [675, 443] width 357 height 71
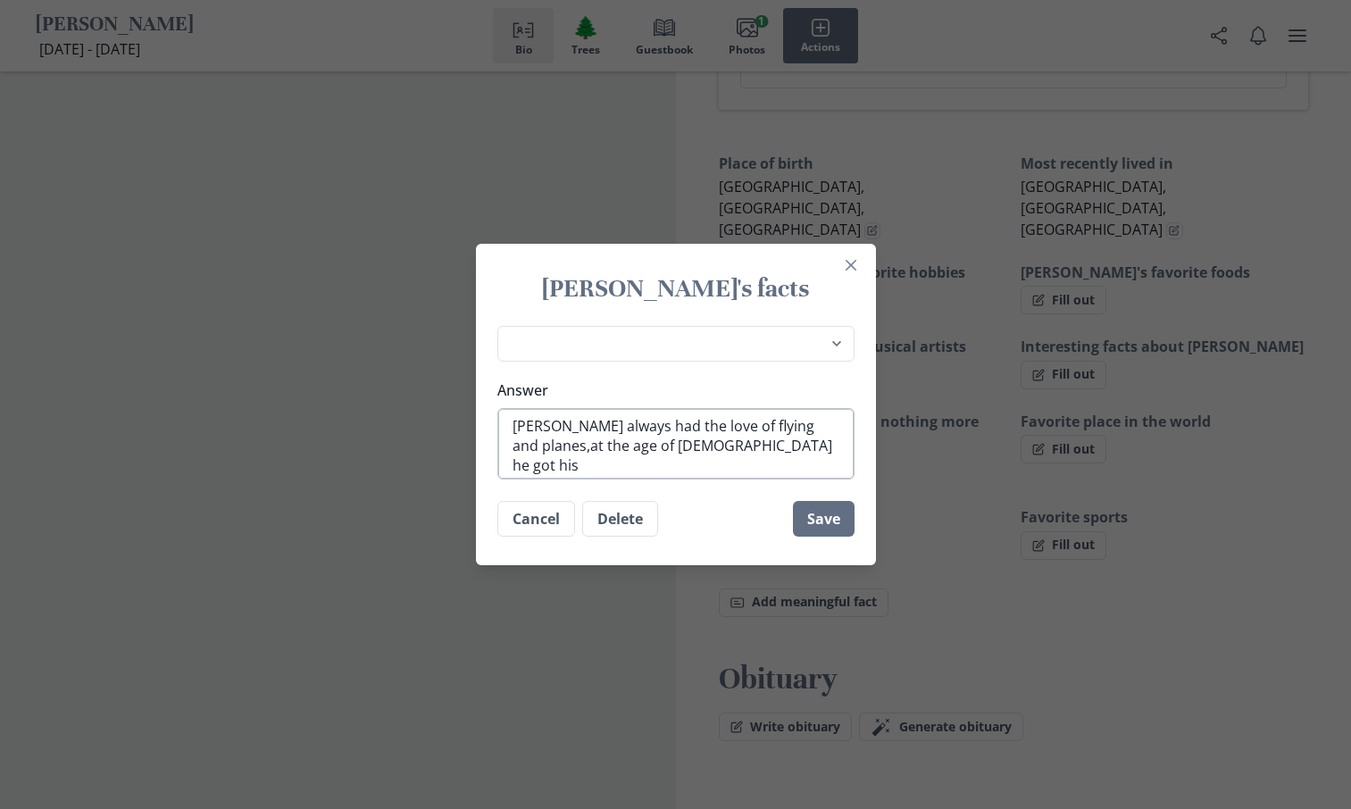
click at [583, 446] on textarea "[PERSON_NAME] always had the love of flying and planes,at the age of [DEMOGRAPH…" at bounding box center [675, 443] width 357 height 71
click at [698, 441] on textarea "[PERSON_NAME] always had the love of flying and planes, At the age of [DEMOGRAP…" at bounding box center [675, 443] width 357 height 71
click at [757, 453] on textarea "[PERSON_NAME] always had the love of flying and planes, At the age of [DEMOGRAP…" at bounding box center [675, 443] width 357 height 71
drag, startPoint x: 782, startPoint y: 447, endPoint x: 737, endPoint y: 449, distance: 45.6
click at [737, 449] on textarea "[PERSON_NAME] always had the love of flying and planes, At the age of [DEMOGRAP…" at bounding box center [675, 443] width 357 height 71
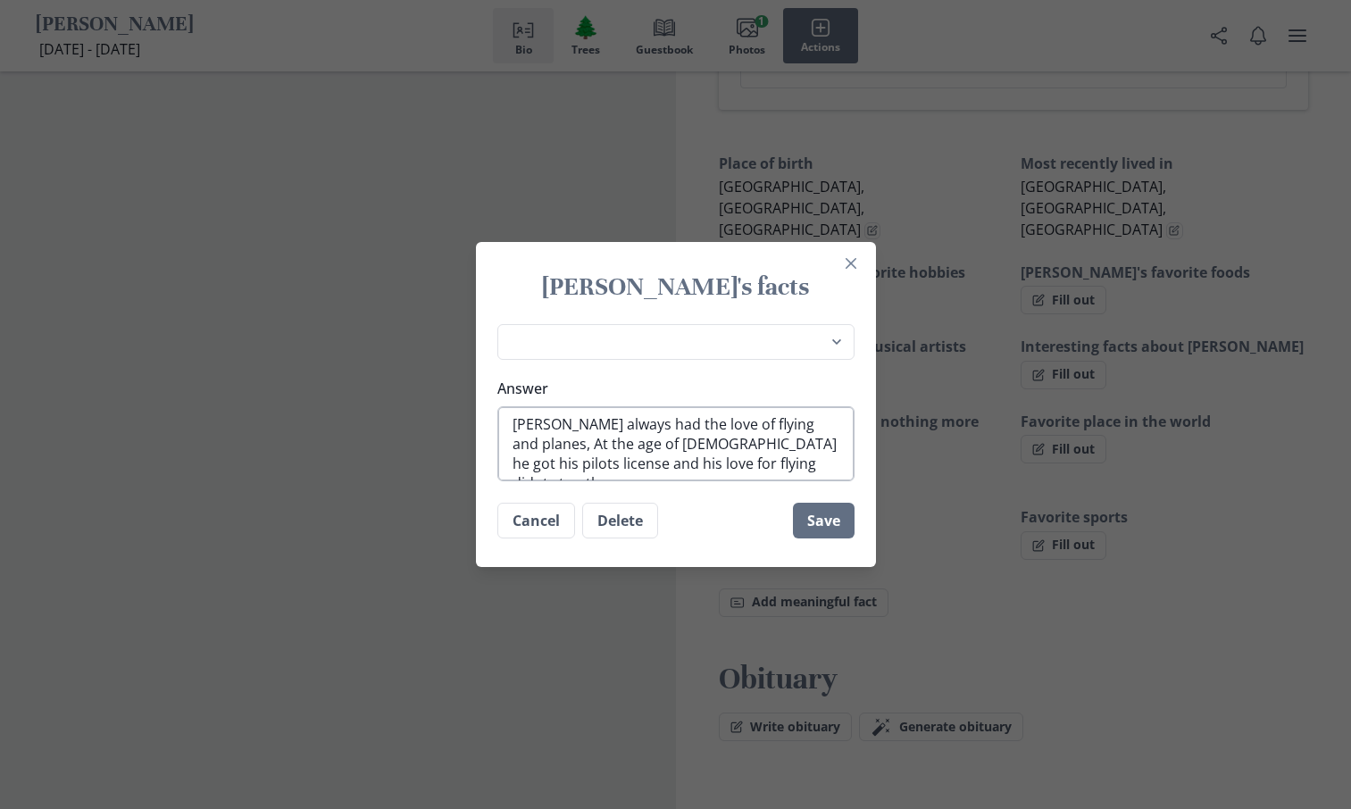
click at [647, 463] on textarea "[PERSON_NAME] always had the love of flying and planes, At the age of [DEMOGRAP…" at bounding box center [675, 443] width 357 height 75
click at [730, 463] on textarea "[PERSON_NAME] always had the love of flying and planes, At the age of [DEMOGRAP…" at bounding box center [675, 443] width 357 height 75
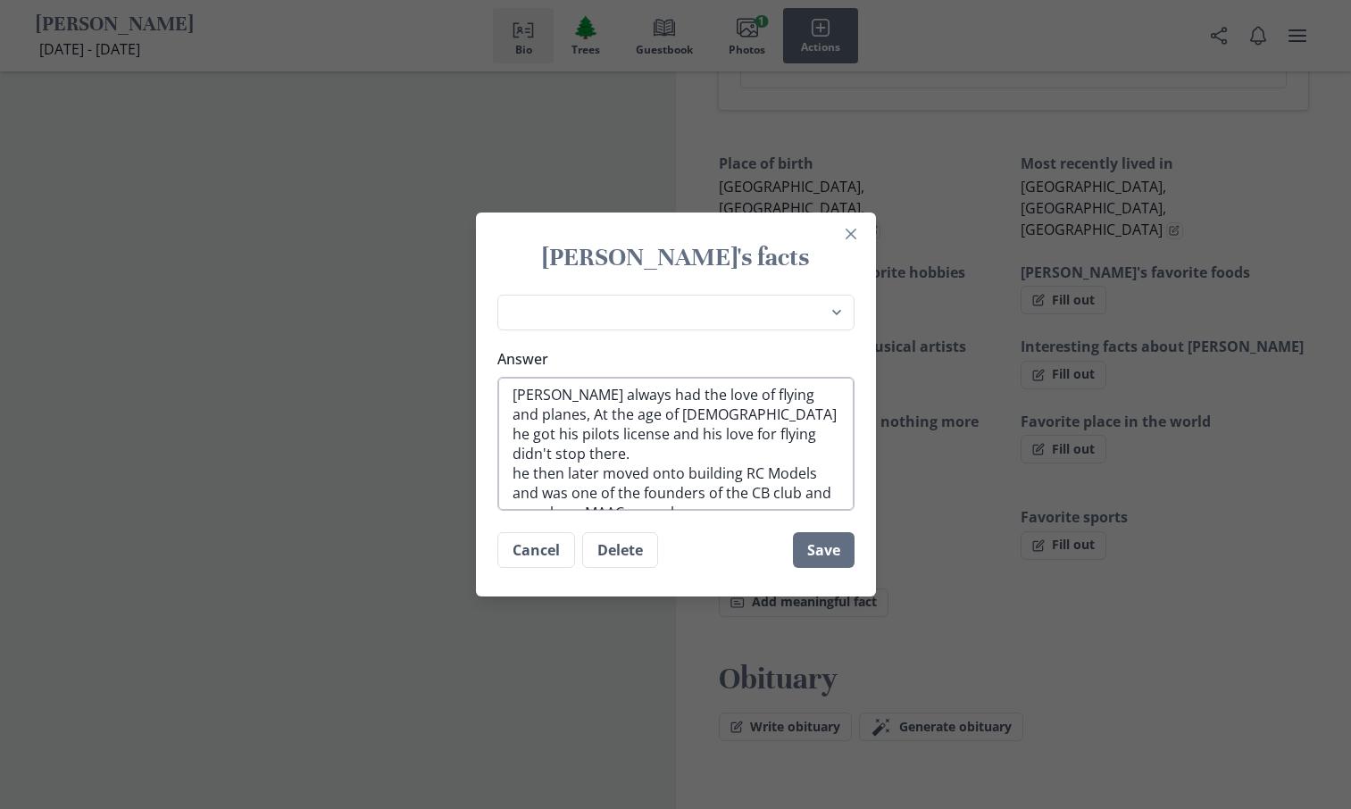
click at [679, 493] on textarea "[PERSON_NAME] always had the love of flying and planes, At the age of [DEMOGRAP…" at bounding box center [675, 444] width 357 height 134
click at [534, 455] on textarea "[PERSON_NAME] always had the love of flying and planes, At the age of [DEMOGRAP…" at bounding box center [675, 444] width 357 height 134
drag, startPoint x: 708, startPoint y: 499, endPoint x: 526, endPoint y: 628, distance: 223.0
click at [526, 628] on div "[PERSON_NAME]'s facts Place of birth Most recently lived in [PERSON_NAME]'s fav…" at bounding box center [675, 404] width 1351 height 809
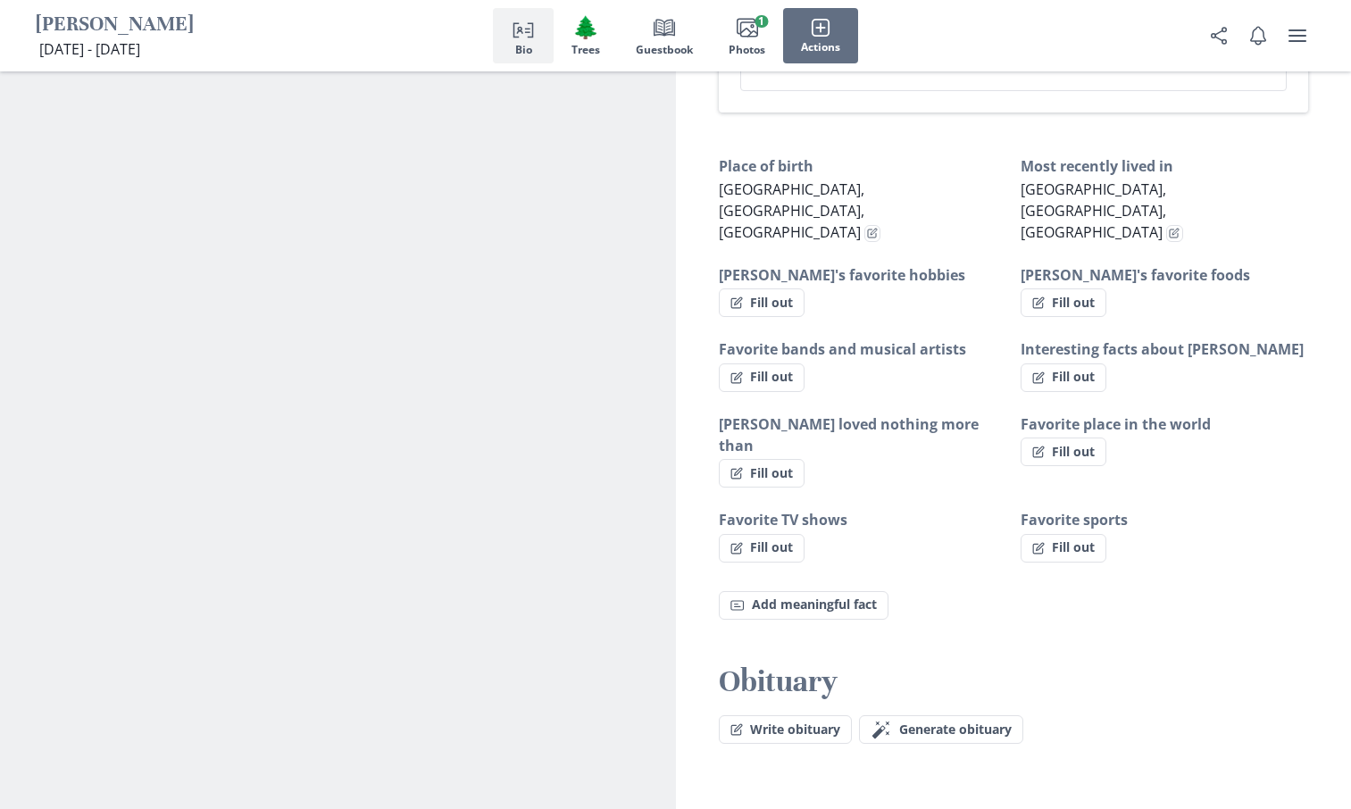
scroll to position [1066, 0]
click at [781, 288] on button "Fill out" at bounding box center [762, 302] width 86 height 29
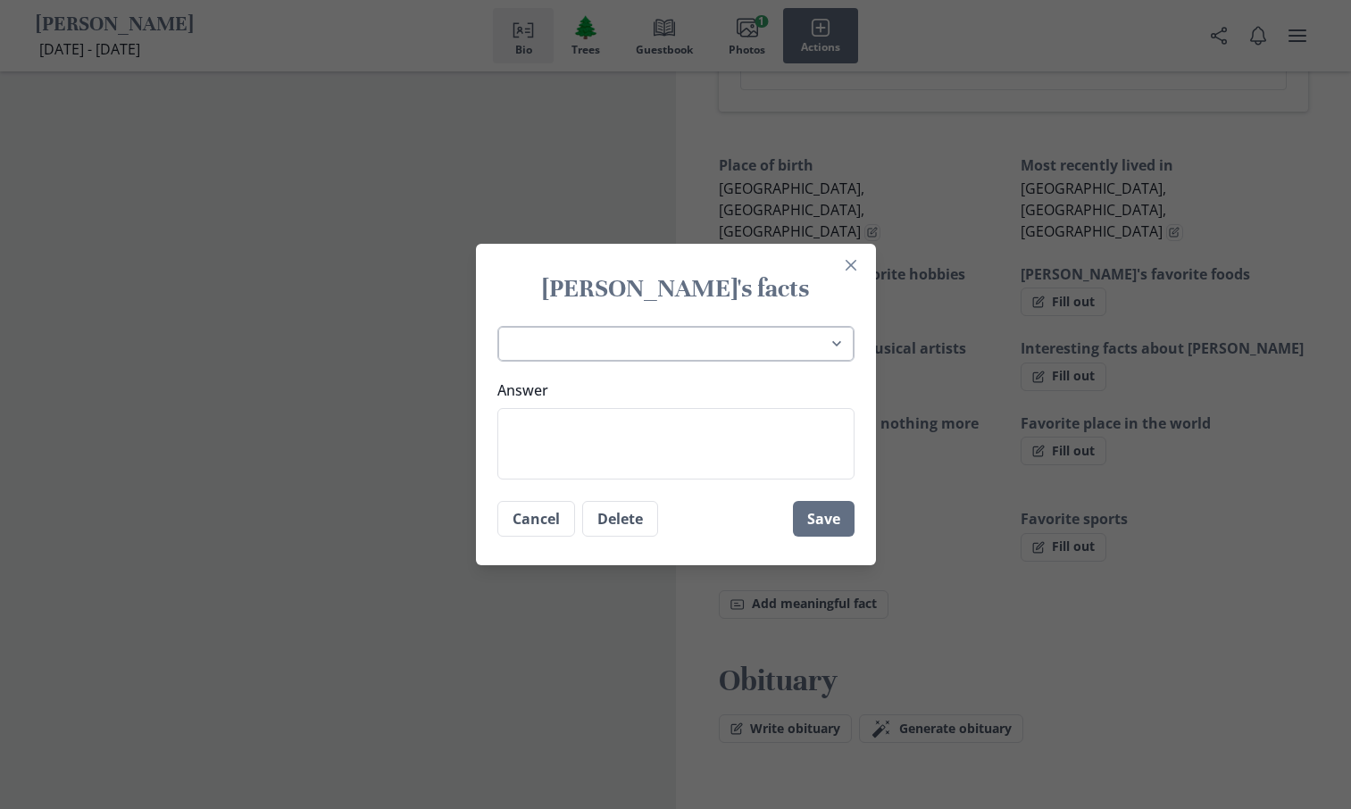
click at [828, 340] on select "Place of birth Most recently lived in [PERSON_NAME]'s favorite hobbies [PERSON_…" at bounding box center [675, 344] width 357 height 37
click at [330, 347] on div "[PERSON_NAME]'s facts Place of birth Most recently lived in [PERSON_NAME]'s fav…" at bounding box center [675, 404] width 1351 height 809
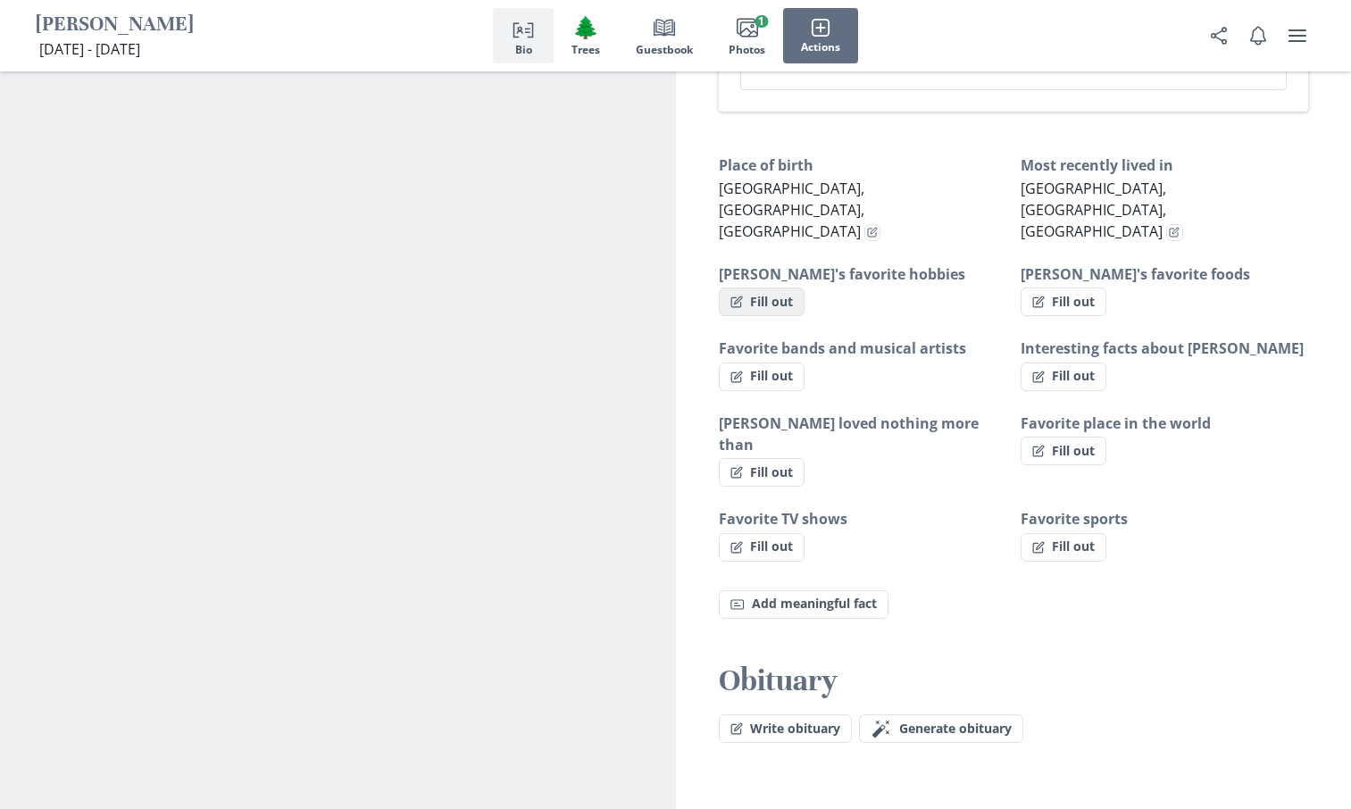
click at [757, 288] on button "Fill out" at bounding box center [762, 302] width 86 height 29
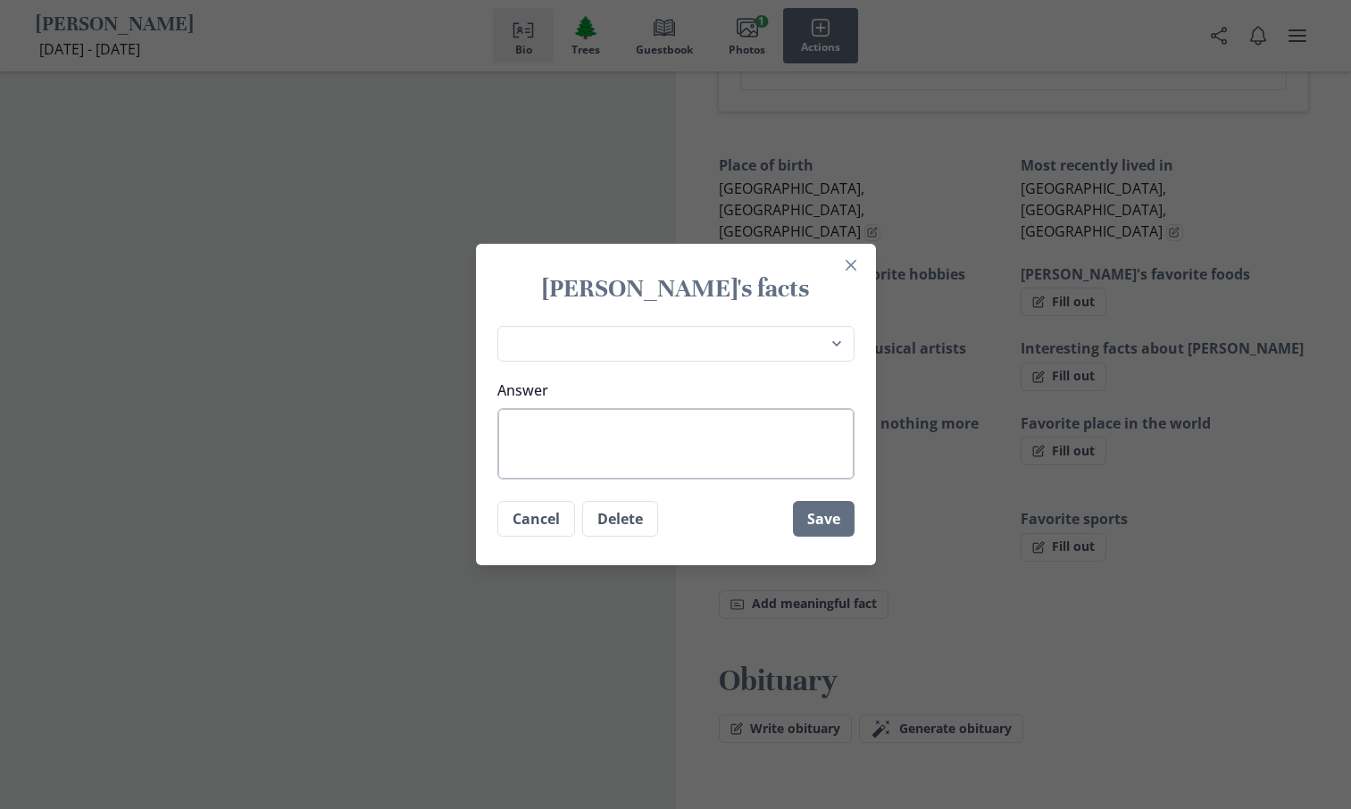
click at [521, 443] on textarea "Answer" at bounding box center [675, 443] width 357 height 71
click at [838, 343] on select "Place of birth Most recently lived in [PERSON_NAME]'s favorite hobbies [PERSON_…" at bounding box center [675, 344] width 357 height 37
click at [1207, 609] on div "[PERSON_NAME]'s facts Place of birth Most recently lived in [PERSON_NAME]'s fav…" at bounding box center [675, 404] width 1351 height 809
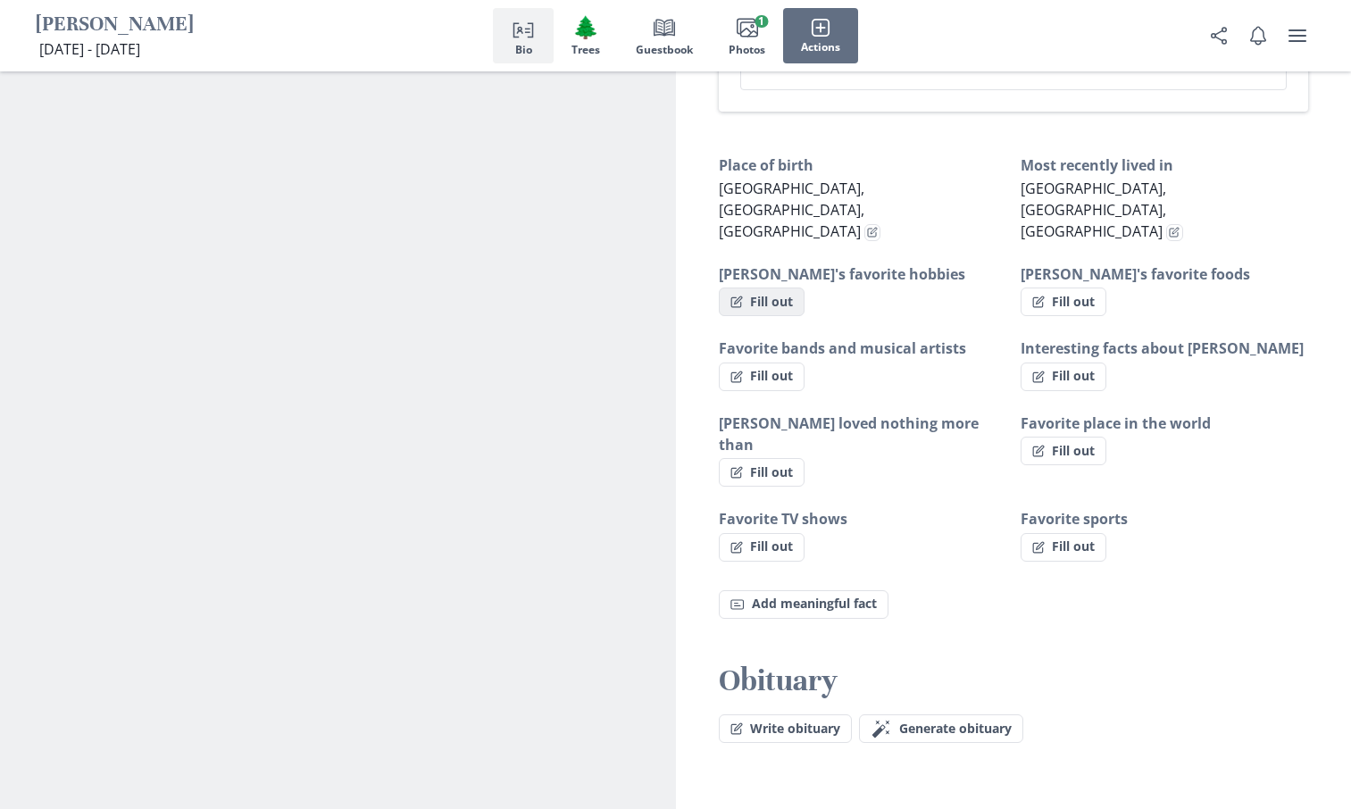
click at [778, 288] on button "Fill out" at bounding box center [762, 302] width 86 height 29
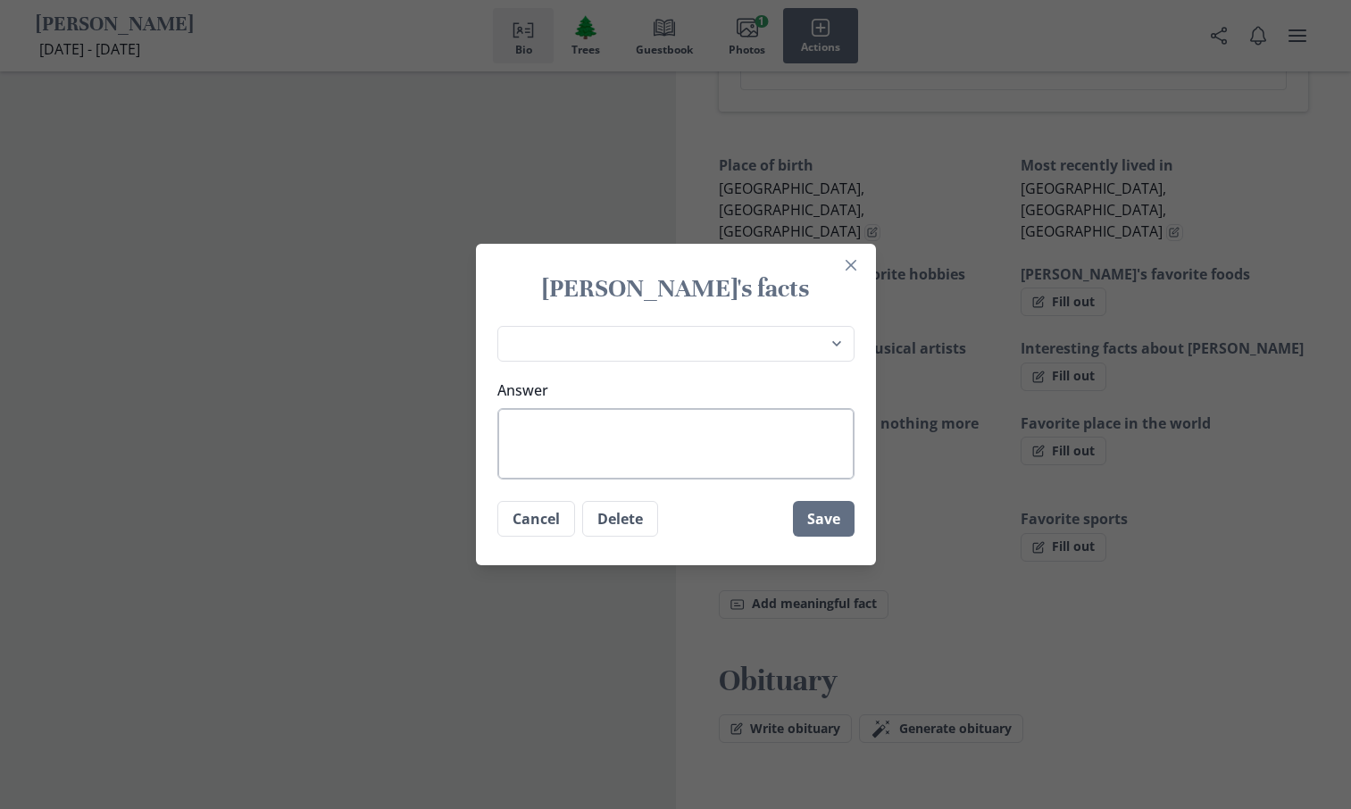
click at [530, 430] on textarea "Answer" at bounding box center [675, 443] width 357 height 71
click at [1, 427] on div "[PERSON_NAME]'s facts Place of birth Most recently lived in [PERSON_NAME]'s fav…" at bounding box center [675, 404] width 1351 height 809
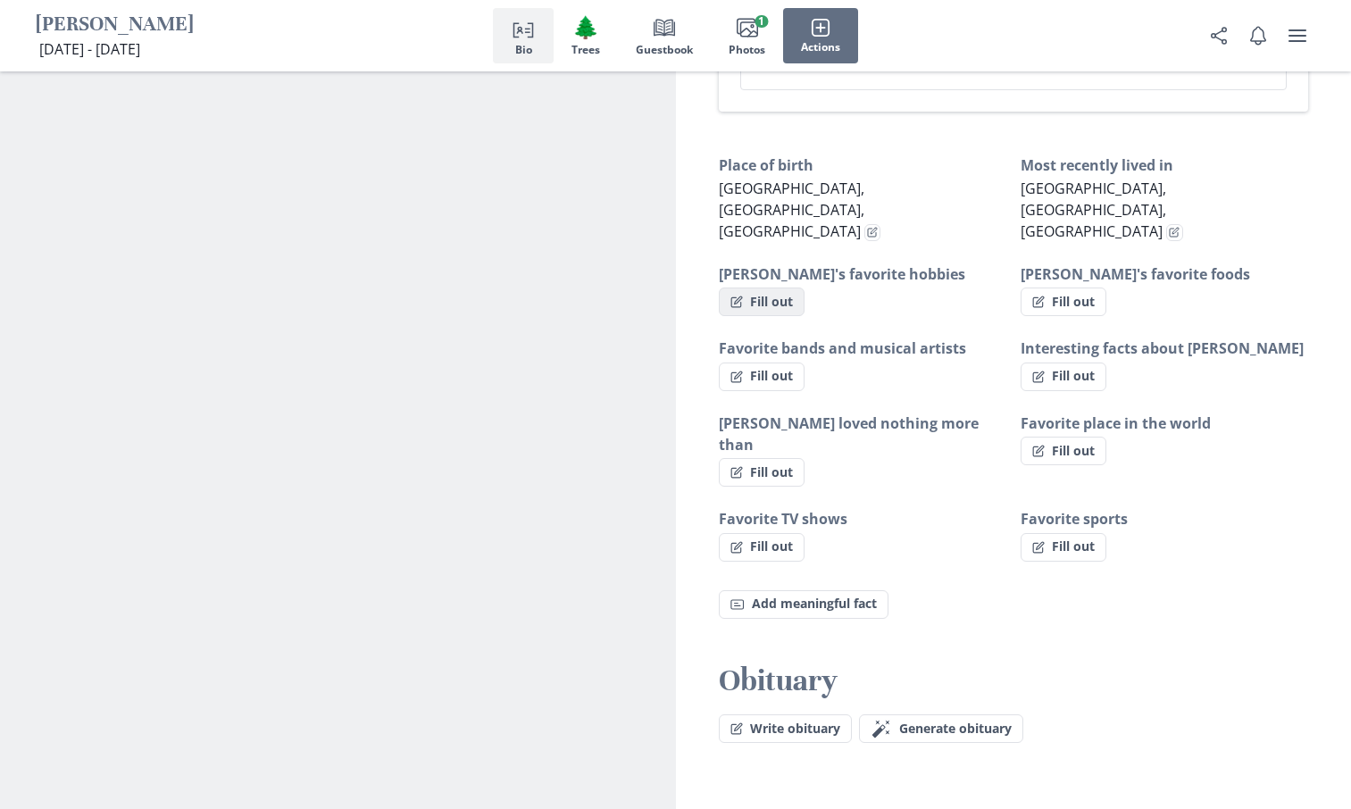
click at [759, 288] on button "Fill out" at bounding box center [762, 302] width 86 height 29
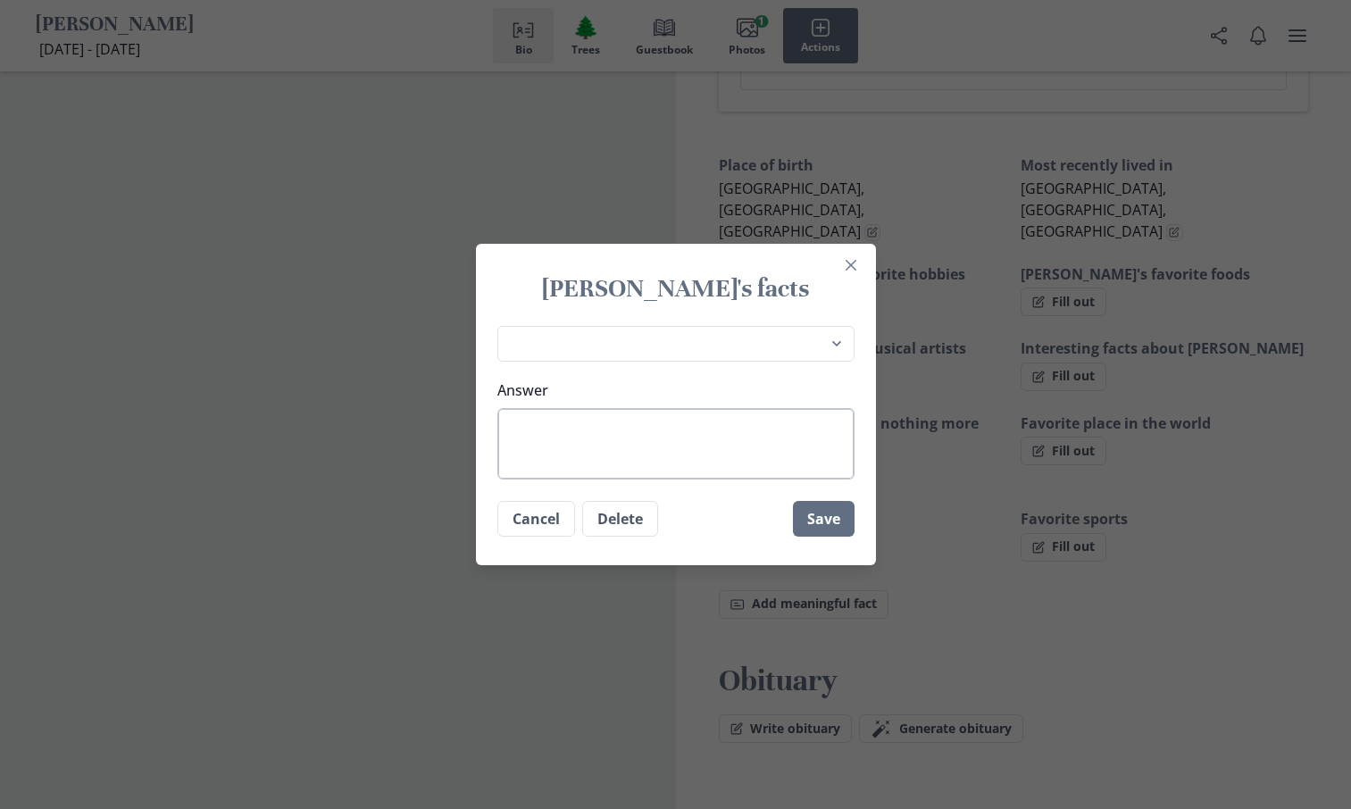
click at [515, 433] on textarea "Answer" at bounding box center [675, 443] width 357 height 71
click at [810, 431] on textarea "At the age of [DEMOGRAPHIC_DATA] [PERSON_NAME] received his pilots lisence" at bounding box center [675, 443] width 357 height 71
click at [849, 421] on textarea "At the age of [DEMOGRAPHIC_DATA] [PERSON_NAME] received his pilots licence" at bounding box center [675, 443] width 357 height 71
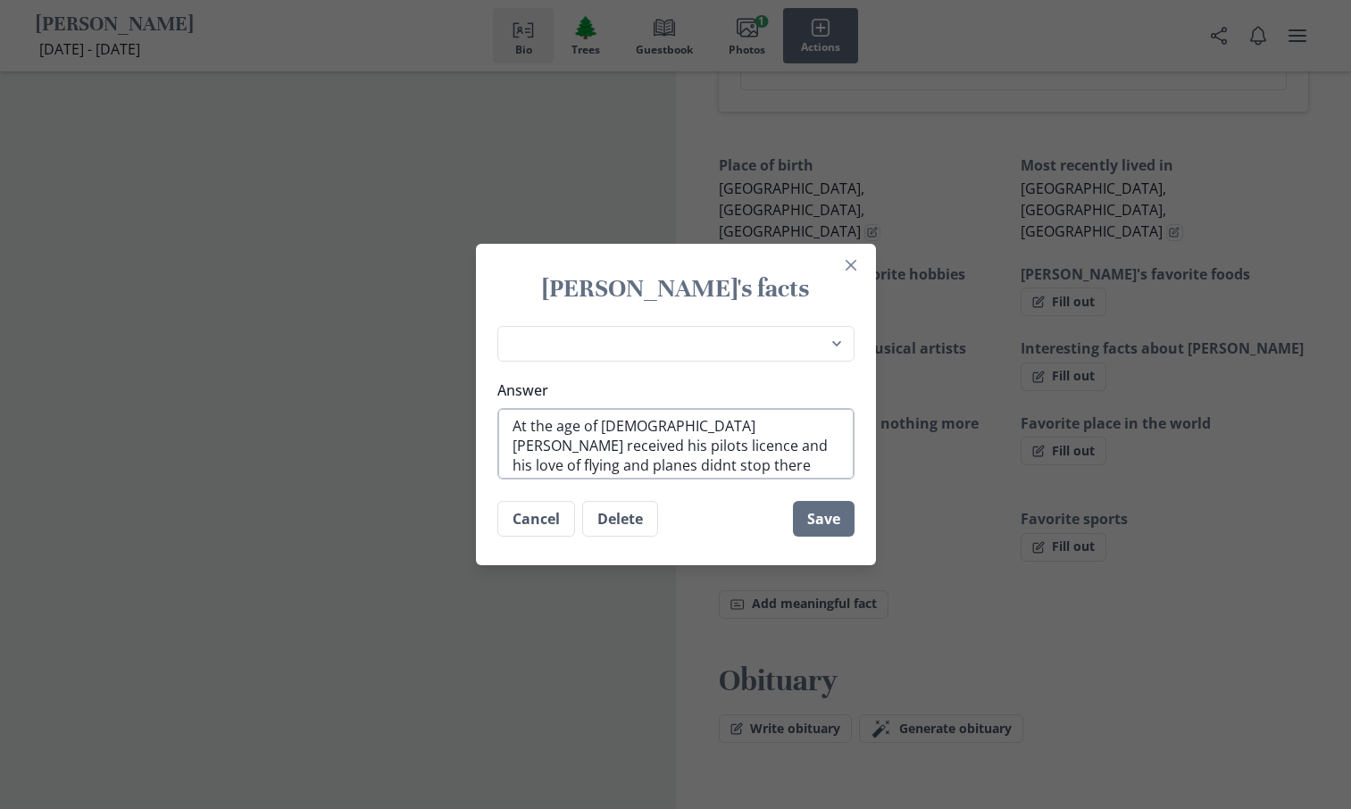
click at [765, 443] on textarea "At the age of [DEMOGRAPHIC_DATA] [PERSON_NAME] received his pilots licence and …" at bounding box center [675, 443] width 357 height 71
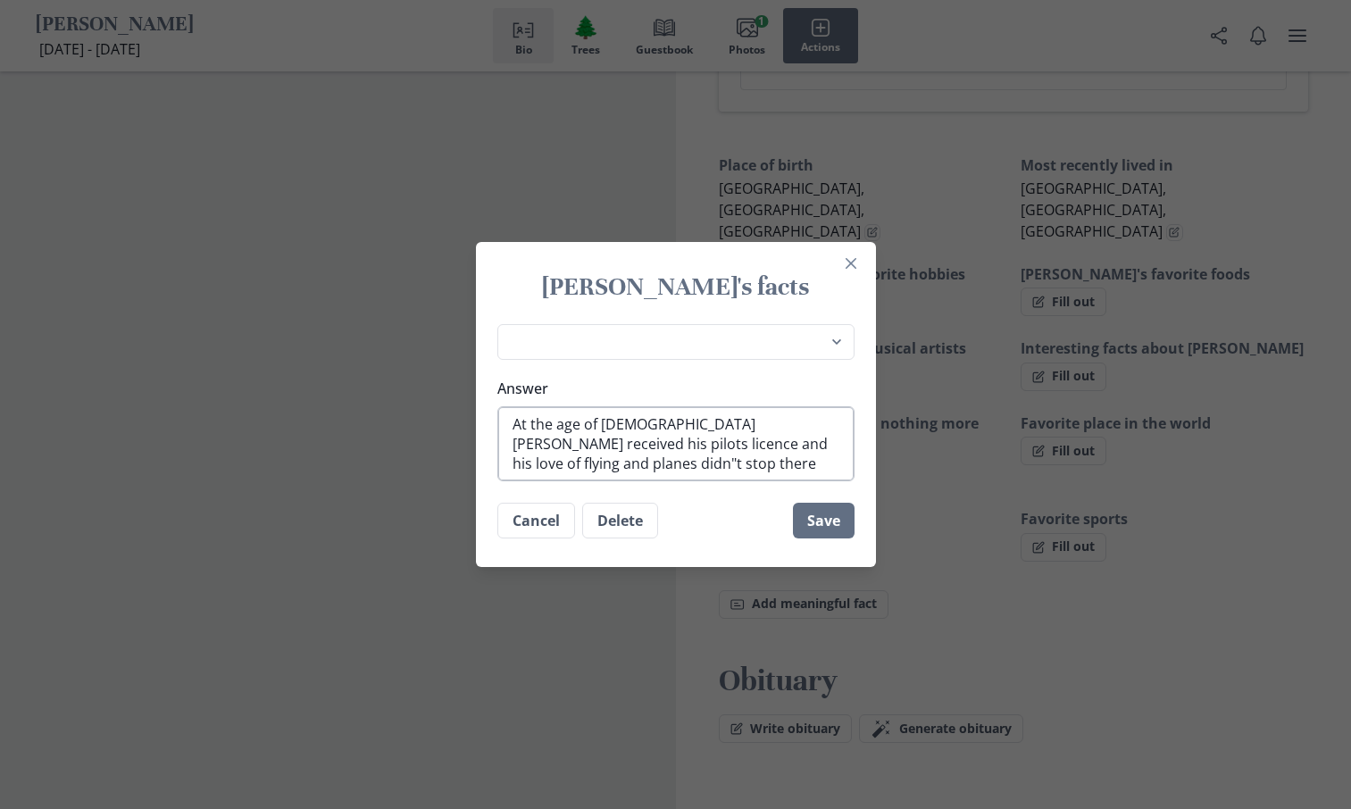
click at [563, 465] on textarea "At the age of [DEMOGRAPHIC_DATA] [PERSON_NAME] received his pilots licence and …" at bounding box center [675, 443] width 357 height 75
click at [770, 440] on textarea "At the age of [DEMOGRAPHIC_DATA] [PERSON_NAME] received his pilots licence and …" at bounding box center [675, 443] width 357 height 75
click at [590, 467] on textarea "At the age of [DEMOGRAPHIC_DATA] [PERSON_NAME] received his pilots licence and …" at bounding box center [675, 443] width 357 height 75
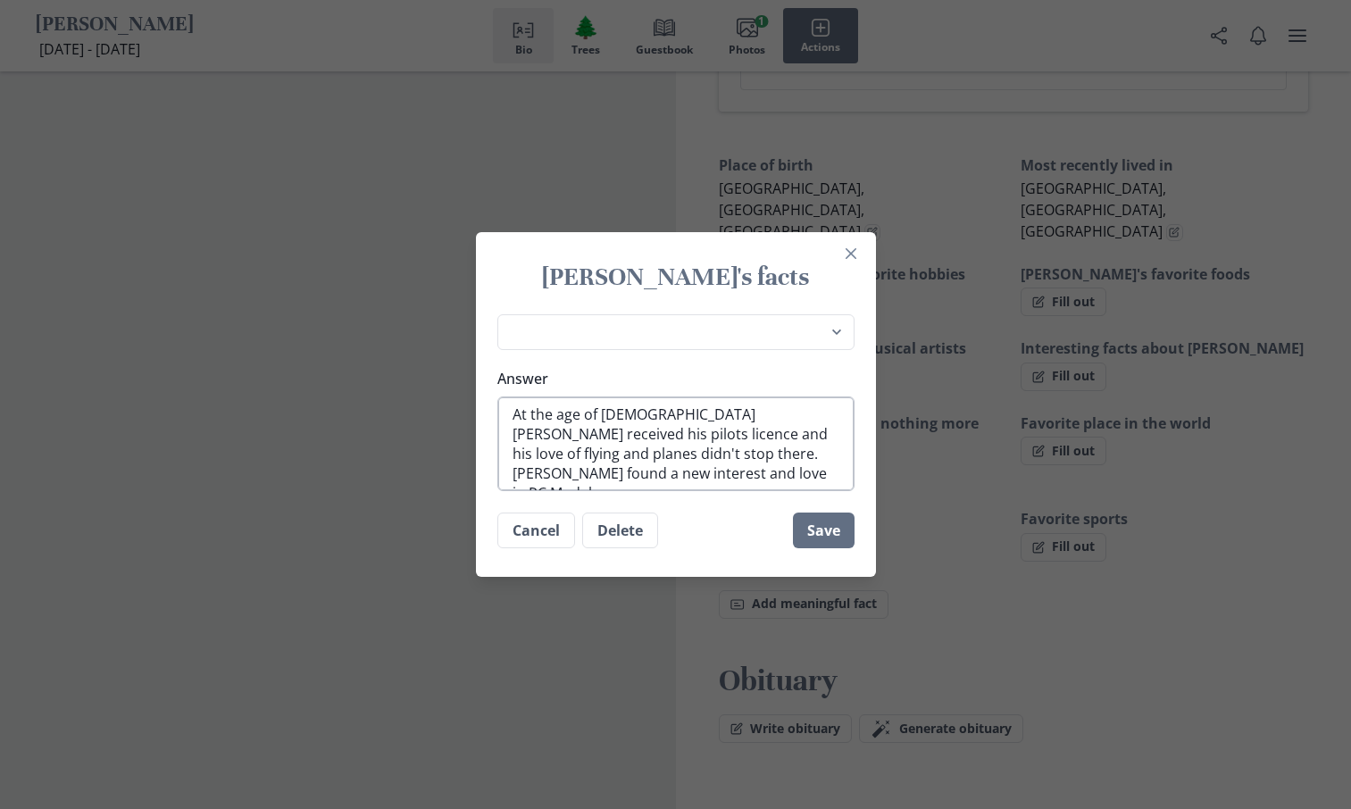
click at [834, 453] on textarea "At the age of [DEMOGRAPHIC_DATA] [PERSON_NAME] received his pilots licence and …" at bounding box center [675, 444] width 357 height 95
click at [803, 472] on textarea "At the age of [DEMOGRAPHIC_DATA] [PERSON_NAME] received his pilots licence and …" at bounding box center [675, 444] width 357 height 95
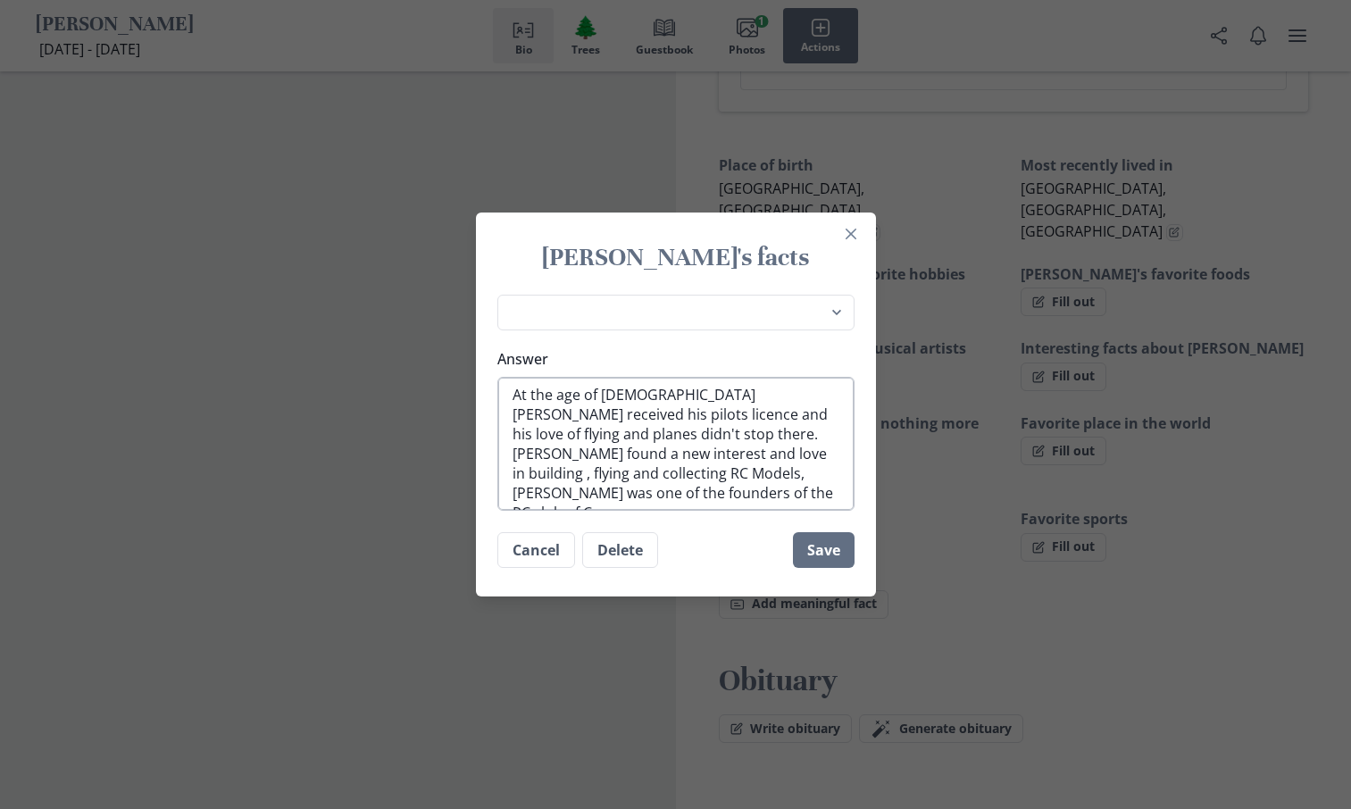
scroll to position [13, 0]
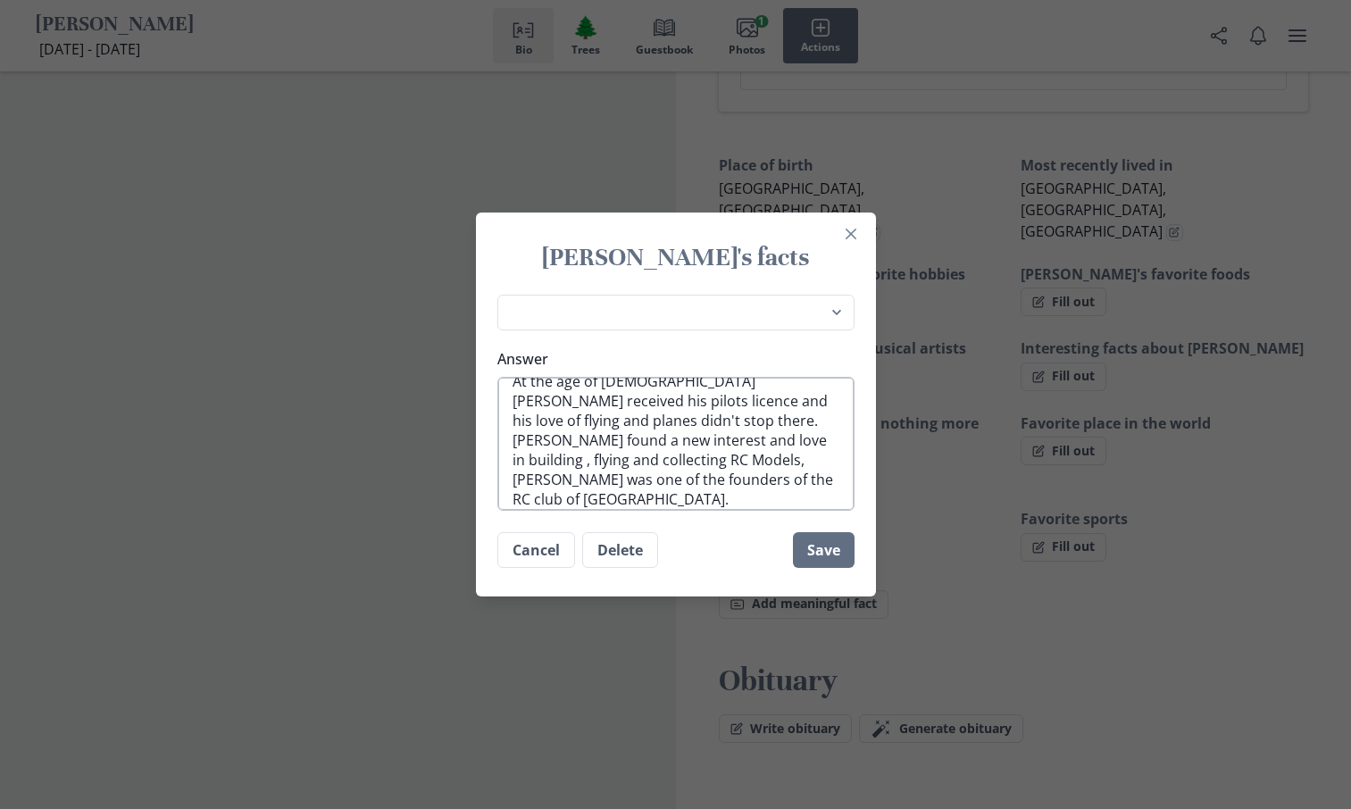
click at [804, 480] on textarea "At the age of [DEMOGRAPHIC_DATA] [PERSON_NAME] received his pilots licence and …" at bounding box center [675, 444] width 357 height 134
click at [839, 554] on button "Save" at bounding box center [824, 550] width 62 height 36
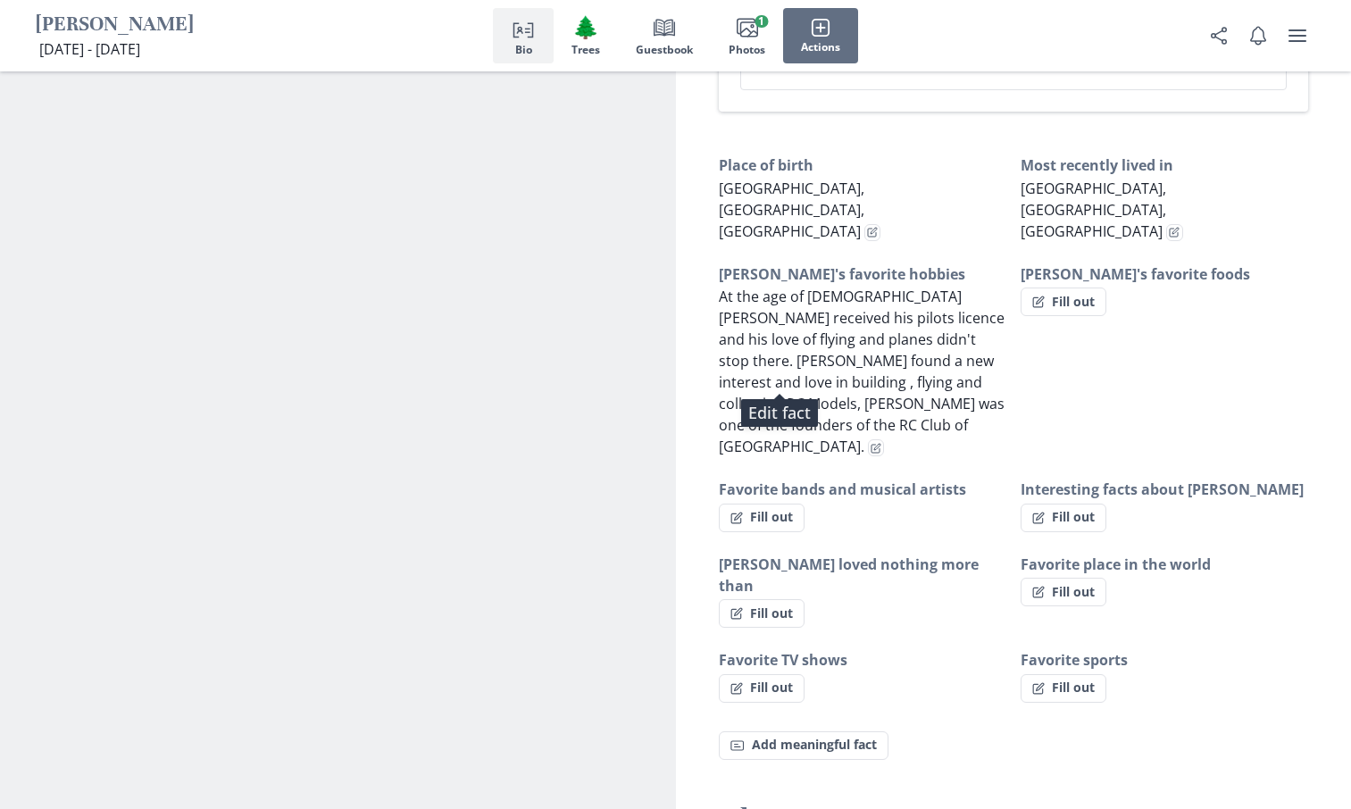
click at [939, 339] on span "At the age of [DEMOGRAPHIC_DATA] [PERSON_NAME] received his pilots licence and …" at bounding box center [862, 372] width 286 height 170
click at [940, 339] on span "At the age of [DEMOGRAPHIC_DATA] [PERSON_NAME] received his pilots licence and …" at bounding box center [862, 372] width 286 height 170
click at [872, 445] on icon "Edit fact" at bounding box center [876, 449] width 8 height 8
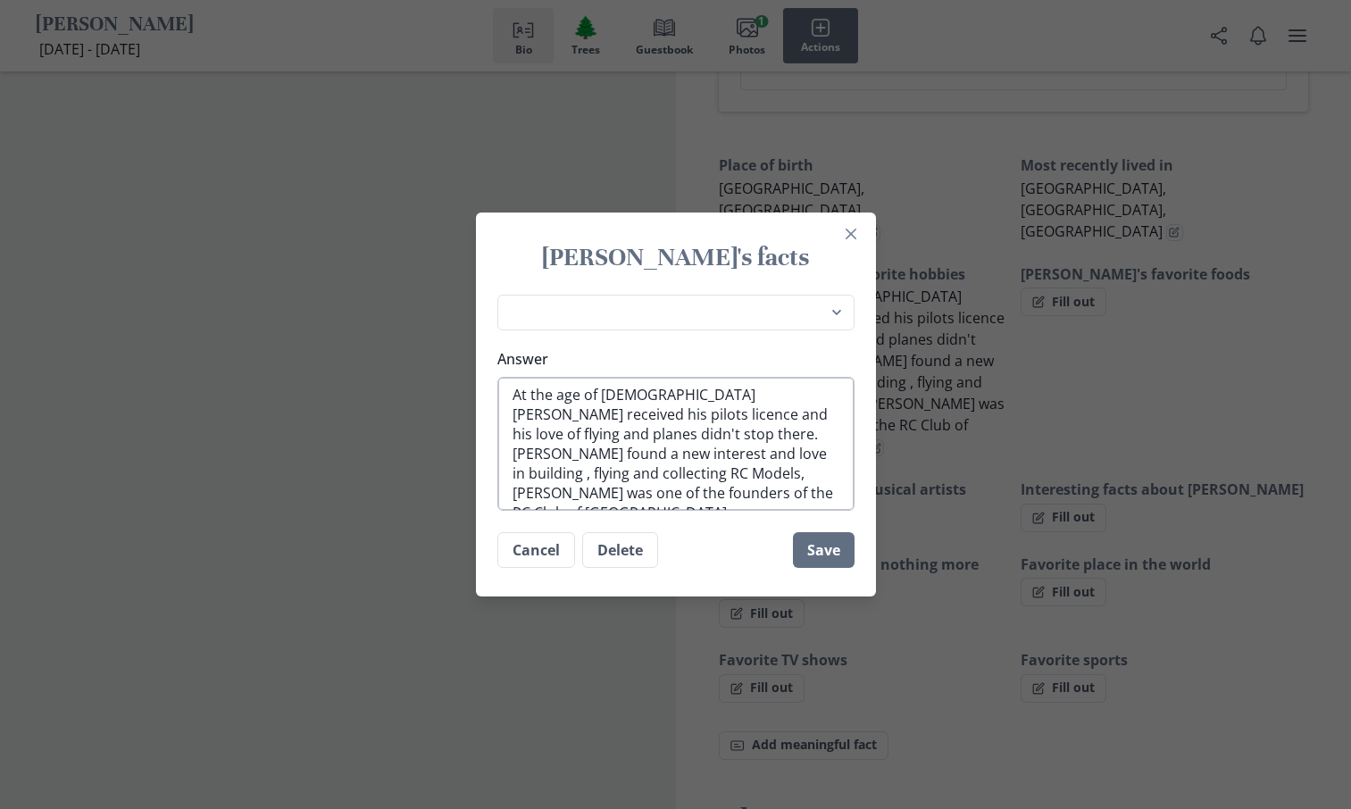
click at [596, 491] on textarea "At the age of [DEMOGRAPHIC_DATA] [PERSON_NAME] received his pilots licence and …" at bounding box center [675, 444] width 357 height 134
click at [831, 544] on button "Save" at bounding box center [824, 550] width 62 height 36
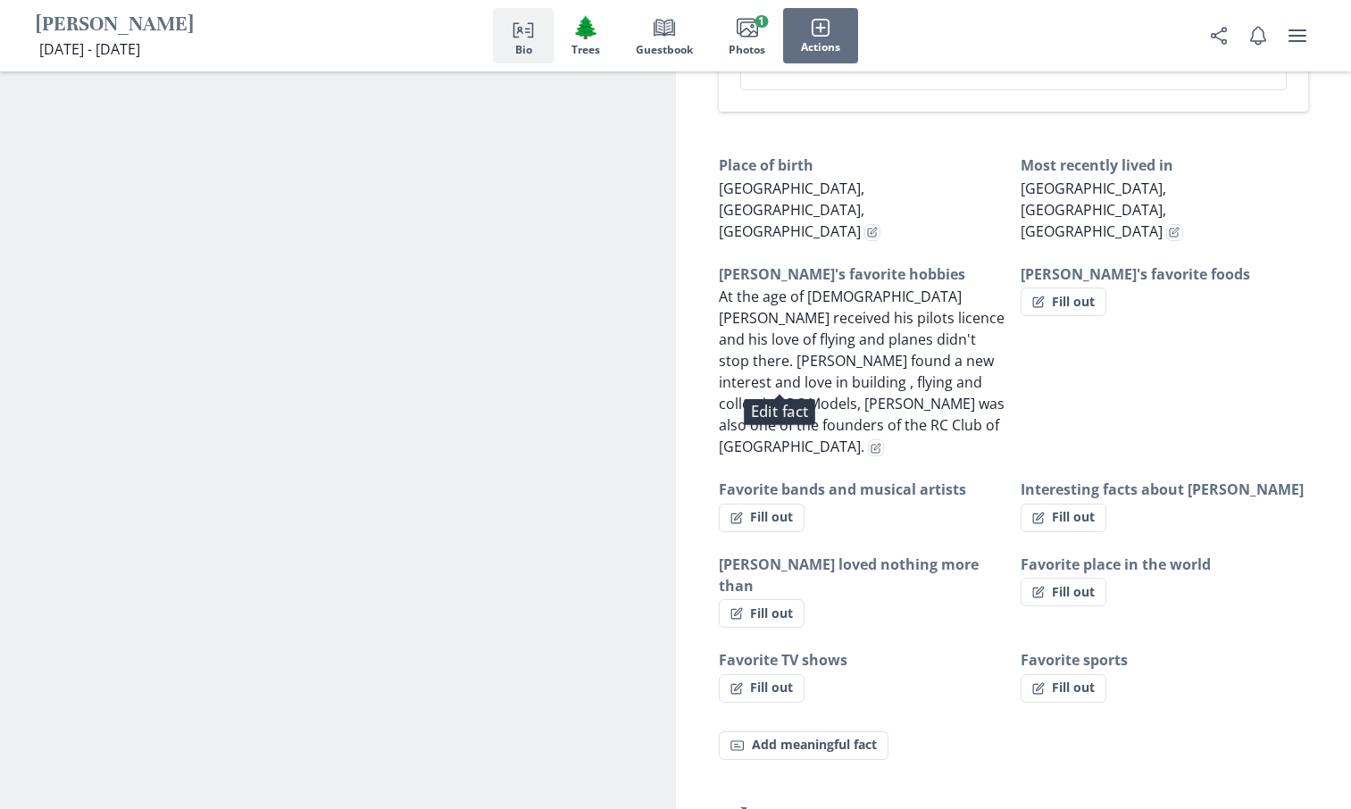
click at [832, 296] on span "At the age of [DEMOGRAPHIC_DATA] [PERSON_NAME] received his pilots licence and …" at bounding box center [862, 372] width 286 height 170
click at [871, 443] on icon "Edit fact" at bounding box center [876, 448] width 11 height 11
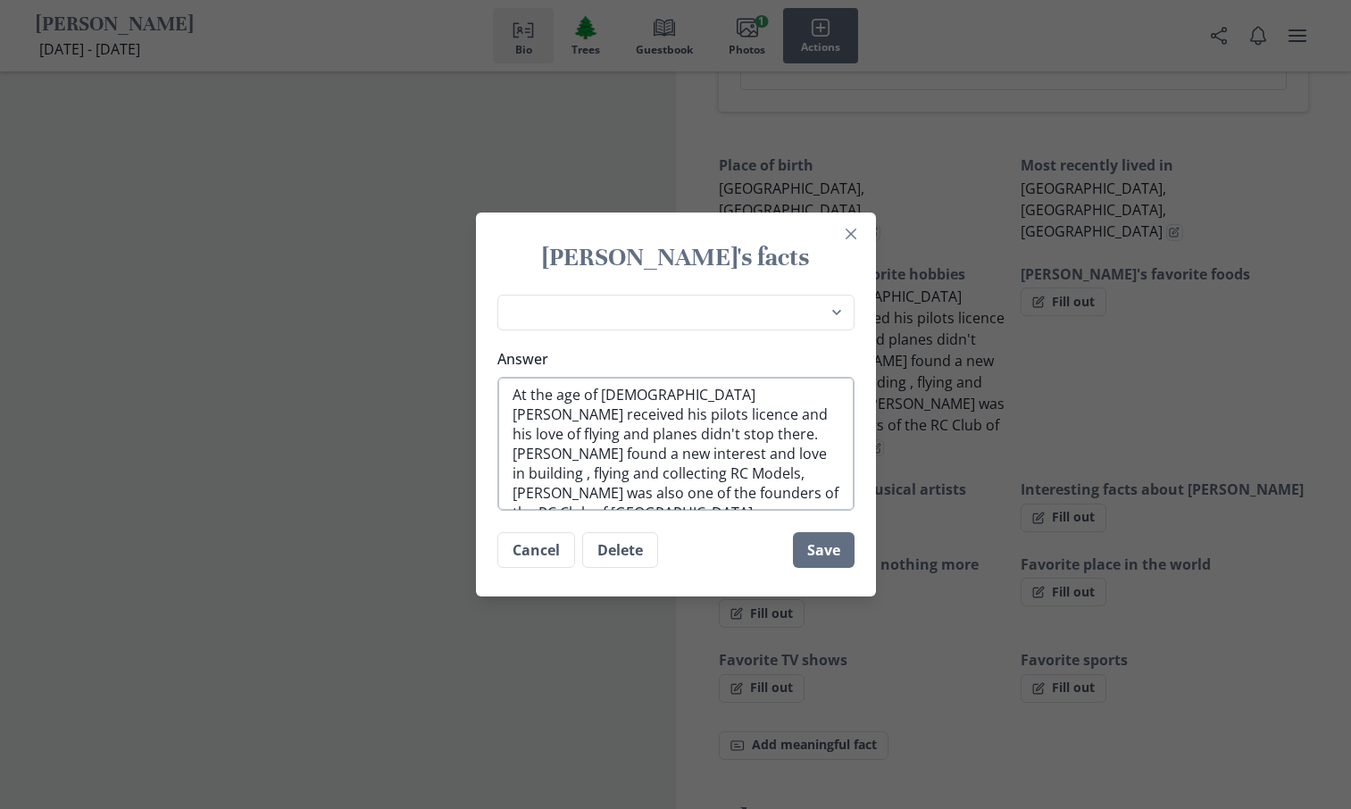
click at [595, 435] on textarea "At the age of [DEMOGRAPHIC_DATA] [PERSON_NAME] received his pilots licence and …" at bounding box center [675, 444] width 357 height 134
click at [592, 432] on textarea "At the age of [DEMOGRAPHIC_DATA] [PERSON_NAME] received his pilots licence and …" at bounding box center [675, 444] width 357 height 134
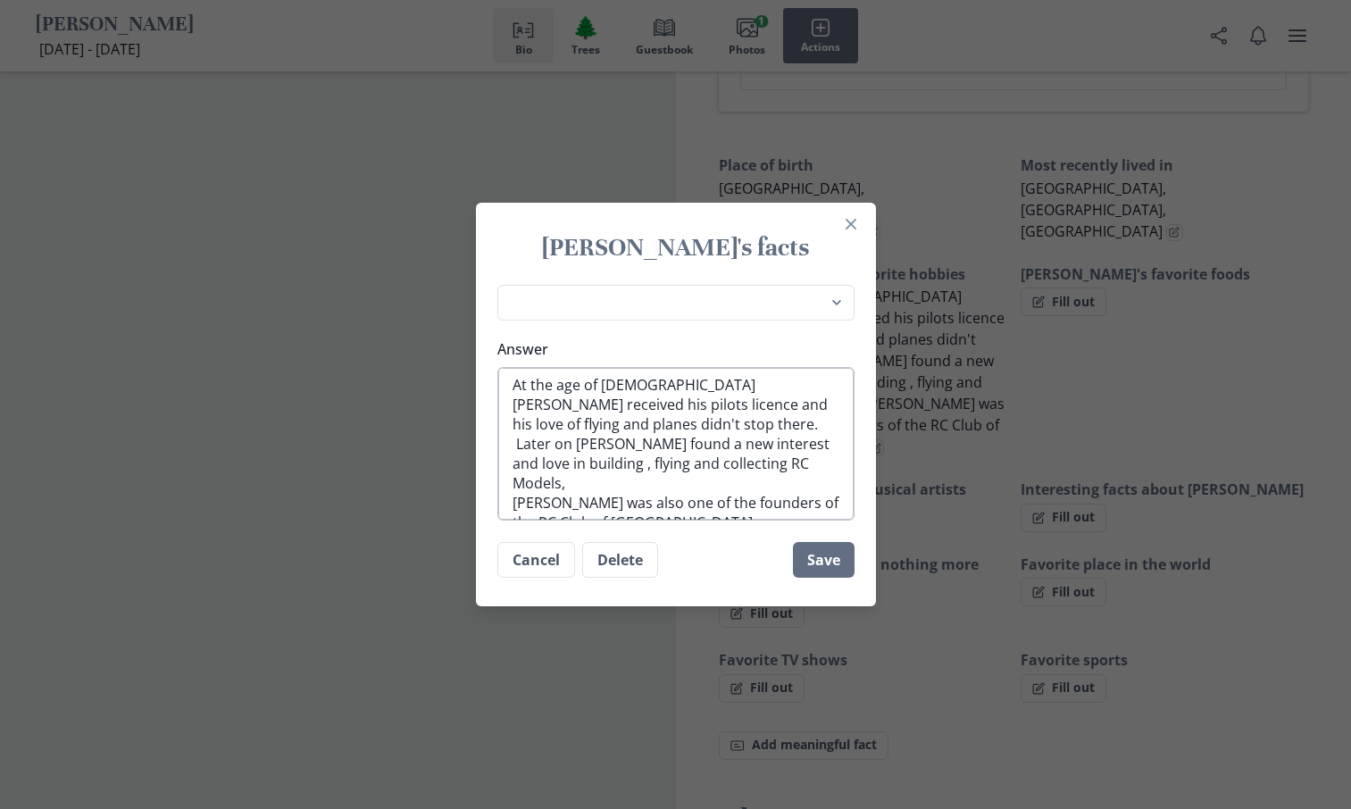
click at [561, 481] on textarea "At the age of [DEMOGRAPHIC_DATA] [PERSON_NAME] received his pilots licence and …" at bounding box center [675, 444] width 357 height 154
click at [787, 463] on textarea "At the age of [DEMOGRAPHIC_DATA] [PERSON_NAME] received his pilots licence and …" at bounding box center [675, 444] width 357 height 154
click at [802, 463] on textarea "At the age of [DEMOGRAPHIC_DATA] [PERSON_NAME] received his pilots licence and …" at bounding box center [675, 444] width 357 height 154
click at [824, 560] on button "Save" at bounding box center [824, 560] width 62 height 36
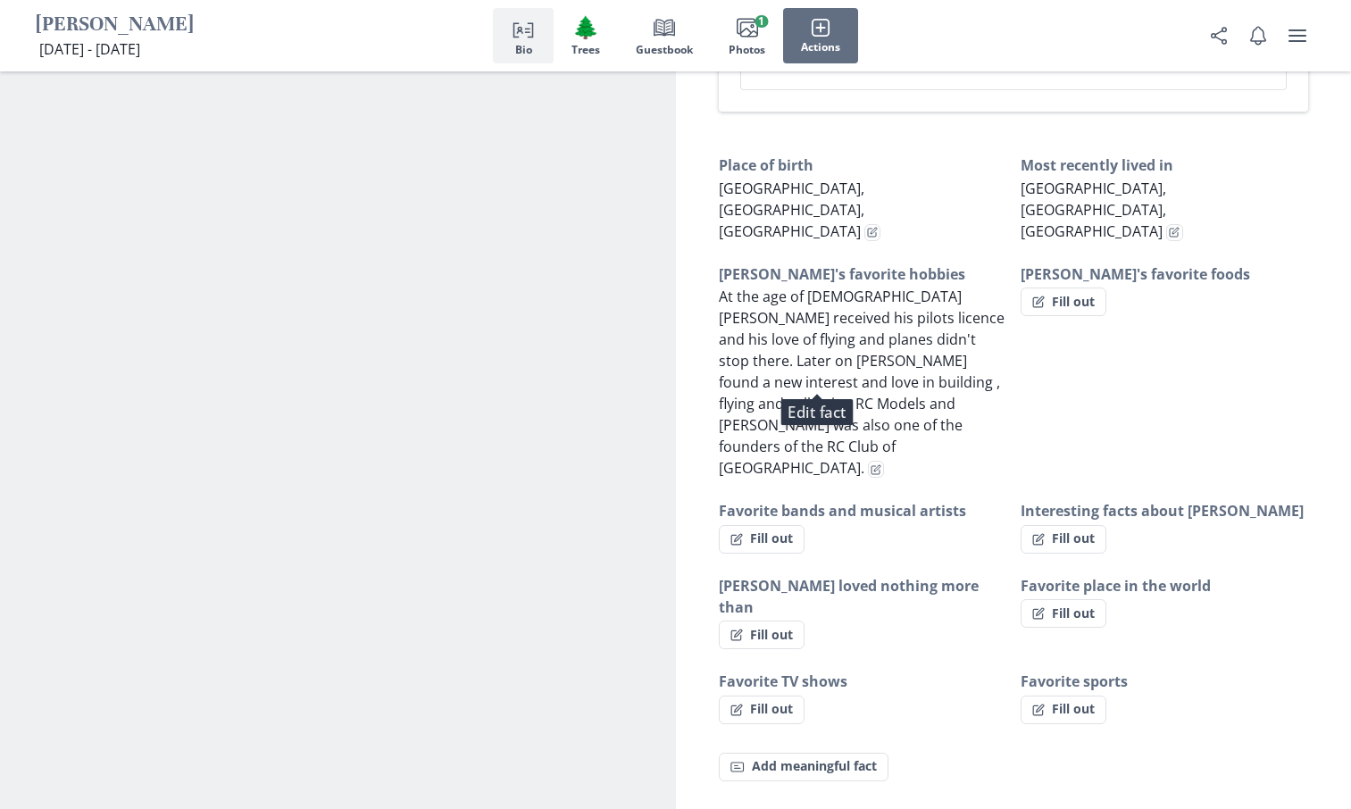
click at [873, 500] on div "Favorite bands and musical artists Fill out" at bounding box center [863, 527] width 288 height 54
click at [782, 525] on button "Fill out" at bounding box center [762, 539] width 86 height 29
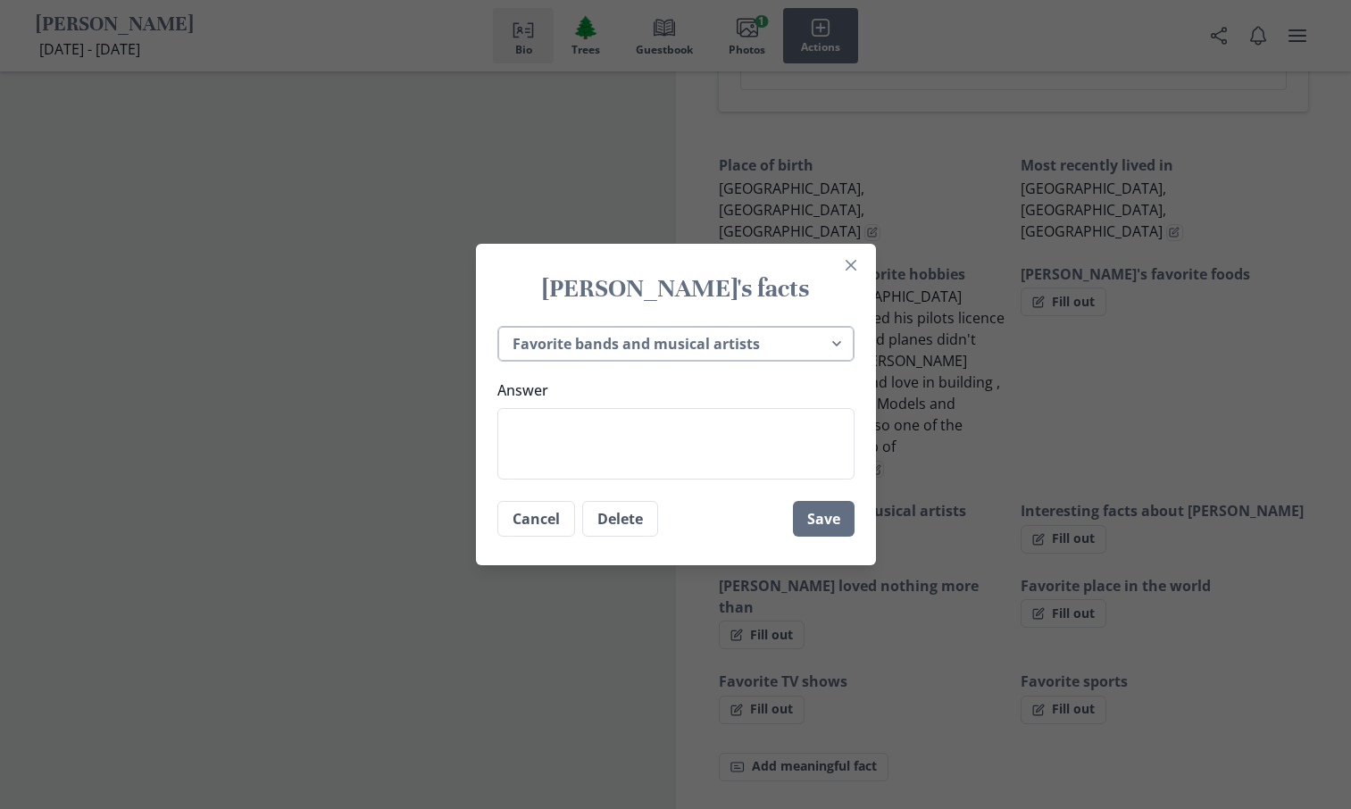
click at [839, 339] on select "Place of birth Most recently lived in [PERSON_NAME]'s favorite hobbies [PERSON_…" at bounding box center [675, 344] width 357 height 37
click at [504, 326] on select "Place of birth Most recently lived in [PERSON_NAME]'s favorite hobbies [PERSON_…" at bounding box center [675, 344] width 357 height 37
click at [530, 437] on textarea "Answer" at bounding box center [675, 443] width 357 height 71
click at [843, 341] on select "Place of birth Most recently lived in [PERSON_NAME]'s favorite hobbies [PERSON_…" at bounding box center [675, 344] width 357 height 37
click at [1248, 731] on div "[PERSON_NAME]'s facts Place of birth Most recently lived in [PERSON_NAME]'s fav…" at bounding box center [675, 404] width 1351 height 809
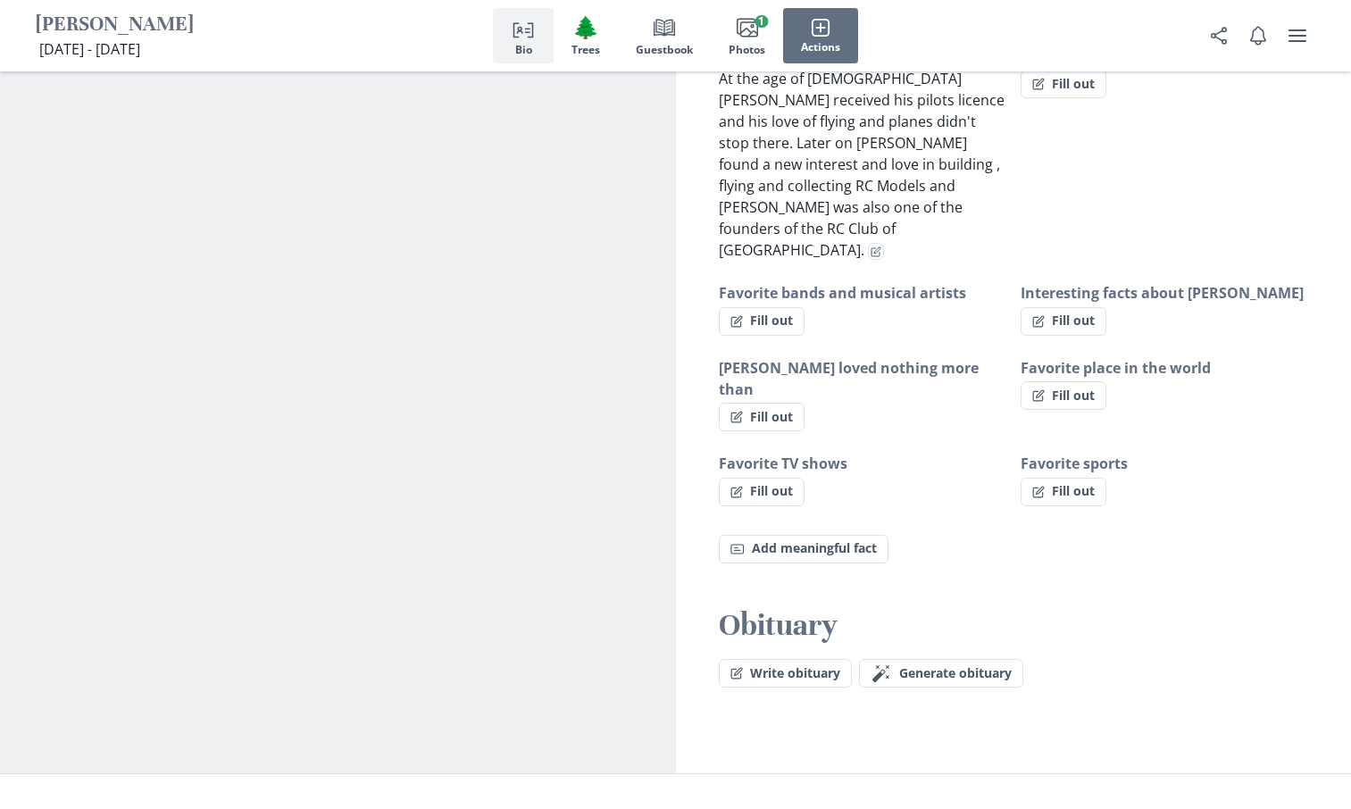
scroll to position [1289, 0]
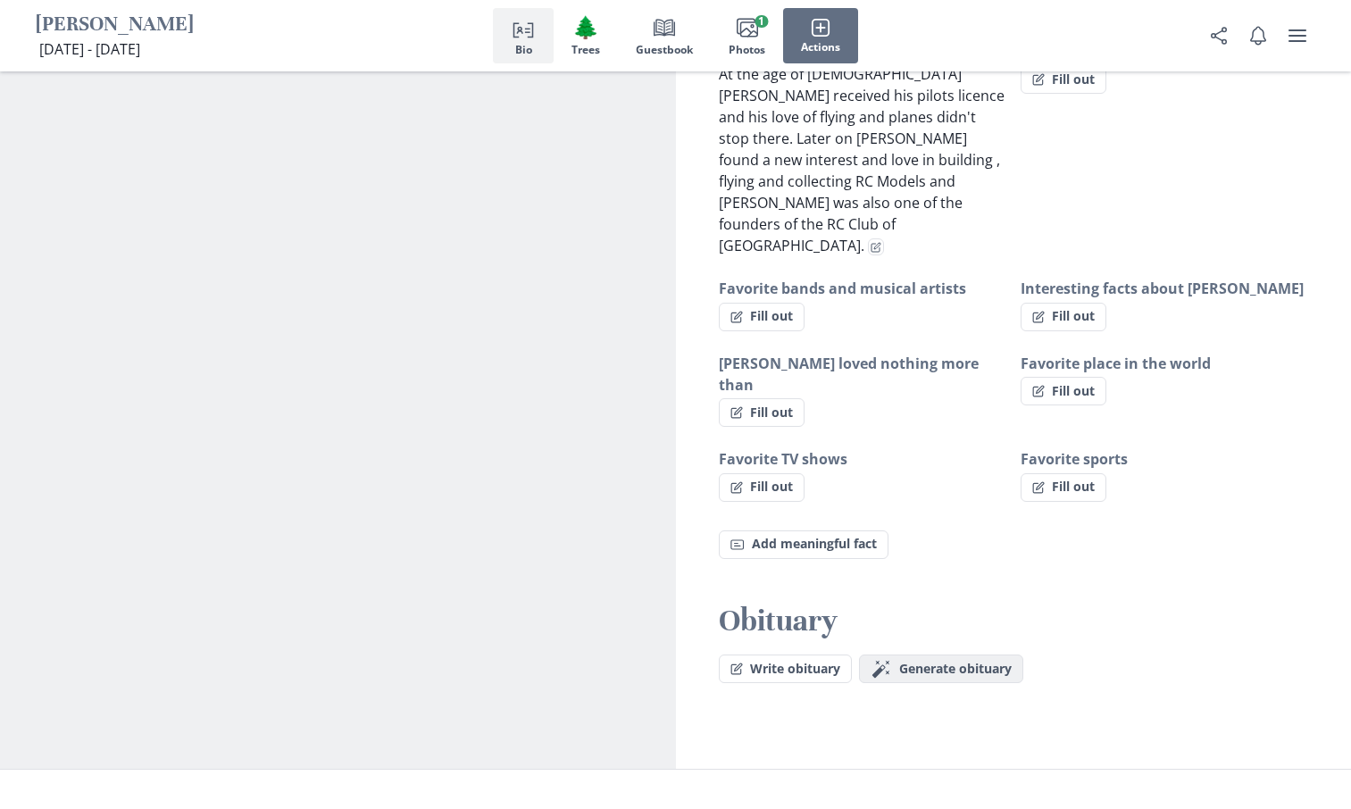
click at [910, 662] on span "Generate obituary" at bounding box center [955, 669] width 113 height 15
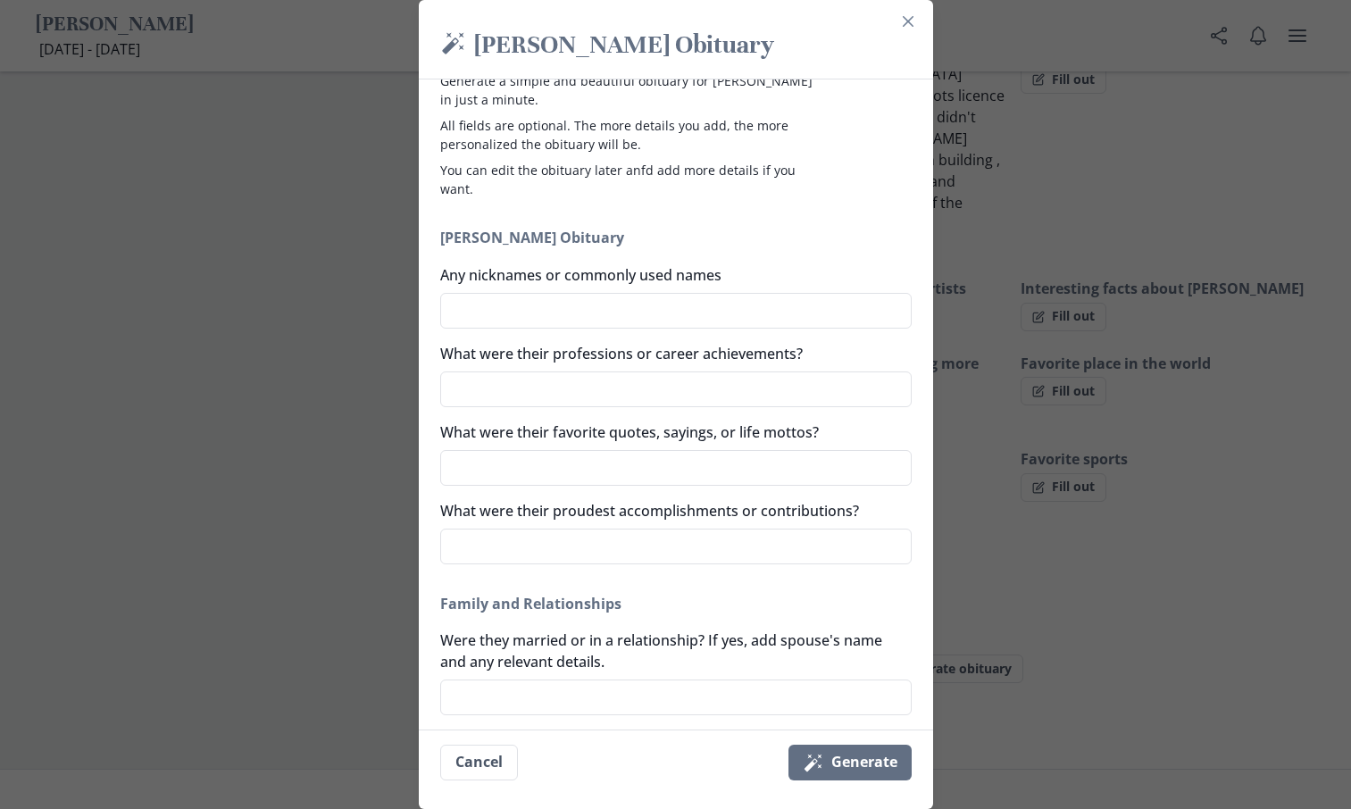
scroll to position [0, 0]
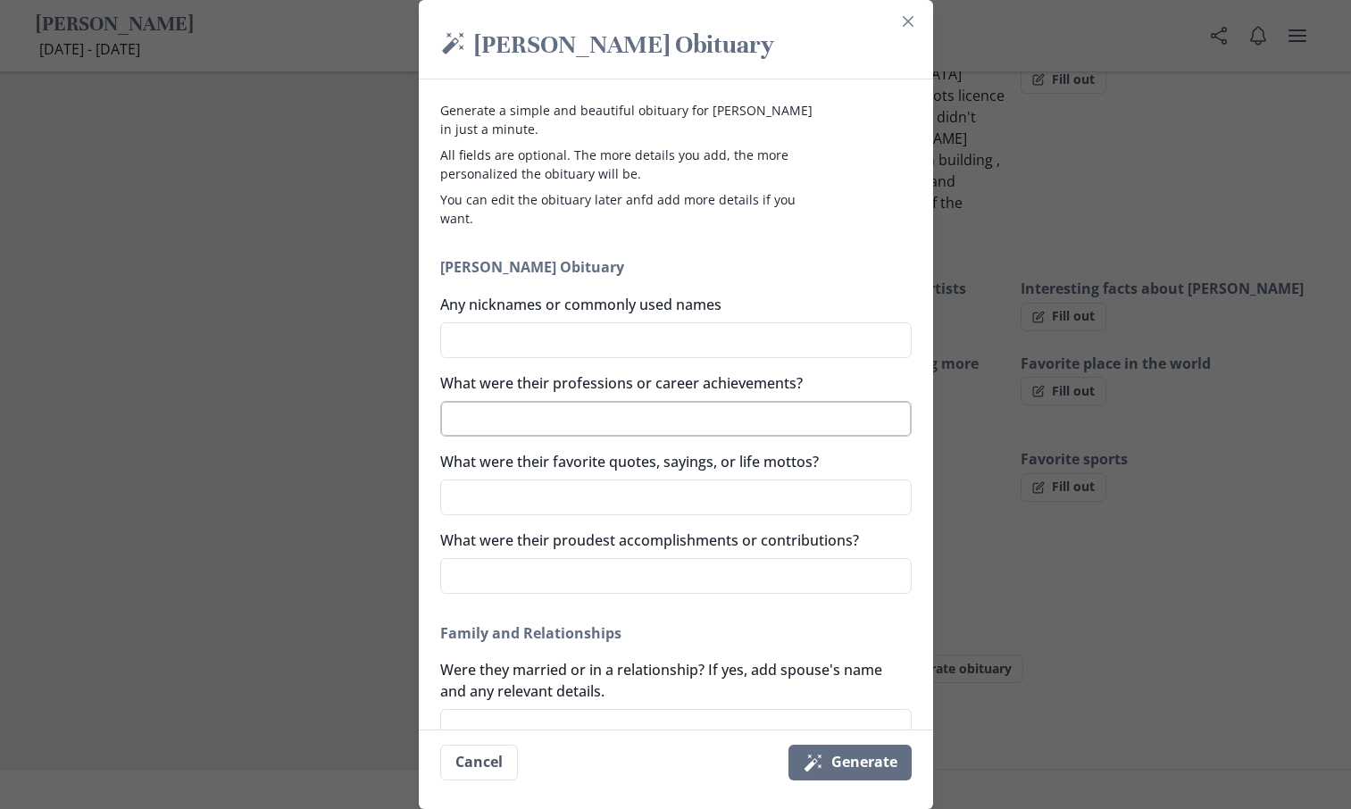
click at [471, 427] on textarea "What were their professions or career achievements?" at bounding box center [676, 419] width 472 height 36
